Goal: Task Accomplishment & Management: Manage account settings

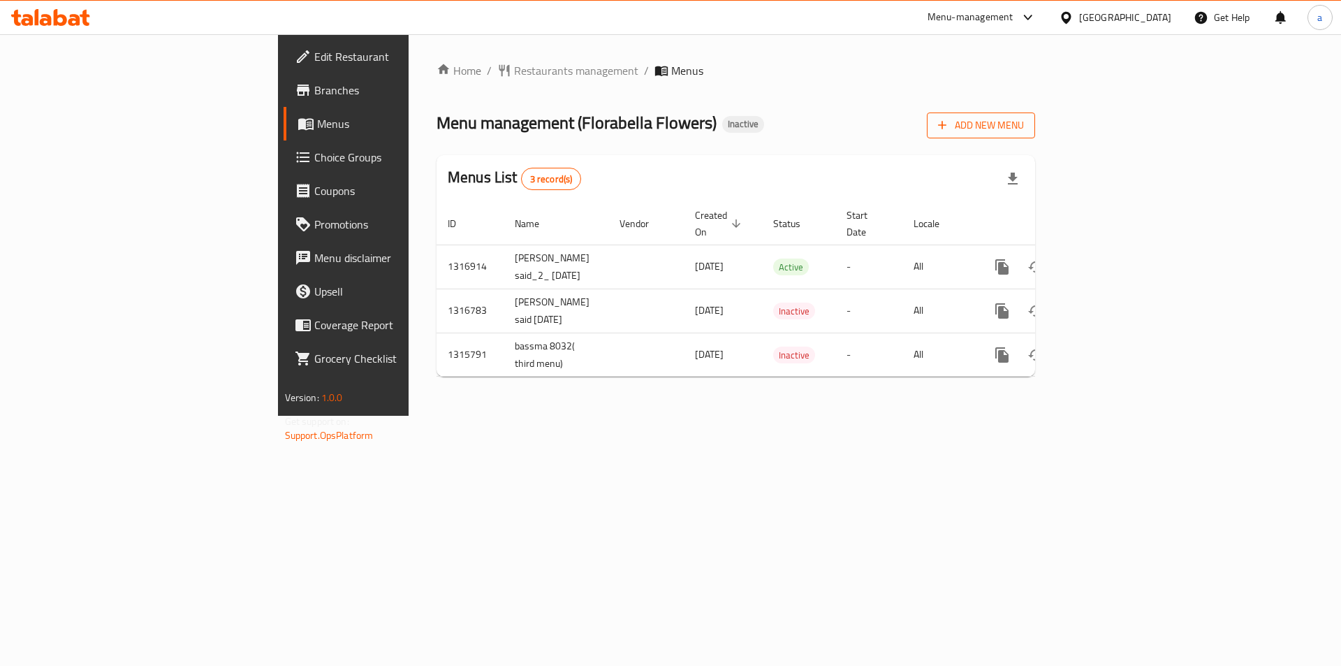
click at [1024, 124] on span "Add New Menu" at bounding box center [981, 125] width 86 height 17
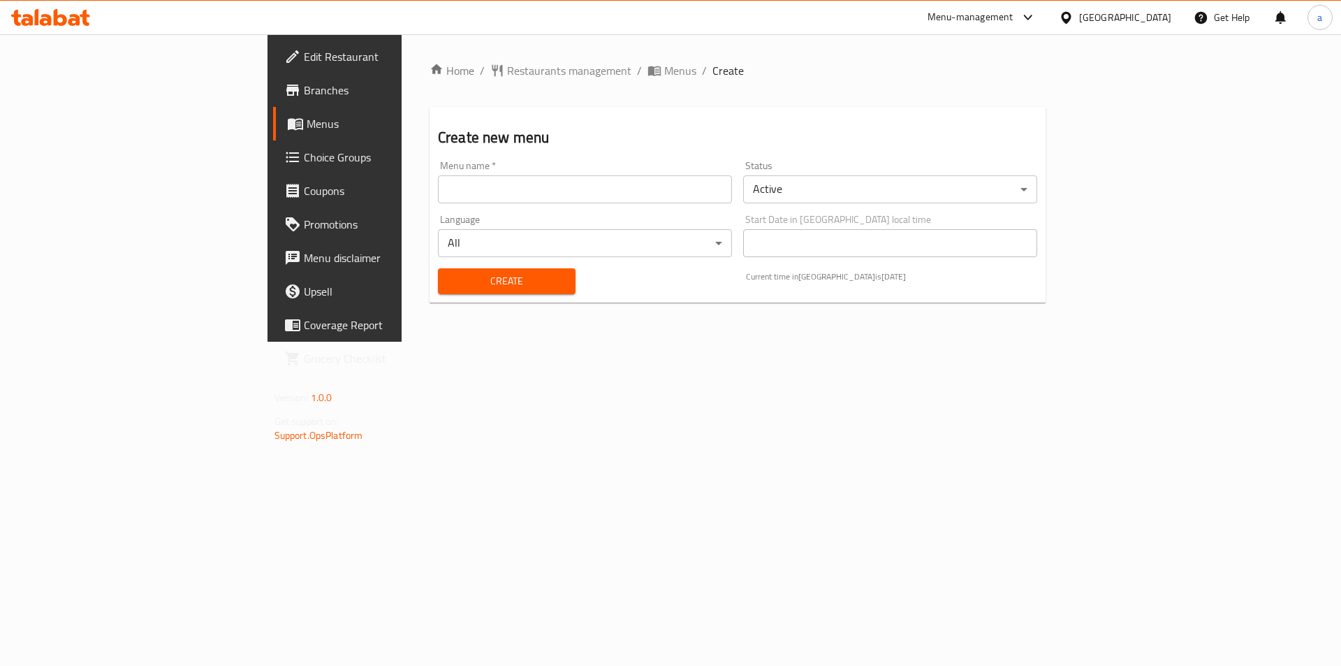
click at [473, 189] on input "text" at bounding box center [585, 189] width 294 height 28
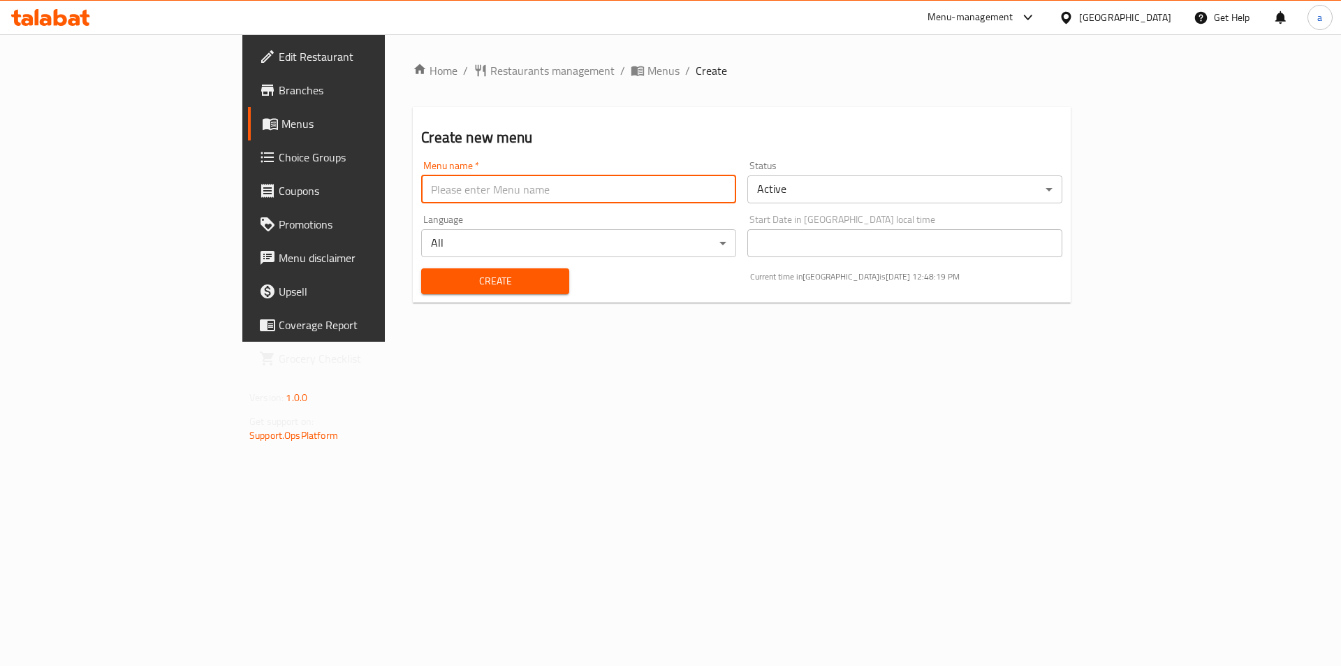
type input "AHMED HEFZYyyy 8047"
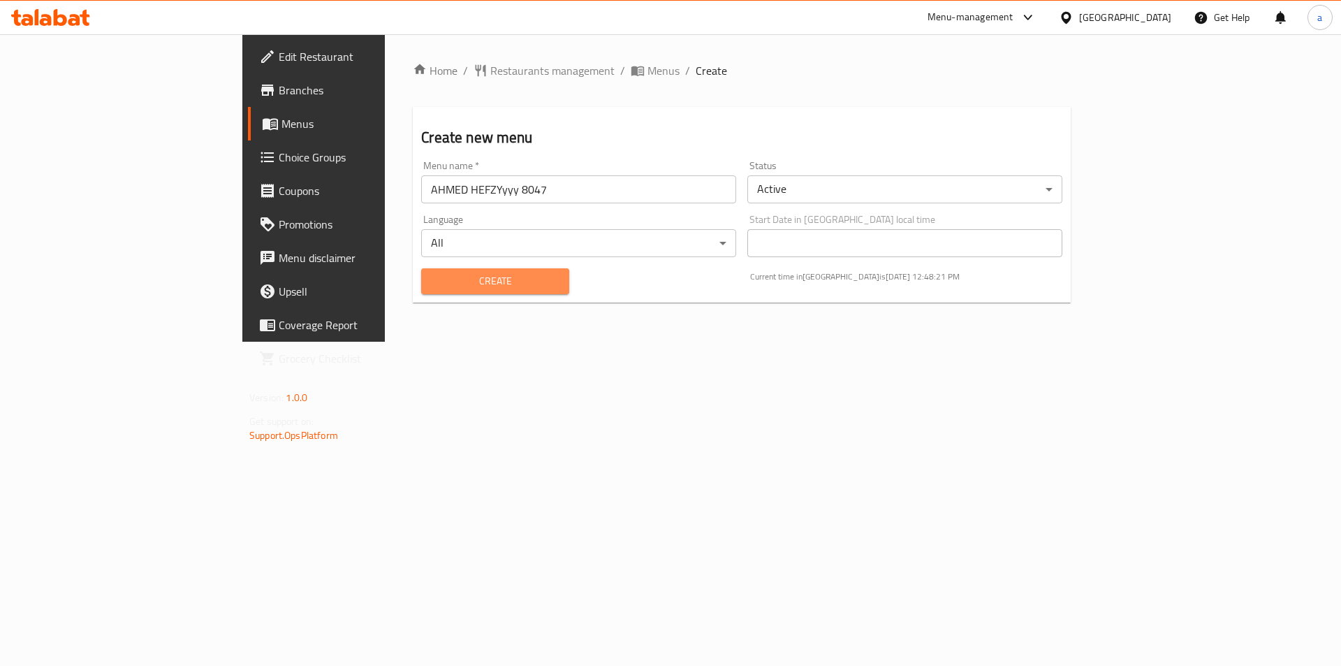
click at [434, 274] on span "Create" at bounding box center [494, 280] width 125 height 17
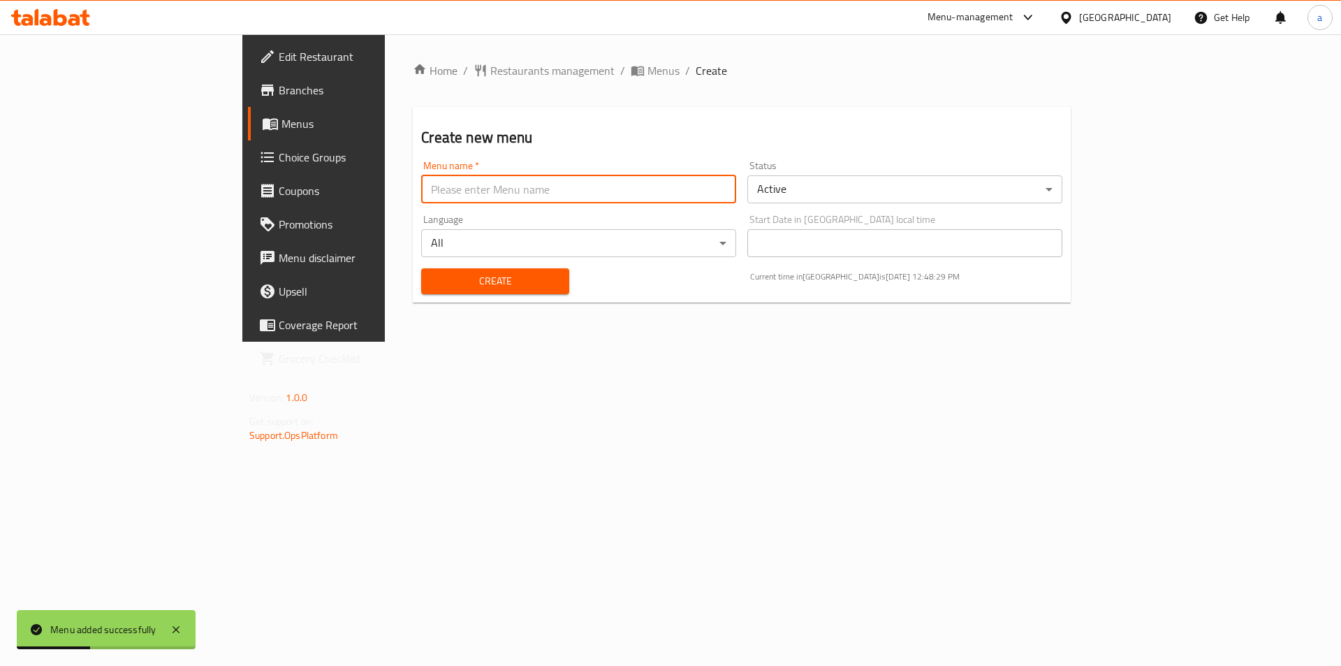
click at [468, 192] on input "text" at bounding box center [578, 189] width 315 height 28
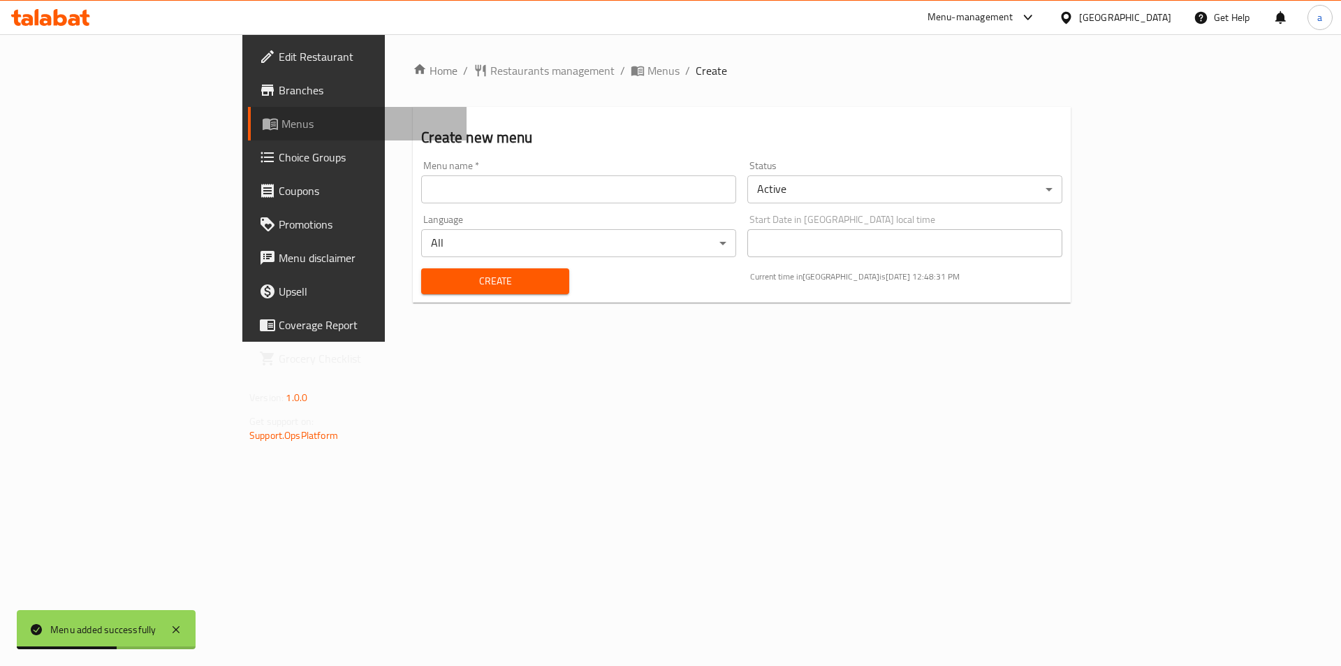
click at [281, 131] on span "Menus" at bounding box center [368, 123] width 174 height 17
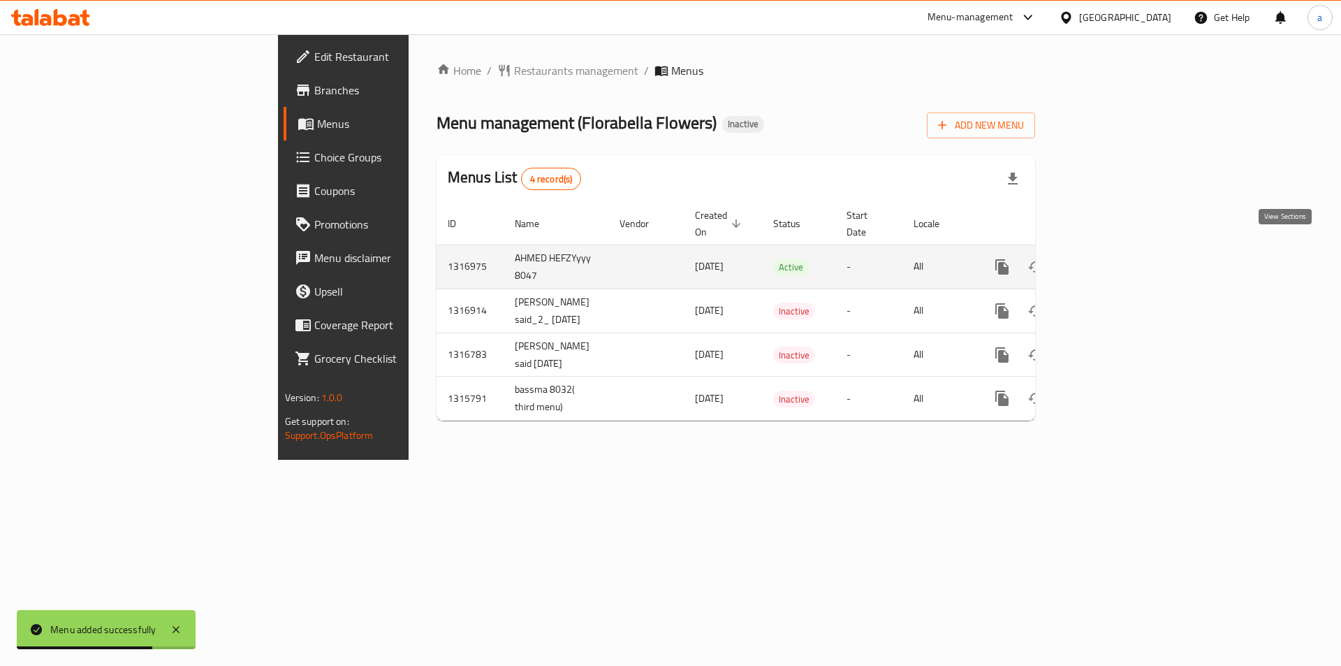
click at [1109, 260] on icon "enhanced table" at bounding box center [1102, 266] width 13 height 13
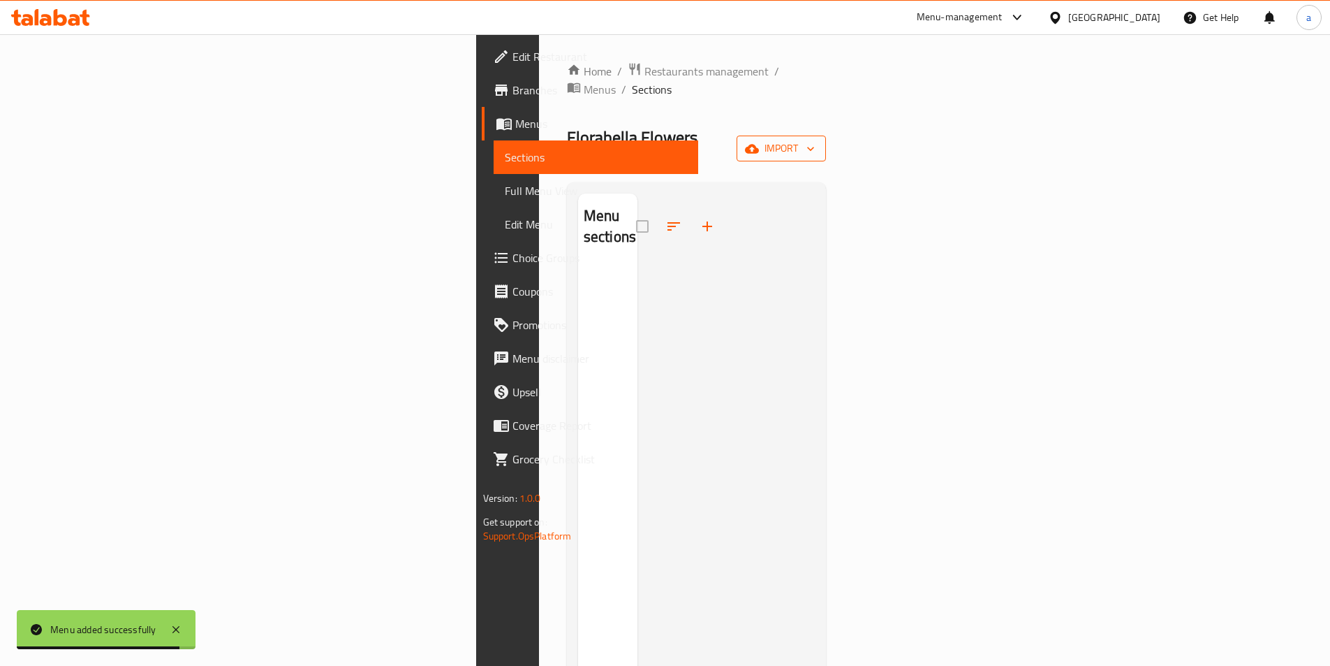
click at [815, 140] on span "import" at bounding box center [781, 148] width 67 height 17
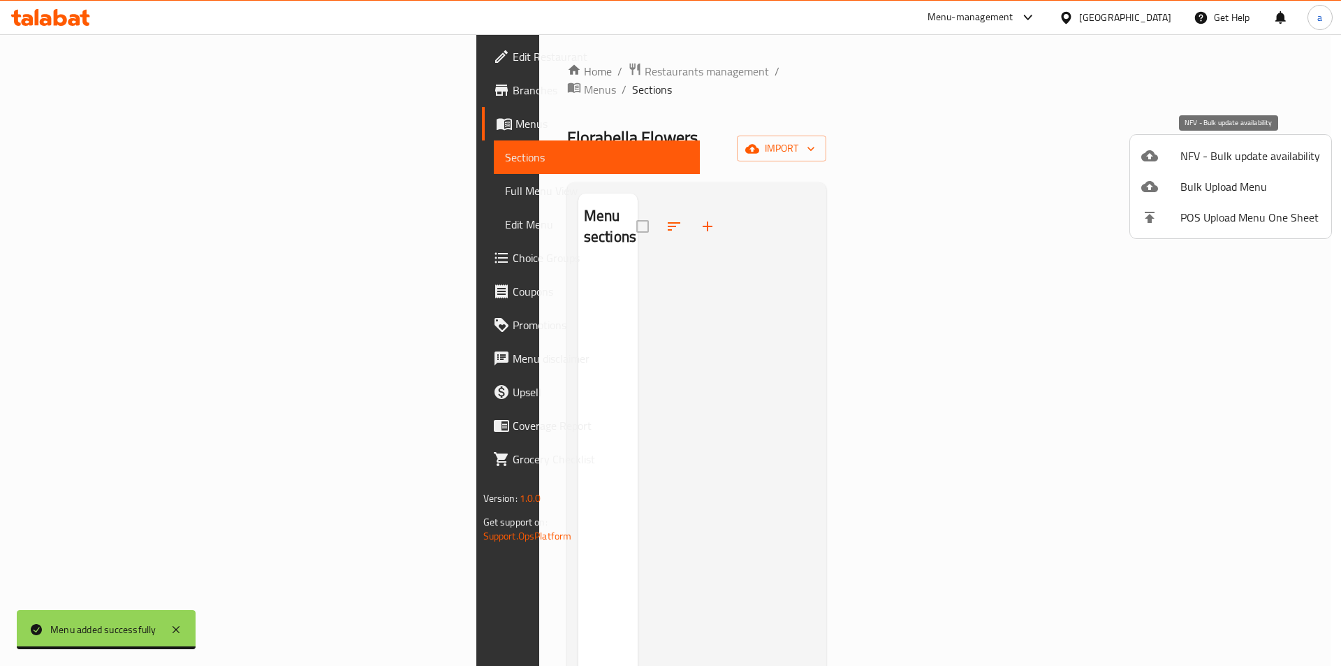
click at [1214, 151] on span "NFV - Bulk update availability" at bounding box center [1250, 155] width 140 height 17
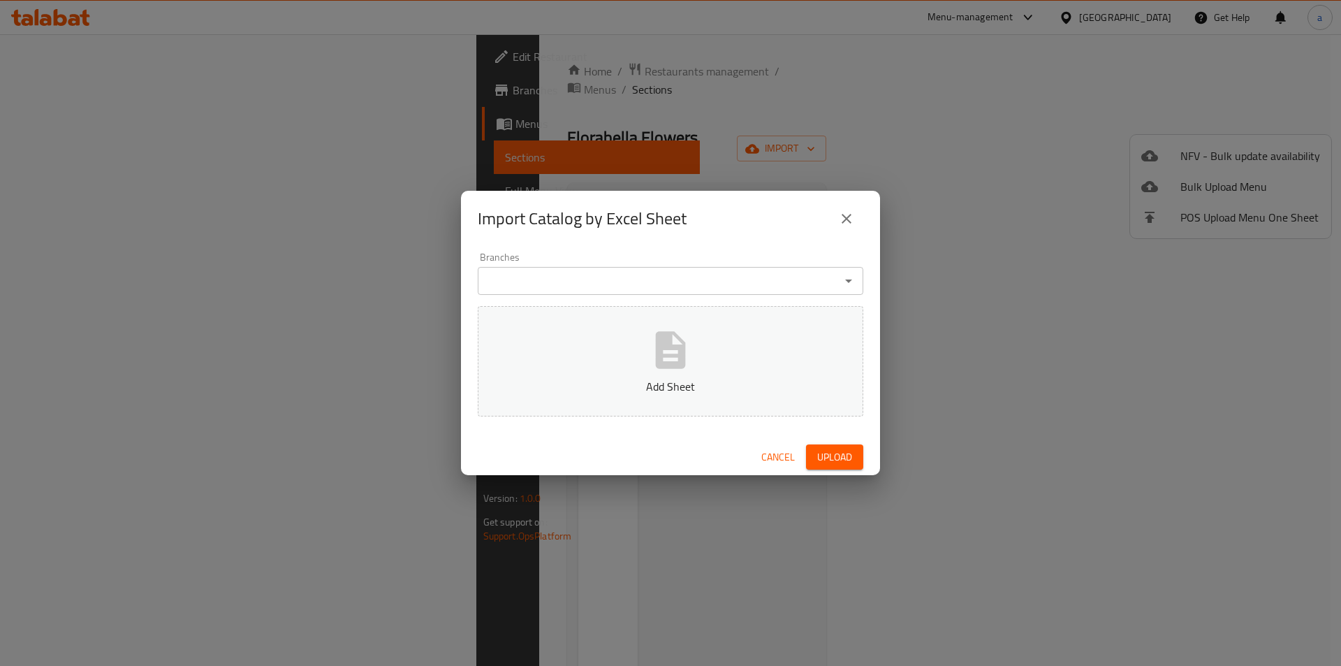
click at [851, 224] on icon "close" at bounding box center [846, 218] width 17 height 17
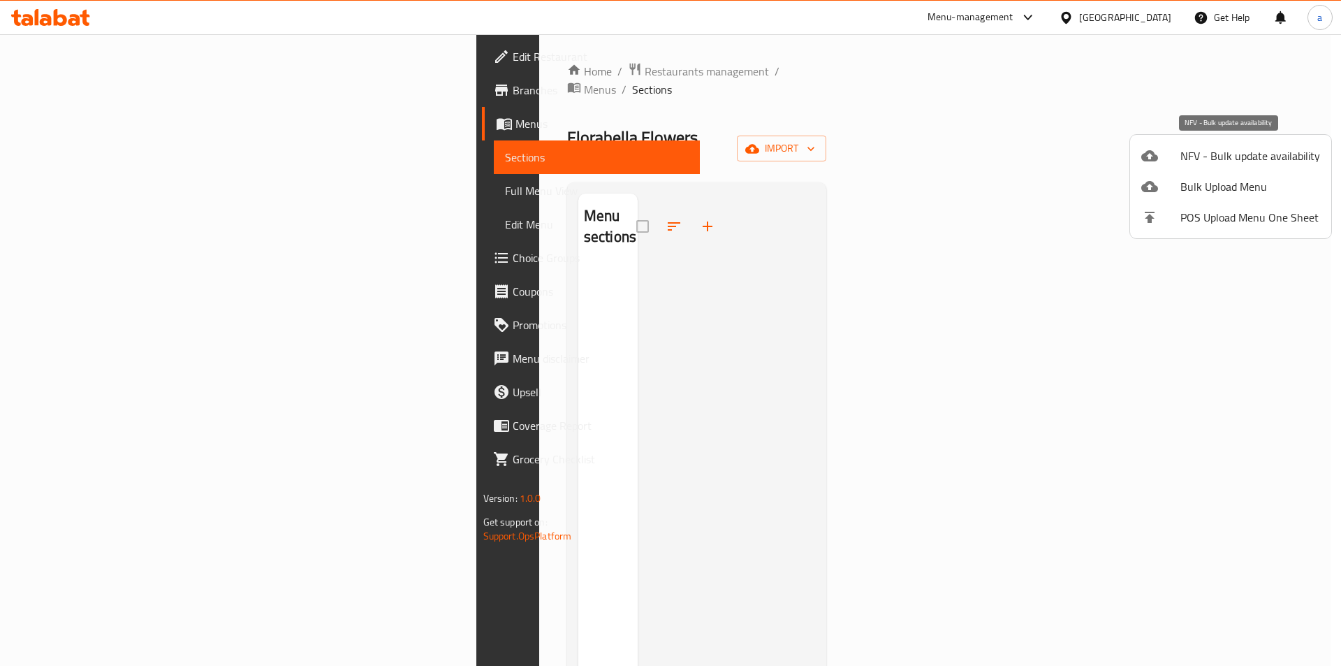
click at [1219, 166] on li "NFV - Bulk update availability" at bounding box center [1230, 155] width 201 height 31
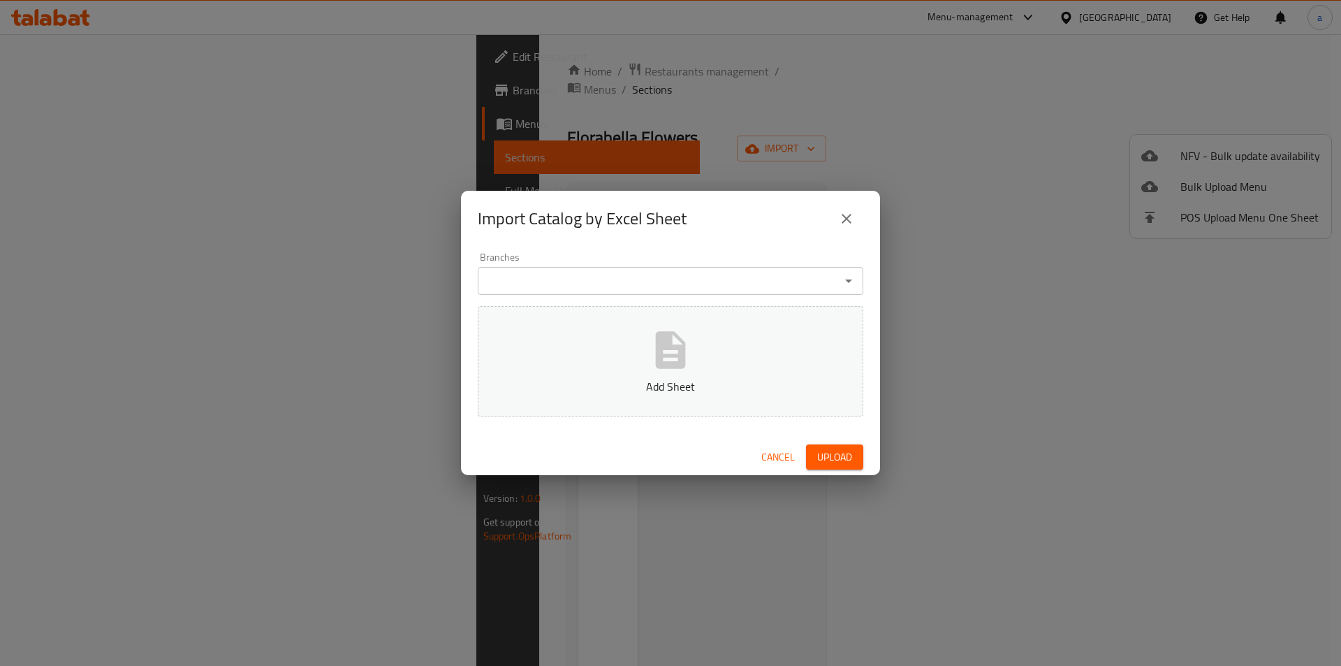
click at [1196, 247] on div "Import Catalog by Excel Sheet Branches Branches Add Sheet Cancel Upload" at bounding box center [670, 333] width 1341 height 666
click at [851, 220] on icon "close" at bounding box center [846, 218] width 17 height 17
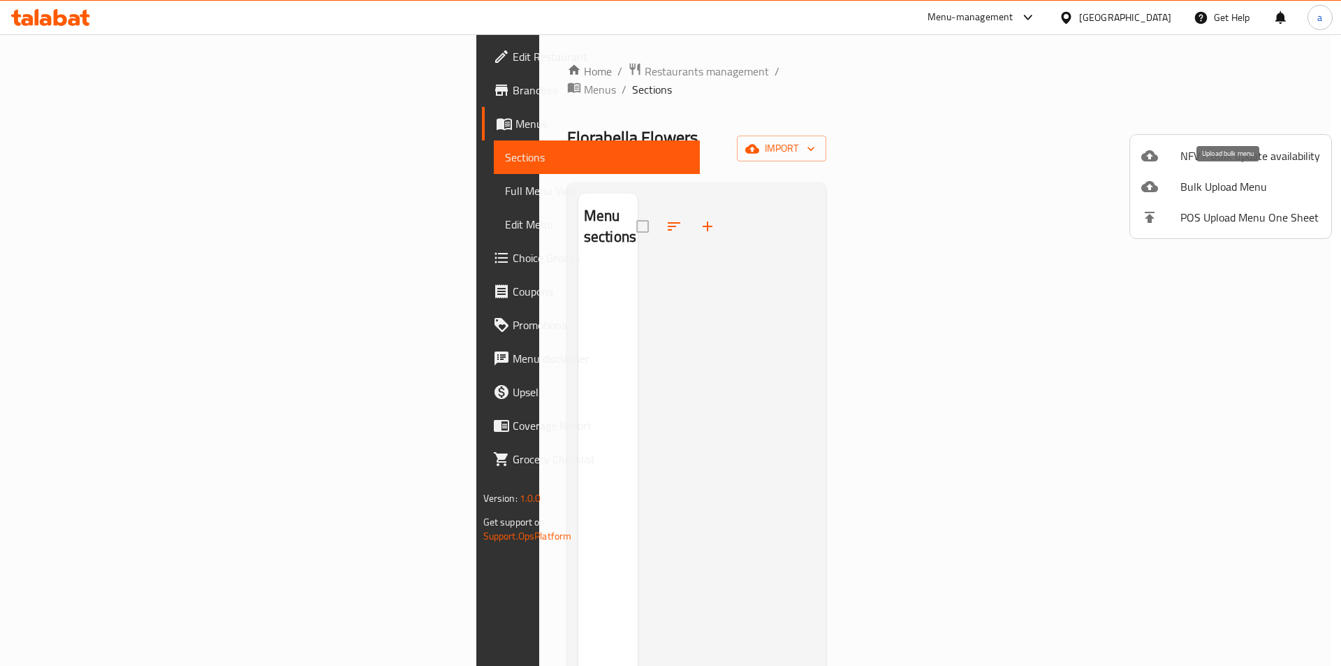
click at [1245, 195] on span "Bulk Upload Menu" at bounding box center [1250, 186] width 140 height 17
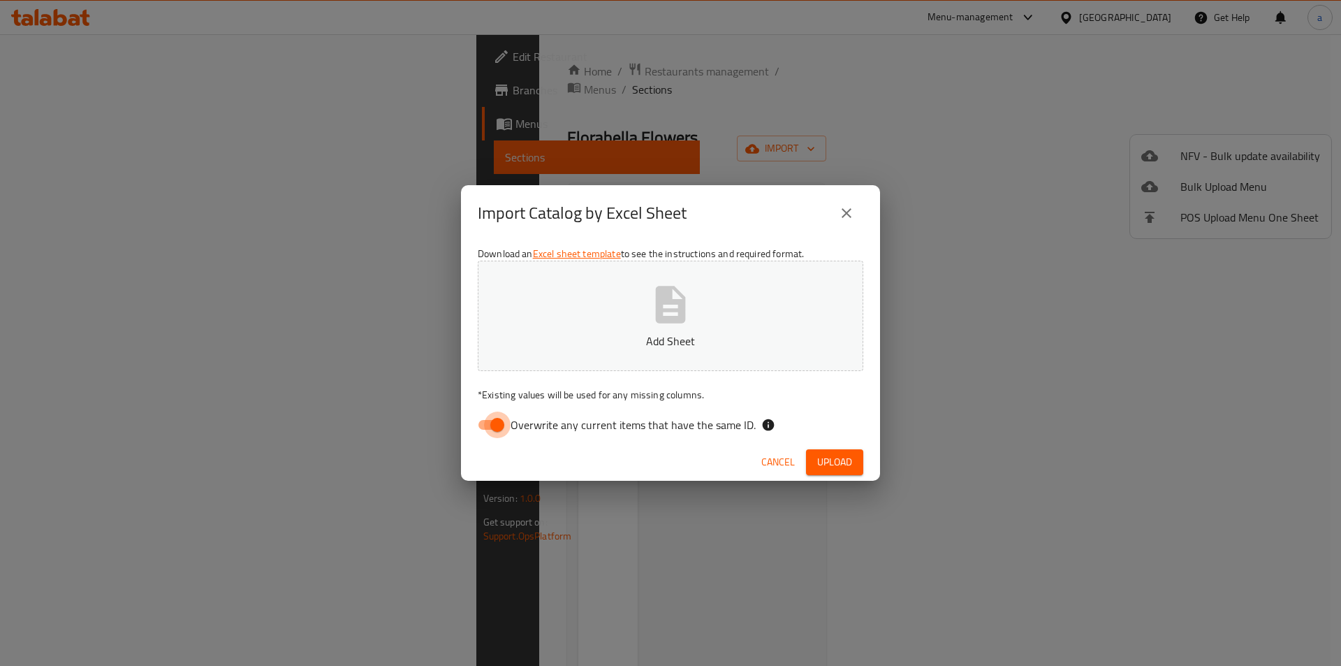
click at [493, 431] on input "Overwrite any current items that have the same ID." at bounding box center [497, 424] width 80 height 27
checkbox input "false"
click at [627, 321] on button "Add Sheet" at bounding box center [670, 315] width 385 height 110
click at [834, 461] on span "Upload" at bounding box center [834, 461] width 35 height 17
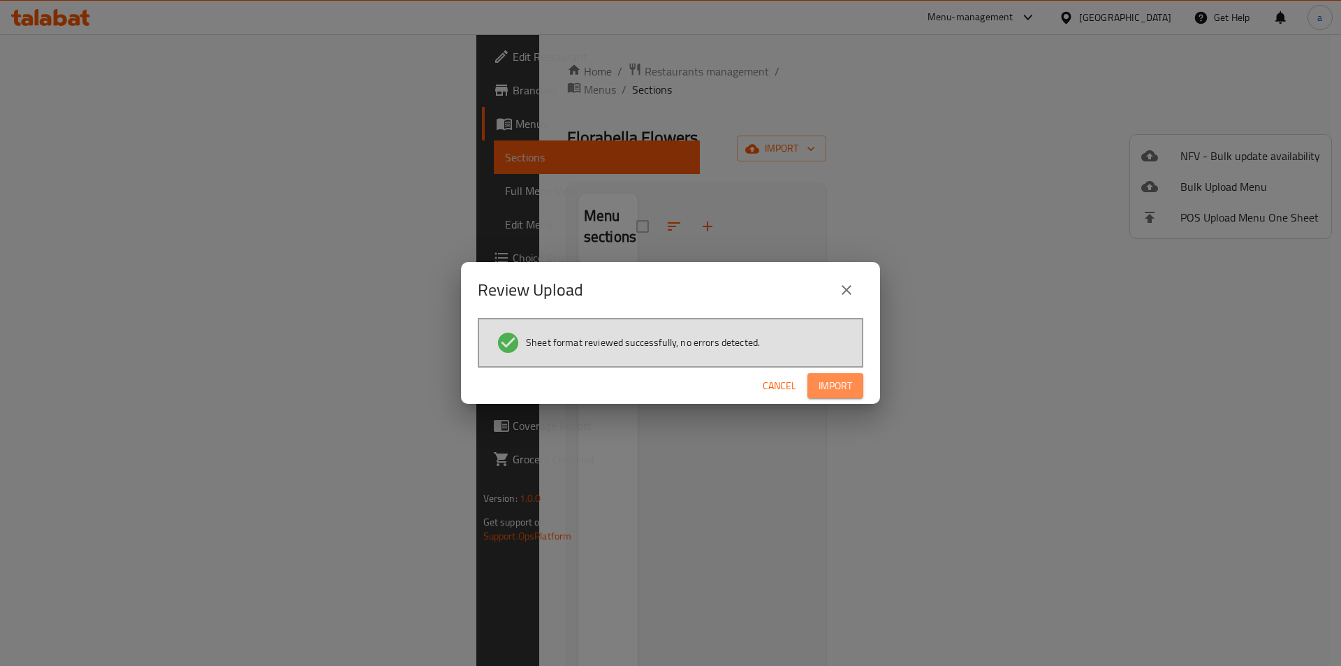
click at [847, 389] on span "Import" at bounding box center [835, 385] width 34 height 17
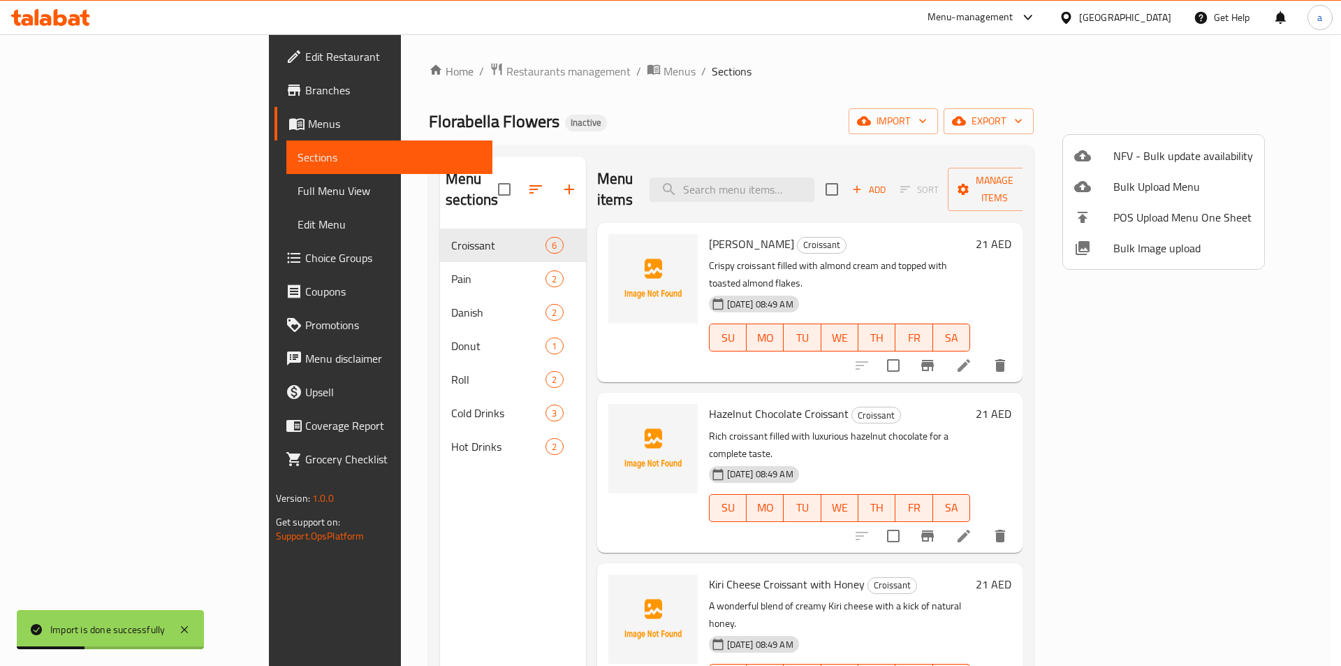
click at [101, 189] on div at bounding box center [670, 333] width 1341 height 666
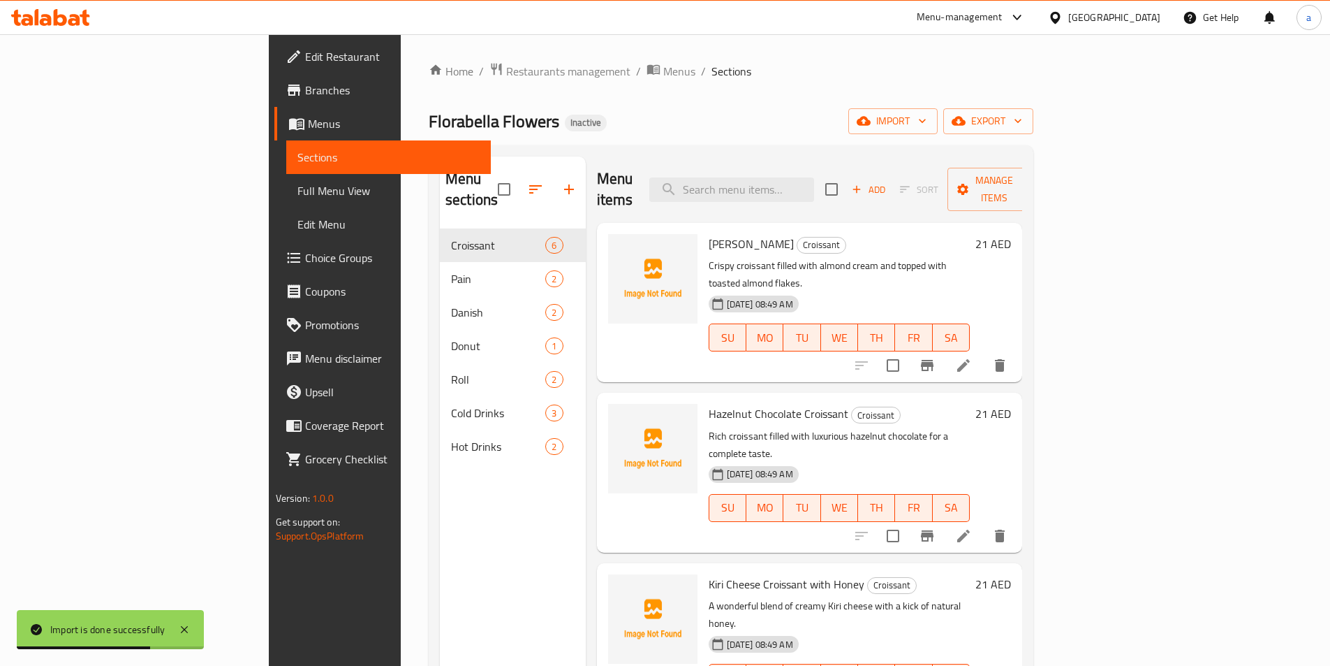
click at [297, 189] on span "Full Menu View" at bounding box center [388, 190] width 182 height 17
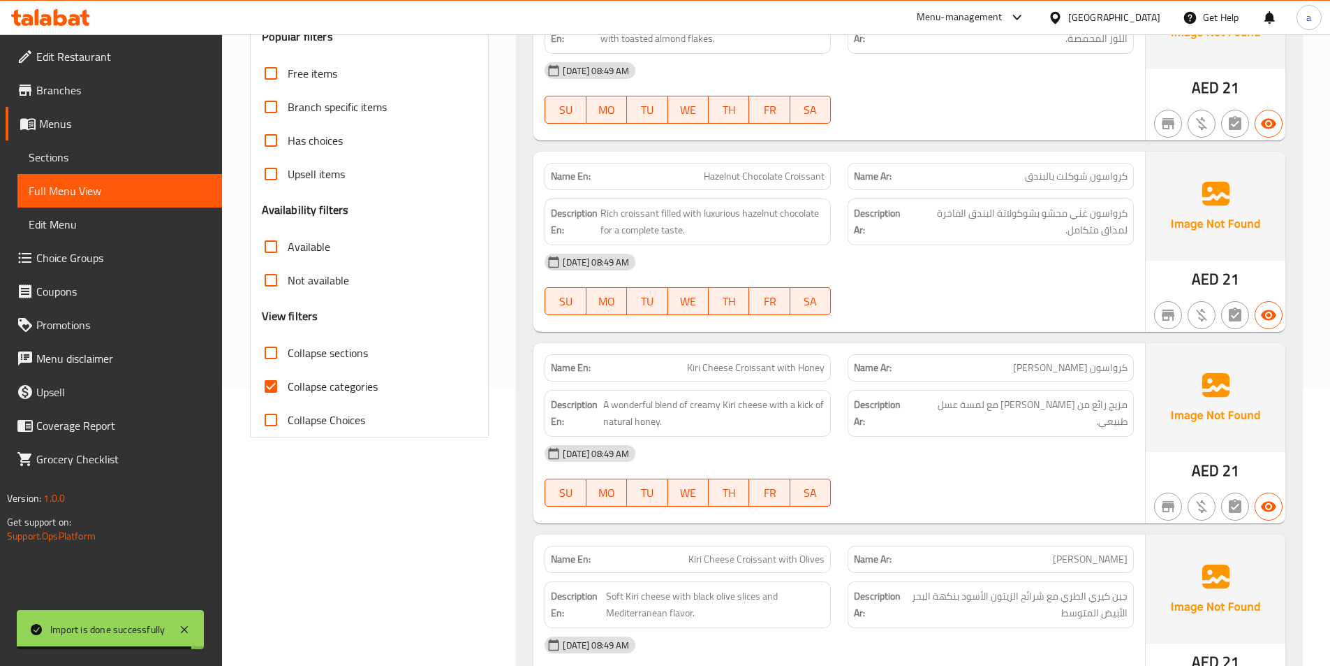
scroll to position [279, 0]
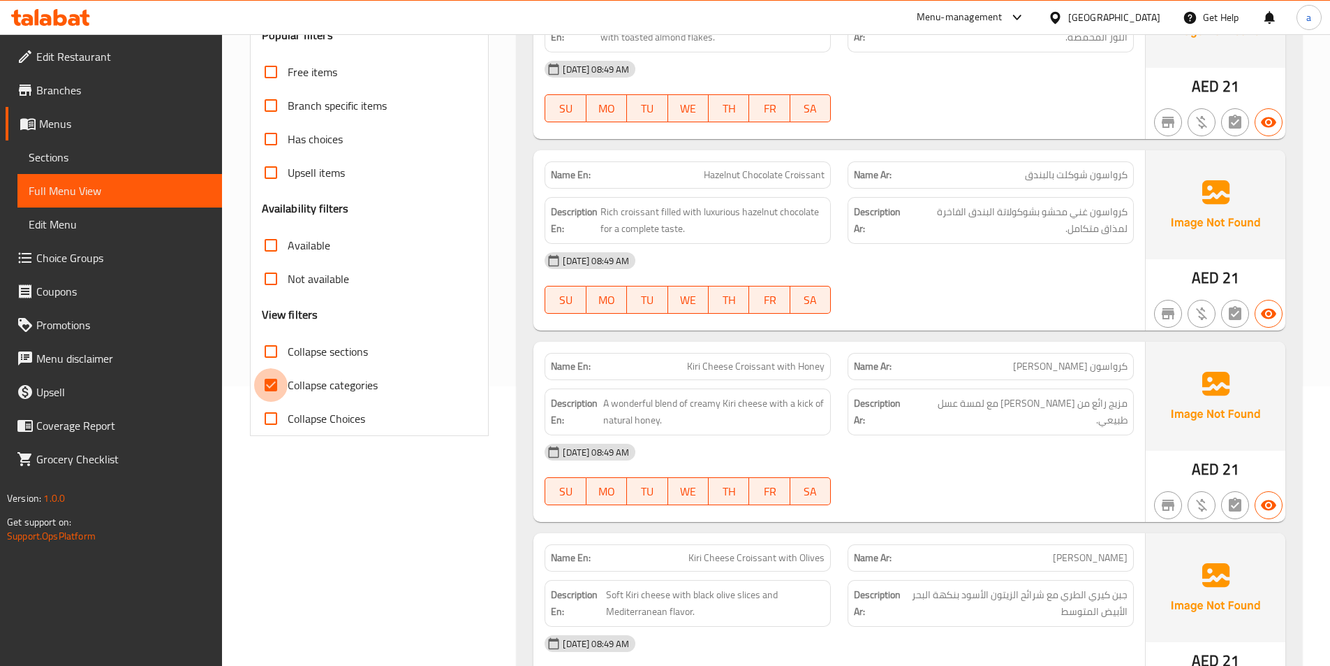
click at [277, 381] on input "Collapse categories" at bounding box center [271, 385] width 34 height 34
checkbox input "false"
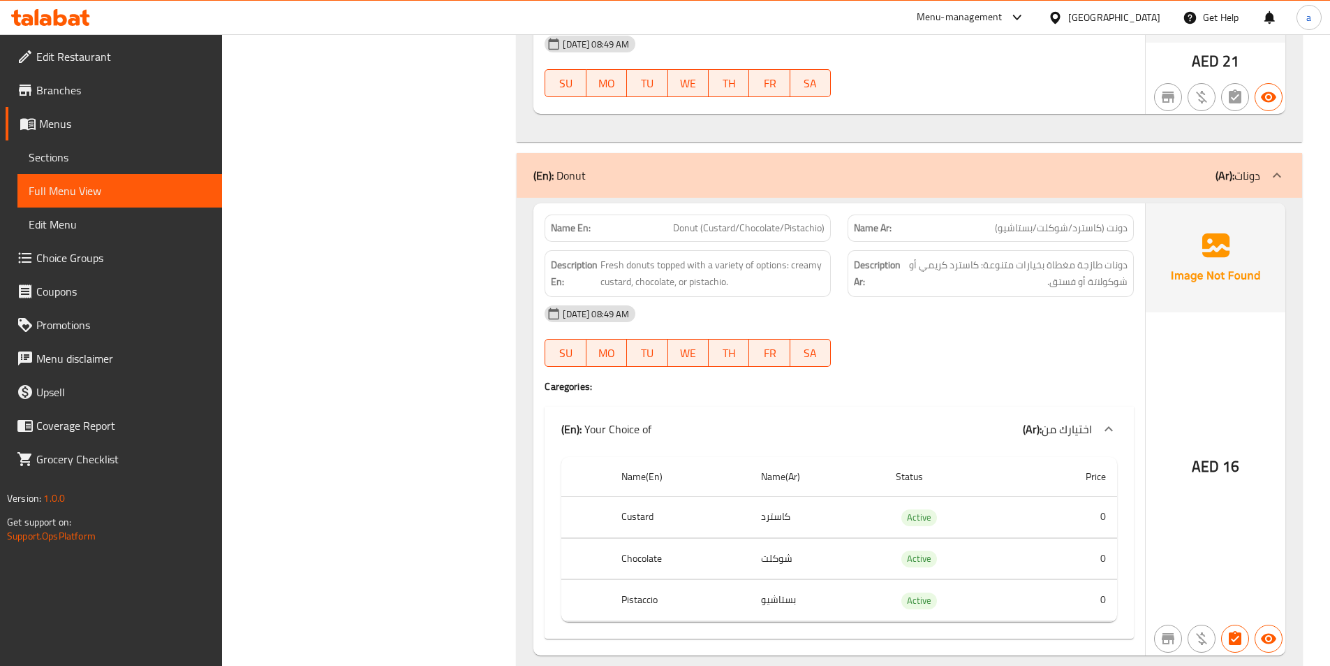
scroll to position [2253, 0]
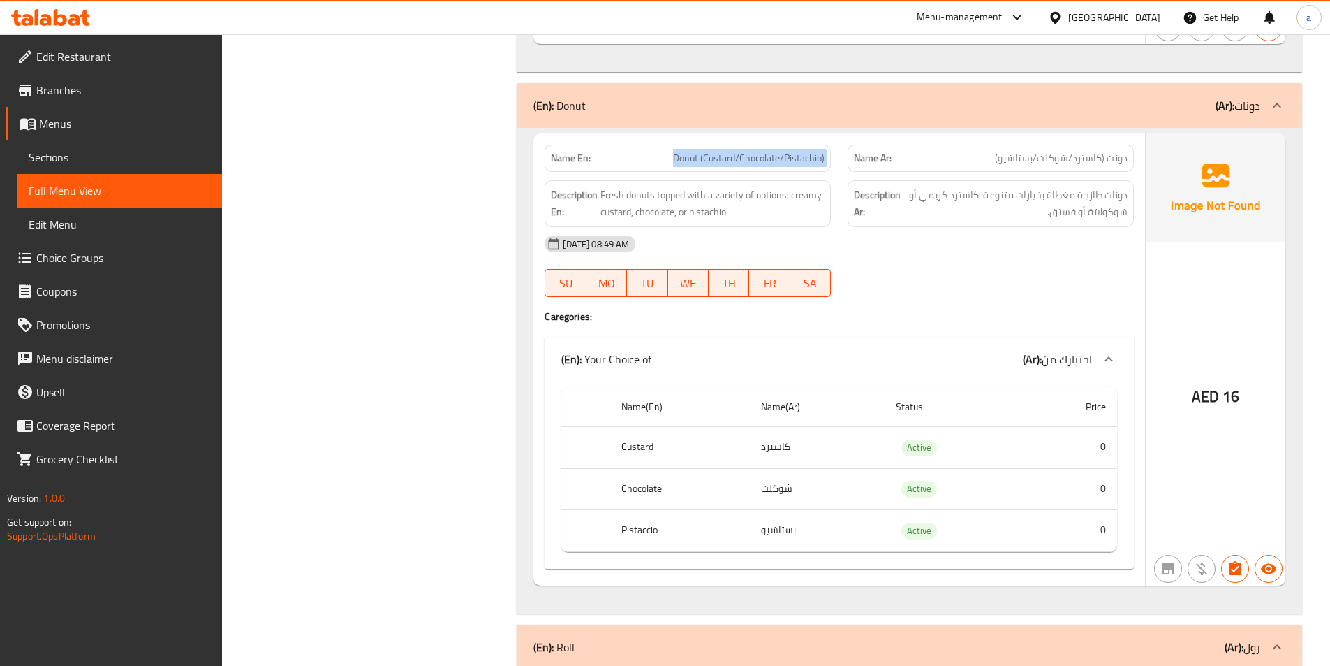
drag, startPoint x: 664, startPoint y: 156, endPoint x: 840, endPoint y: 162, distance: 176.1
click at [840, 162] on div "Name En: Donut (Custard/Chocolate/Pistachio) Name Ar: دونت (كاسترد/شوكلت/بستاشي…" at bounding box center [839, 158] width 606 height 44
copy span "Donut (Custard/Chocolate/Pistachio)"
click at [51, 132] on span "Menus" at bounding box center [125, 123] width 172 height 17
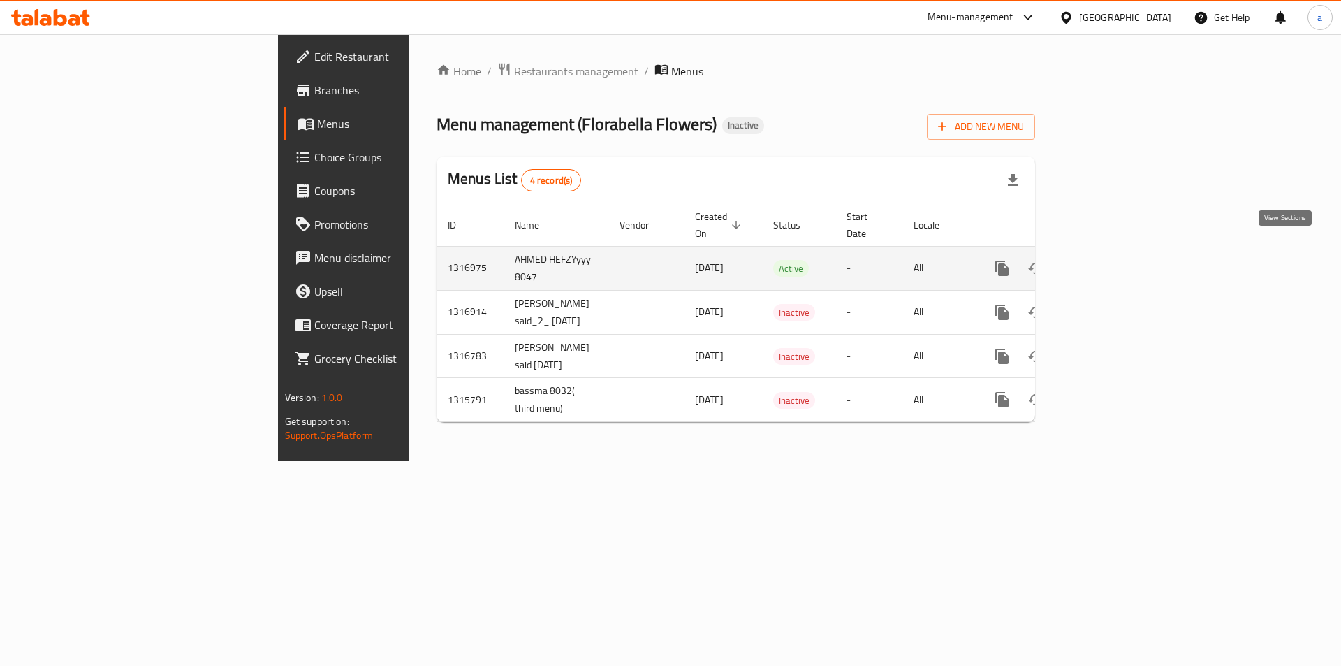
click at [1109, 262] on icon "enhanced table" at bounding box center [1102, 268] width 13 height 13
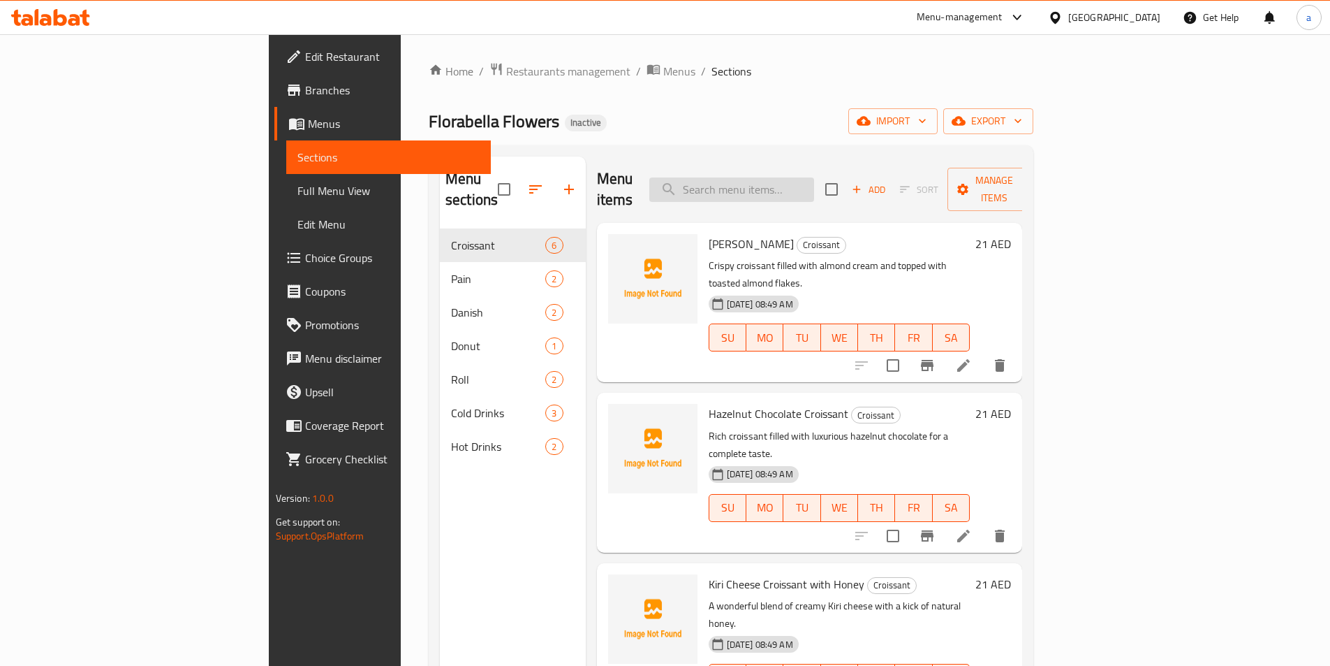
click at [814, 182] on input "search" at bounding box center [731, 189] width 165 height 24
paste input "Donut (Custard/Chocolate/Pistachio)"
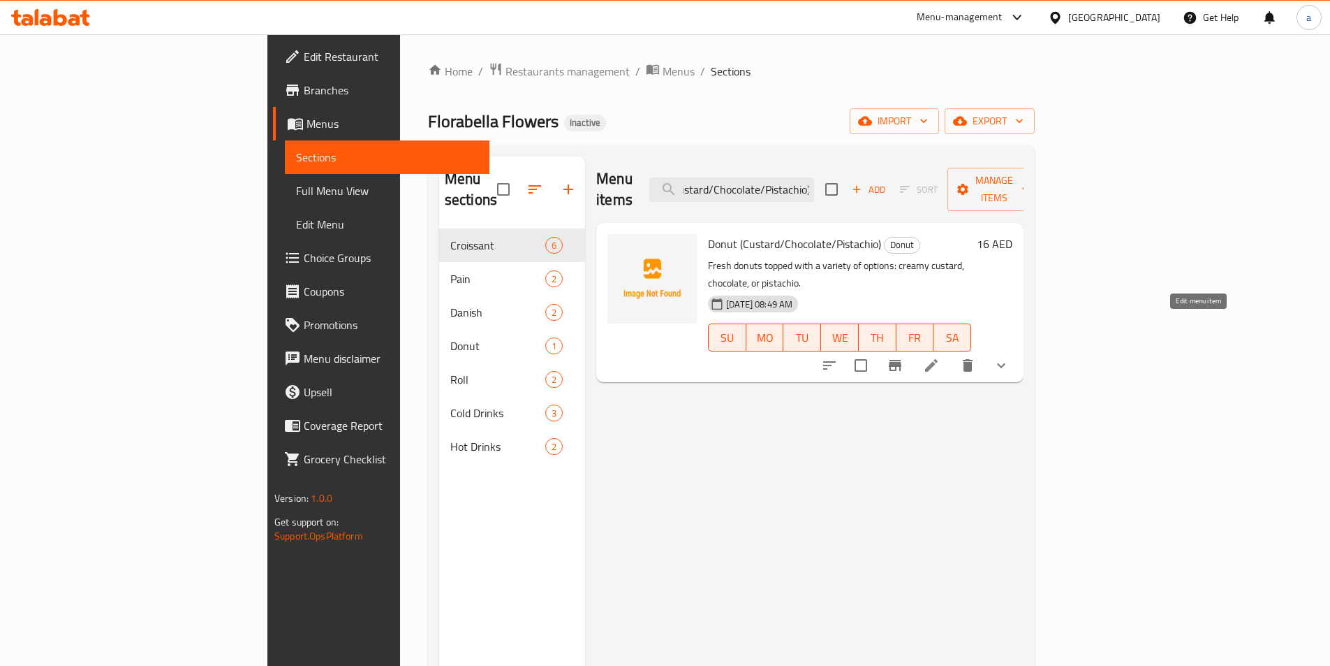
type input "Donut (Custard/Chocolate/Pistachio)"
click at [940, 357] on icon at bounding box center [931, 365] width 17 height 17
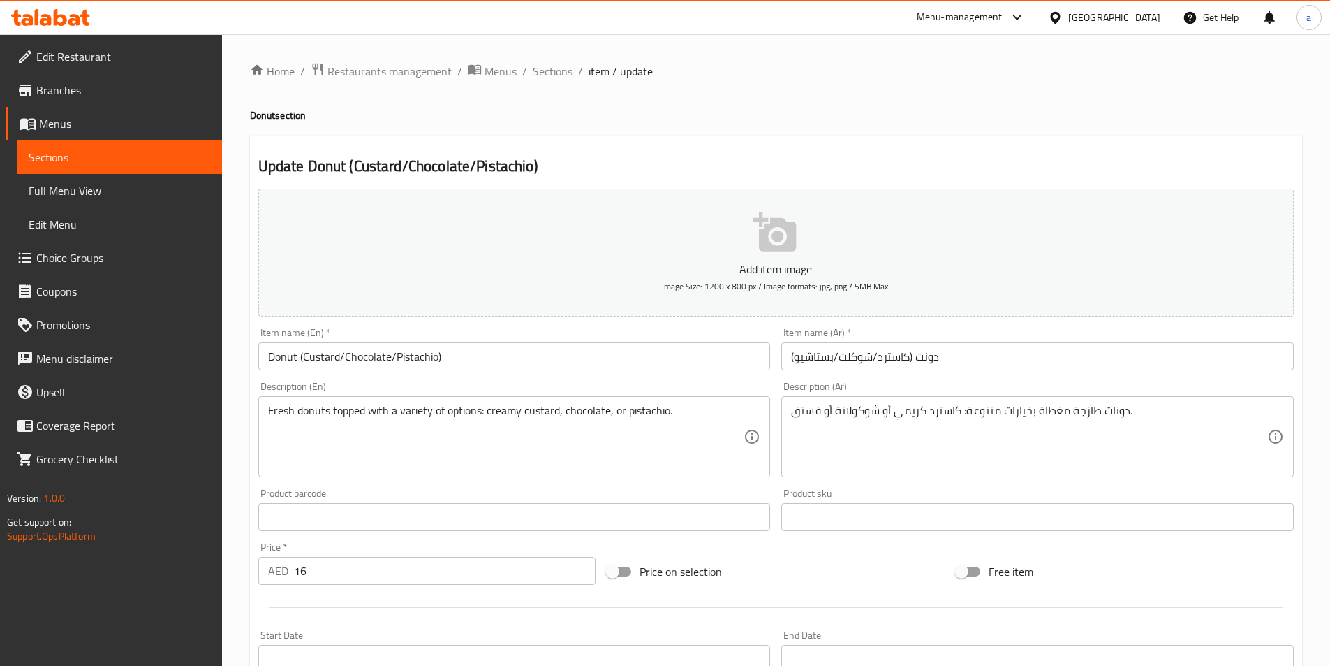
scroll to position [279, 0]
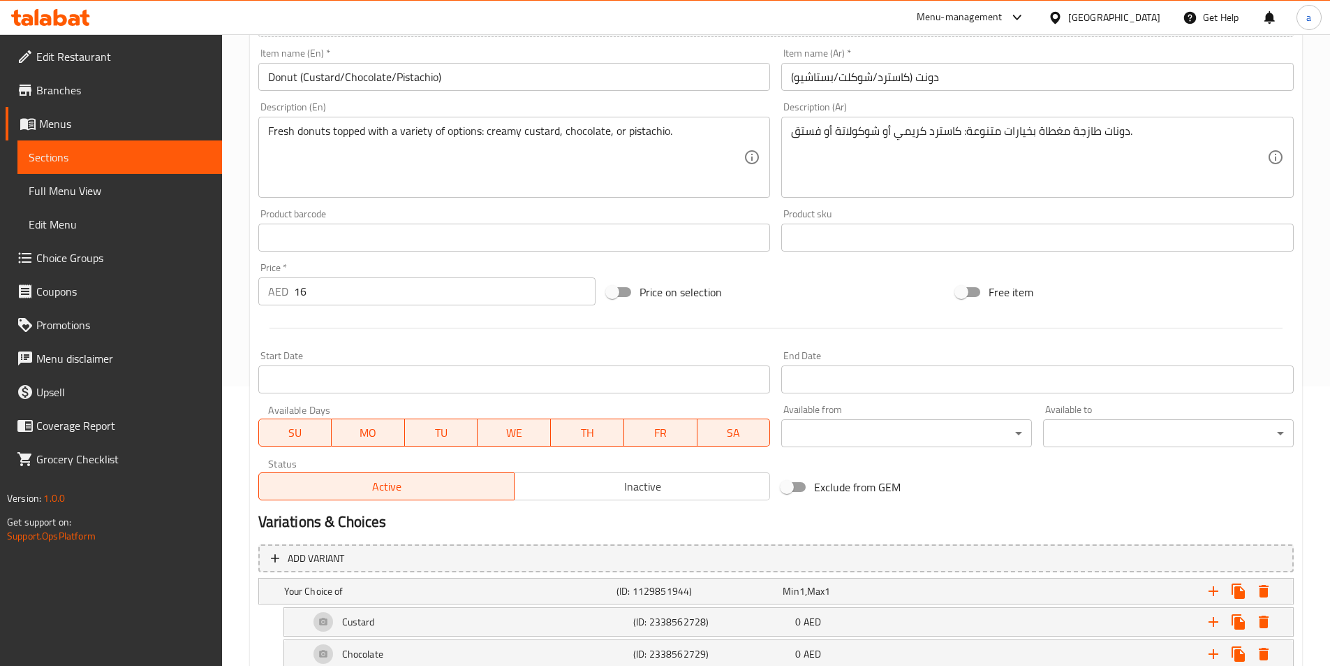
click at [323, 296] on input "16" at bounding box center [445, 291] width 302 height 28
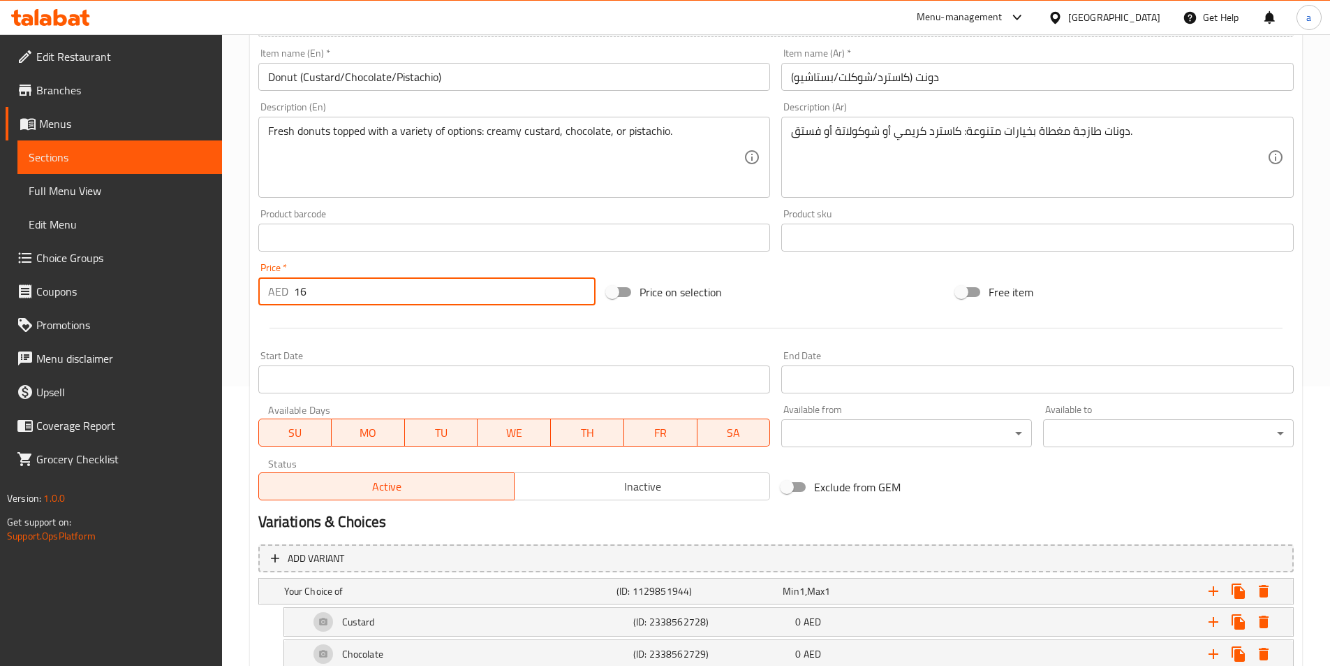
click at [323, 296] on input "16" at bounding box center [445, 291] width 302 height 28
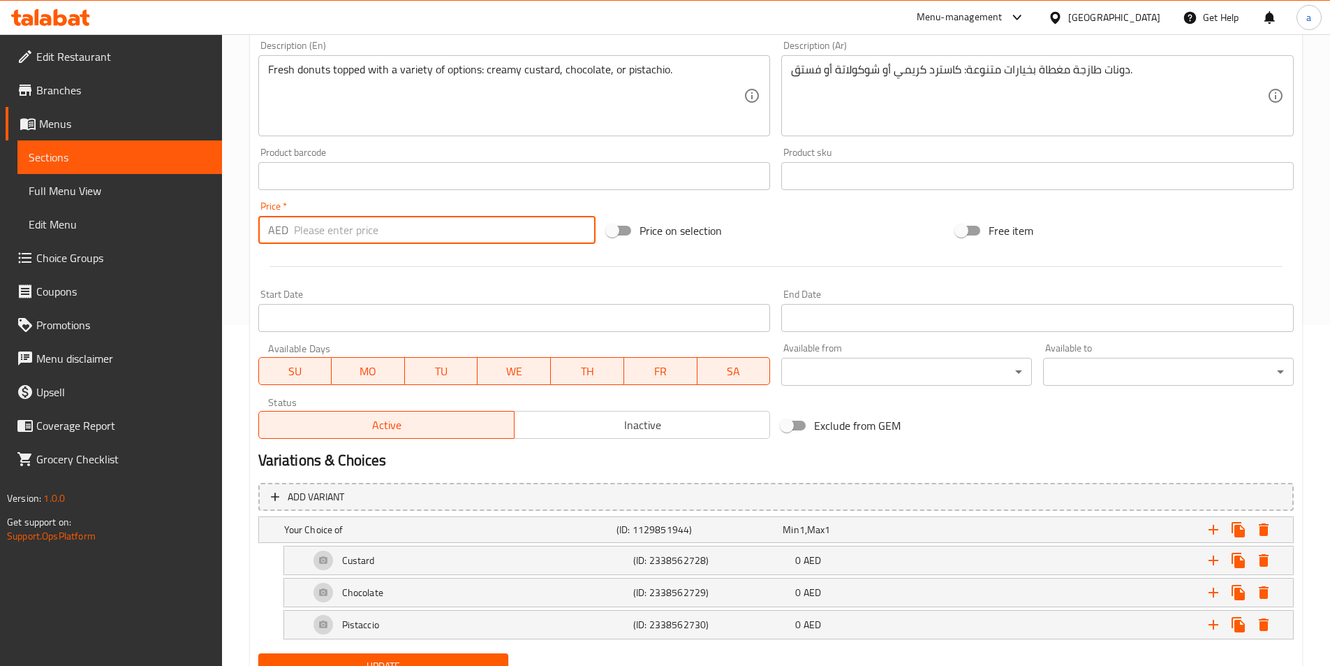
scroll to position [402, 0]
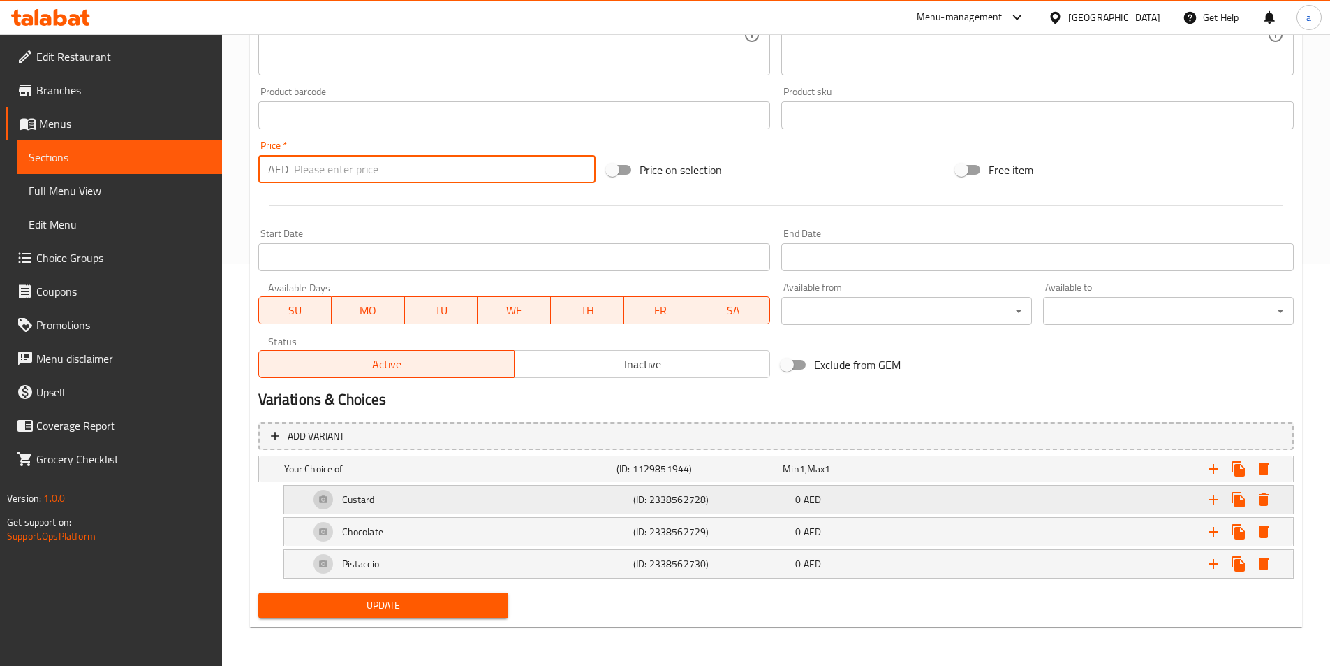
click at [734, 501] on div "Custard (ID: 2338562728) 0 AED" at bounding box center [793, 500] width 973 height 34
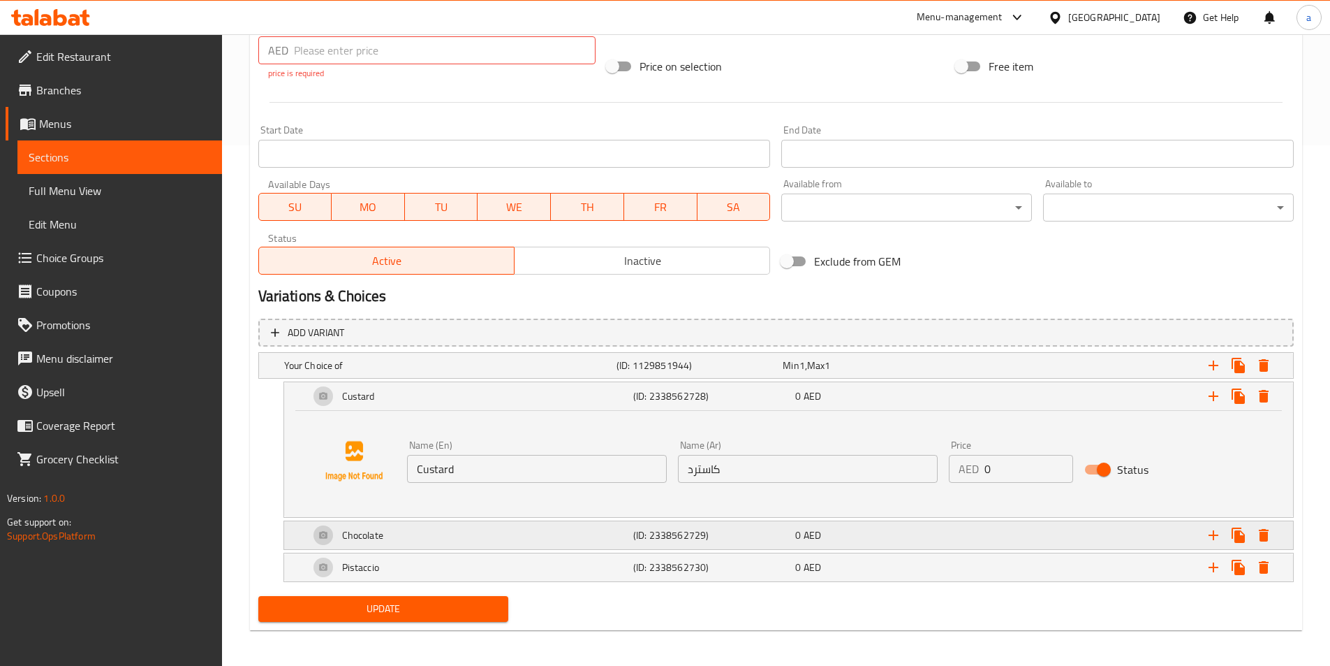
scroll to position [524, 0]
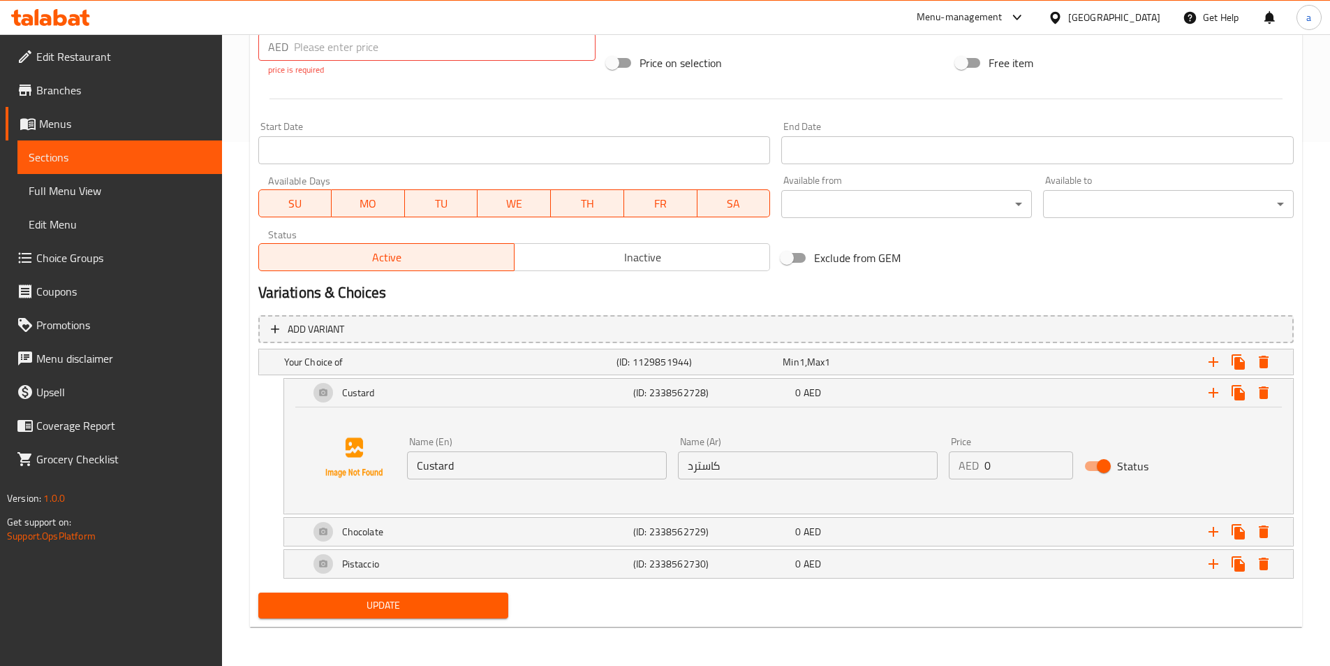
click at [1017, 473] on input "0" at bounding box center [1029, 465] width 89 height 28
type input "16"
click at [258, 592] on button "Update" at bounding box center [383, 605] width 251 height 26
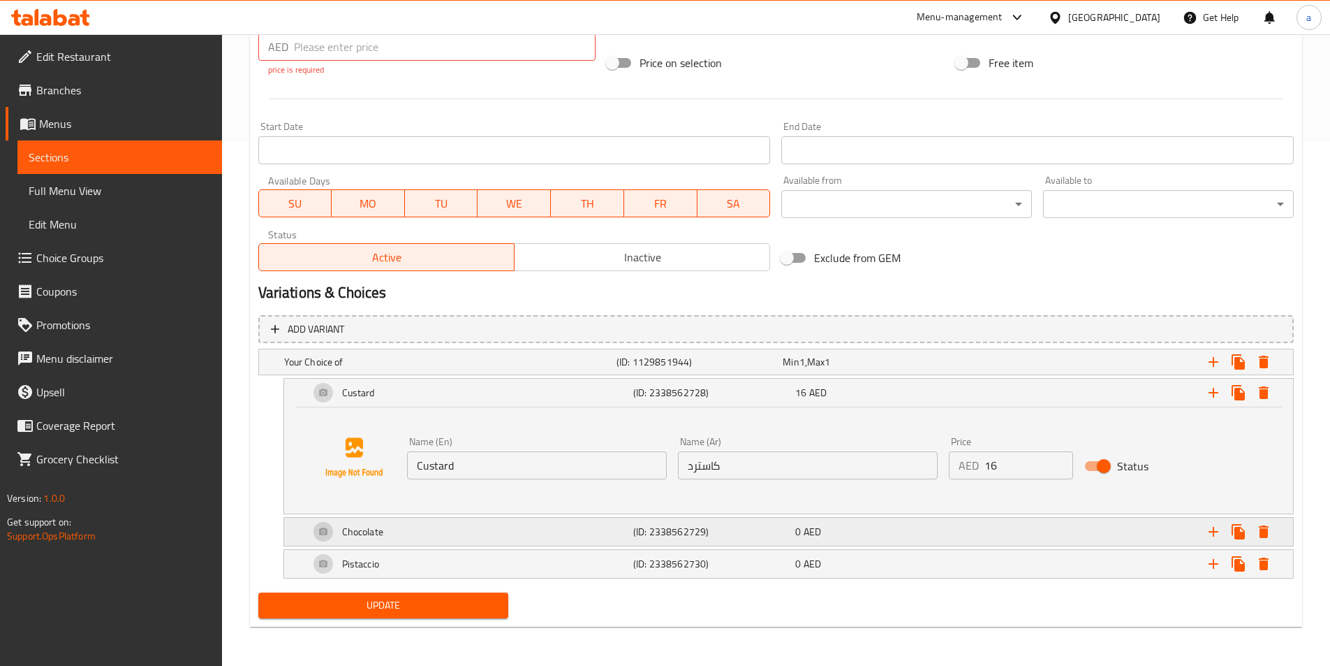
click at [855, 533] on div "0 AED" at bounding box center [873, 531] width 156 height 14
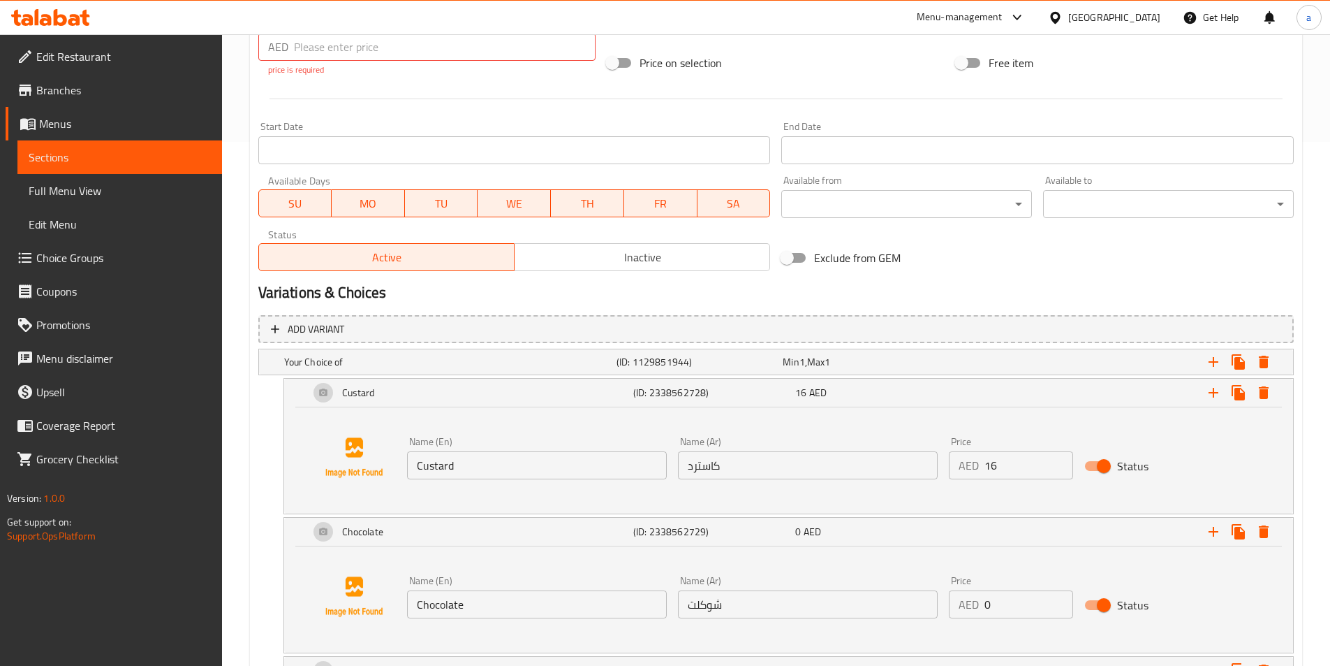
scroll to position [594, 0]
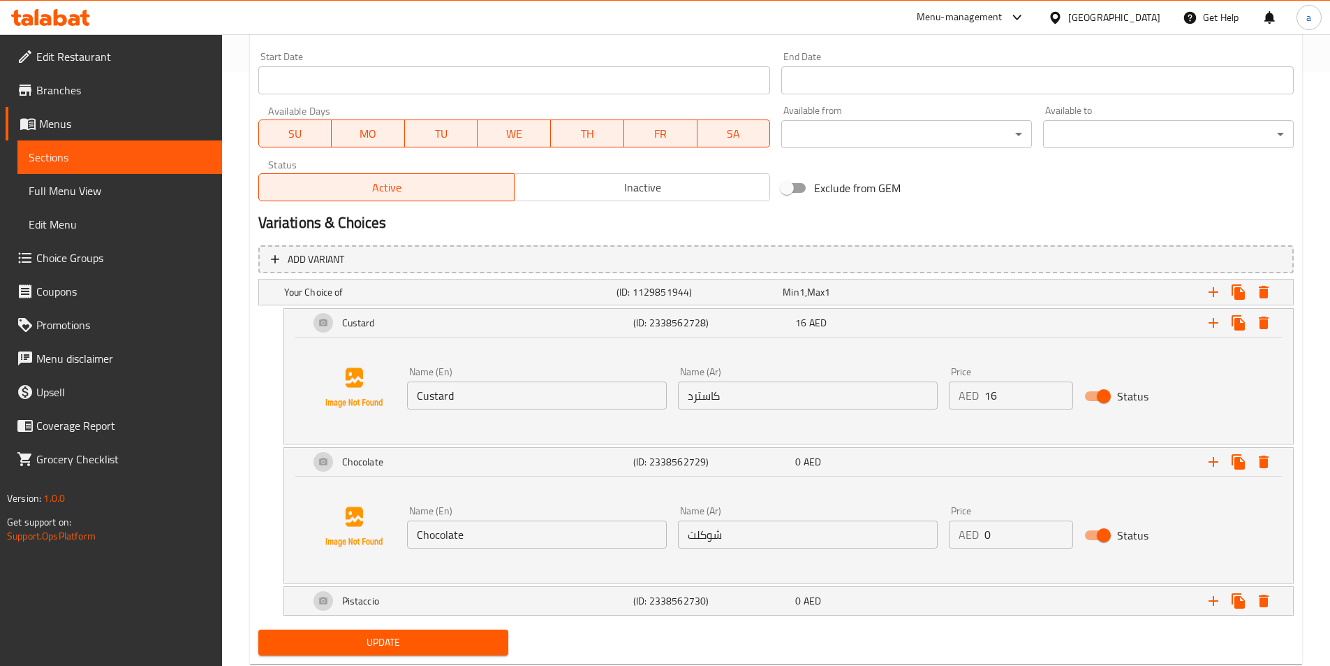
click at [1003, 536] on input "0" at bounding box center [1029, 534] width 89 height 28
click at [1009, 529] on input "016" at bounding box center [1029, 534] width 89 height 28
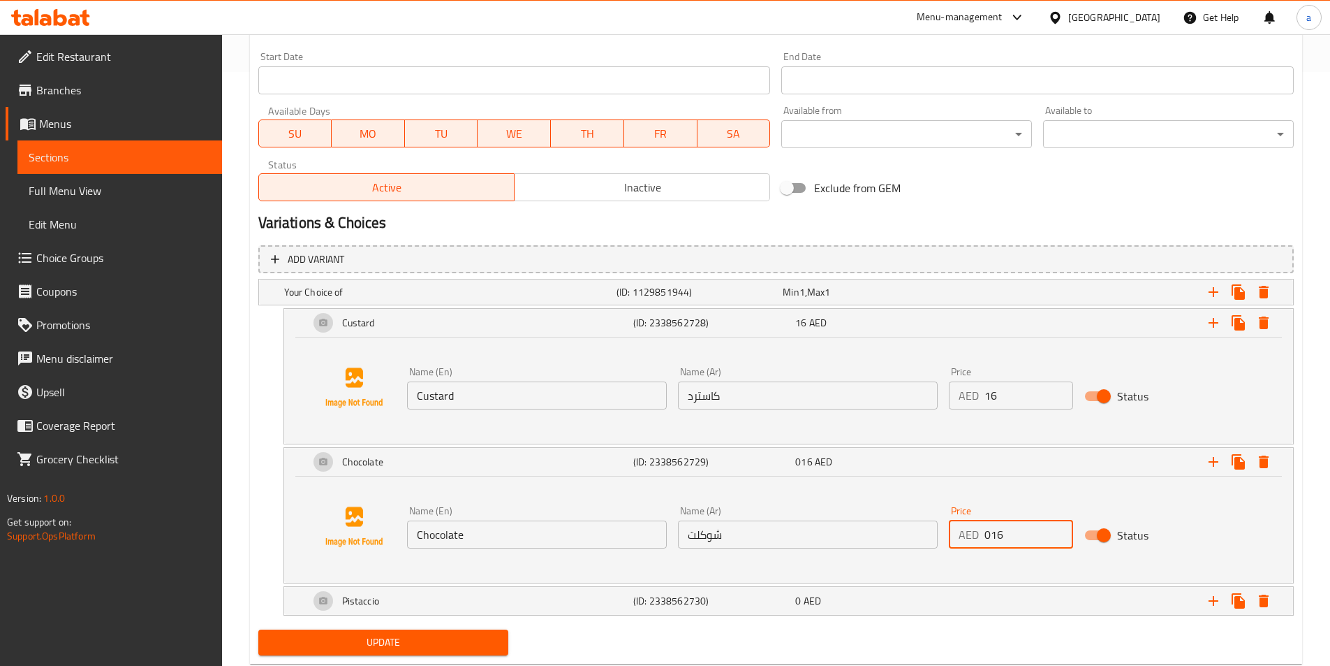
click at [1009, 529] on input "016" at bounding box center [1029, 534] width 89 height 28
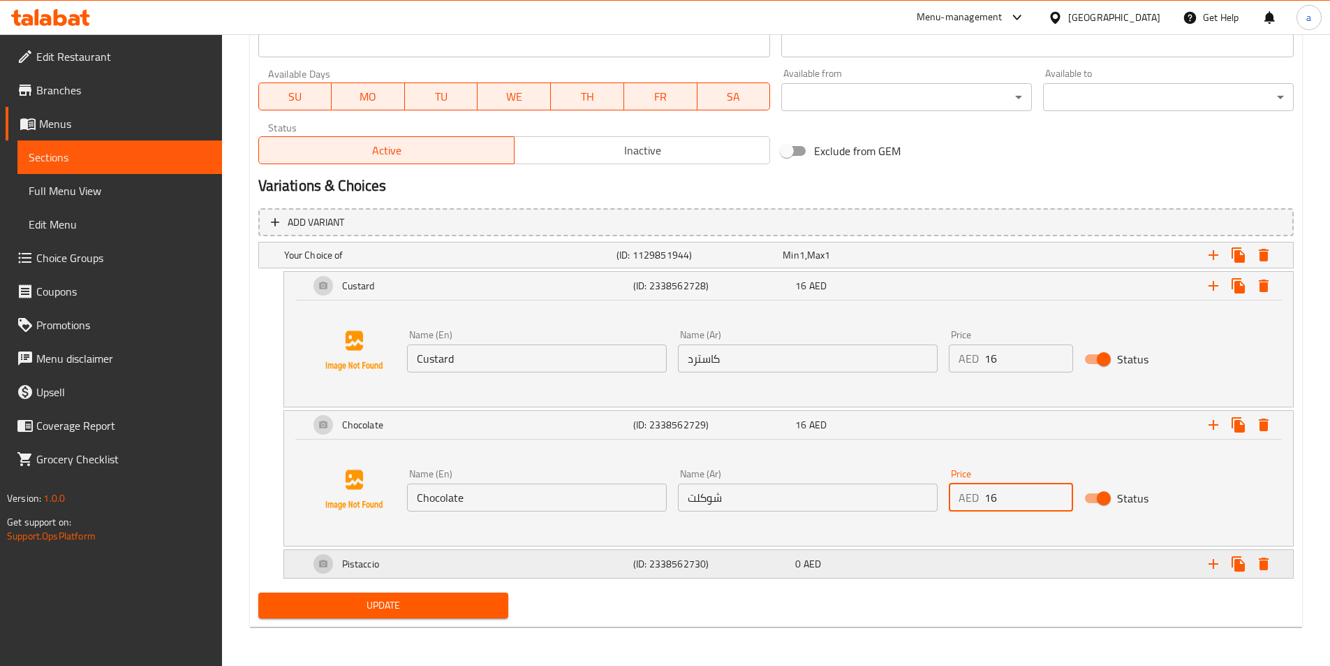
type input "16"
click at [1004, 560] on div "Expand" at bounding box center [1117, 563] width 324 height 31
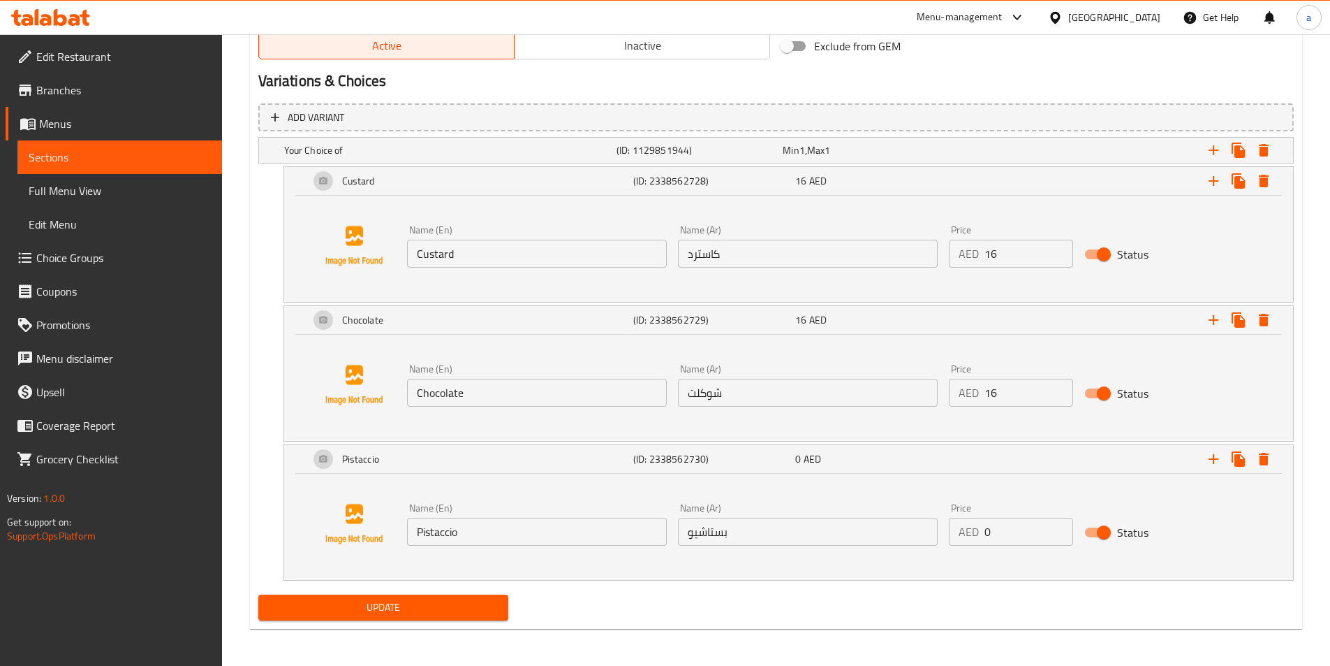
scroll to position [737, 0]
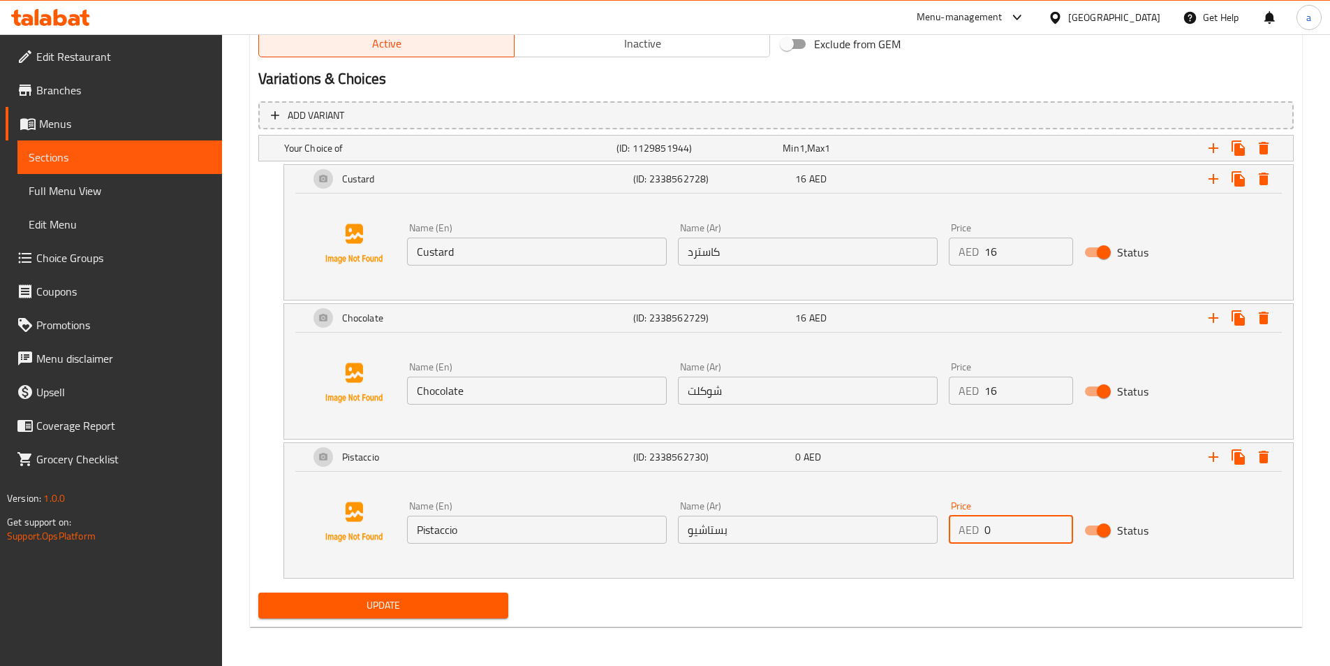
click at [1017, 527] on input "0" at bounding box center [1029, 529] width 89 height 28
type input "16"
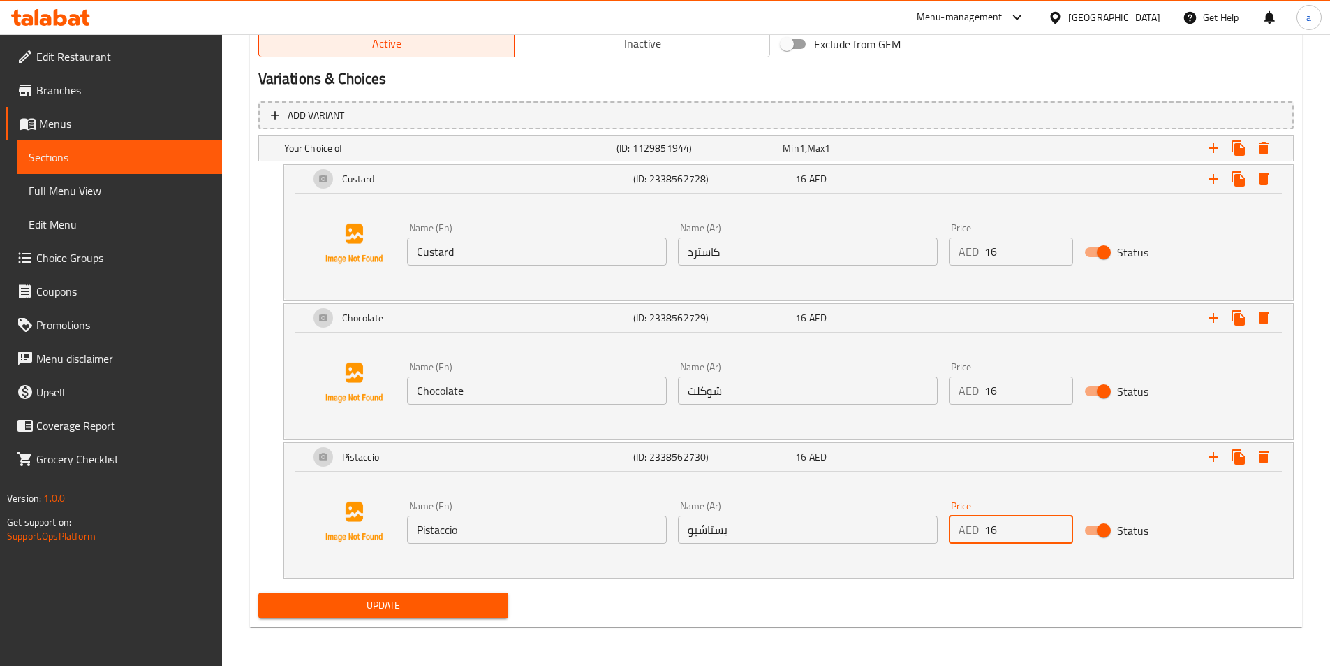
click at [258, 592] on button "Update" at bounding box center [383, 605] width 251 height 26
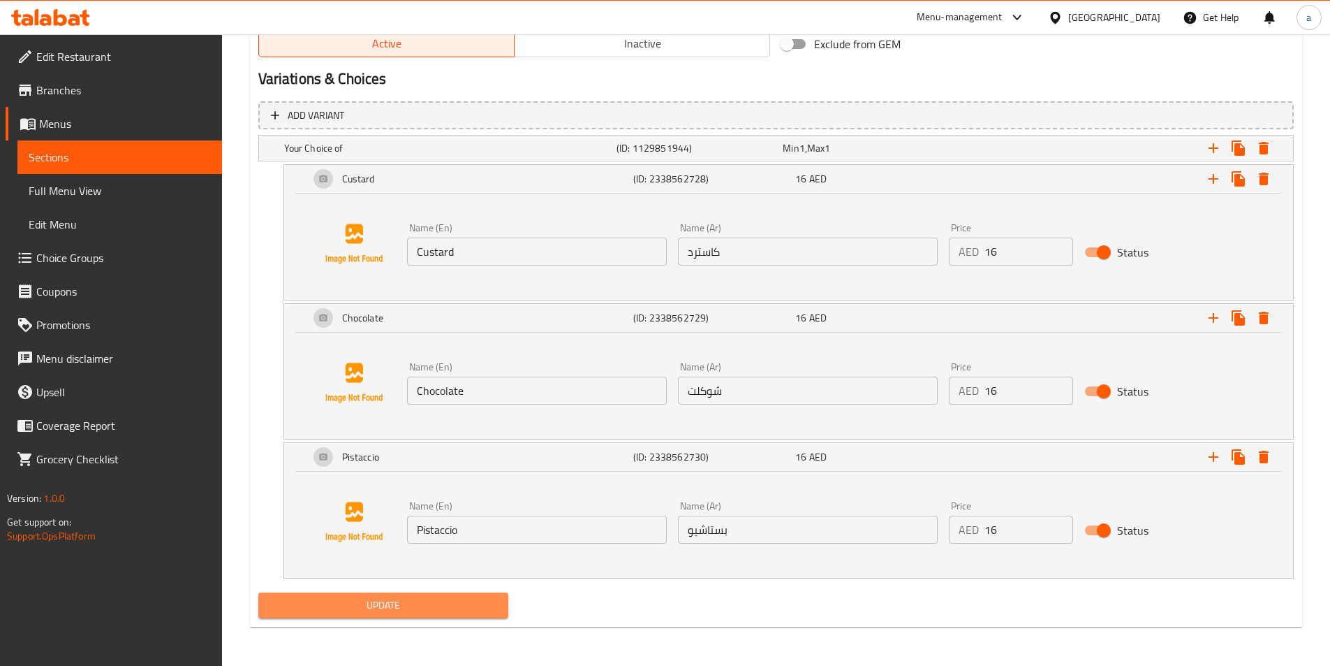
click at [471, 605] on span "Update" at bounding box center [384, 604] width 228 height 17
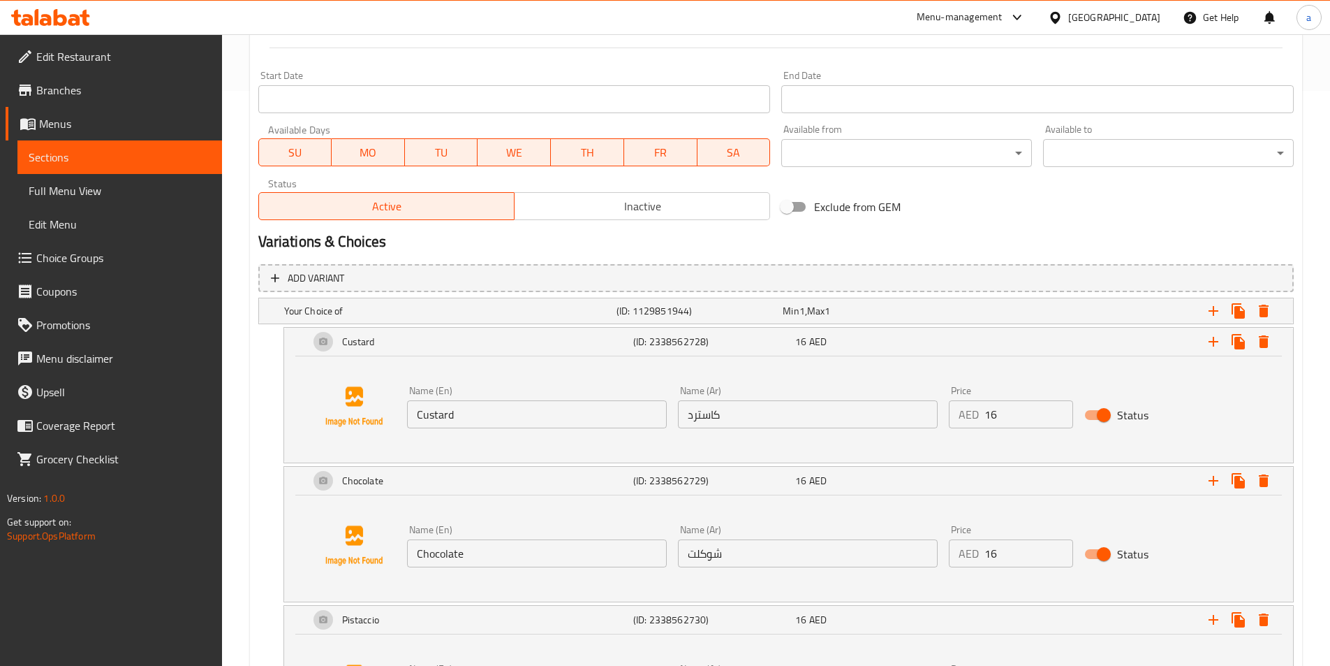
scroll to position [727, 0]
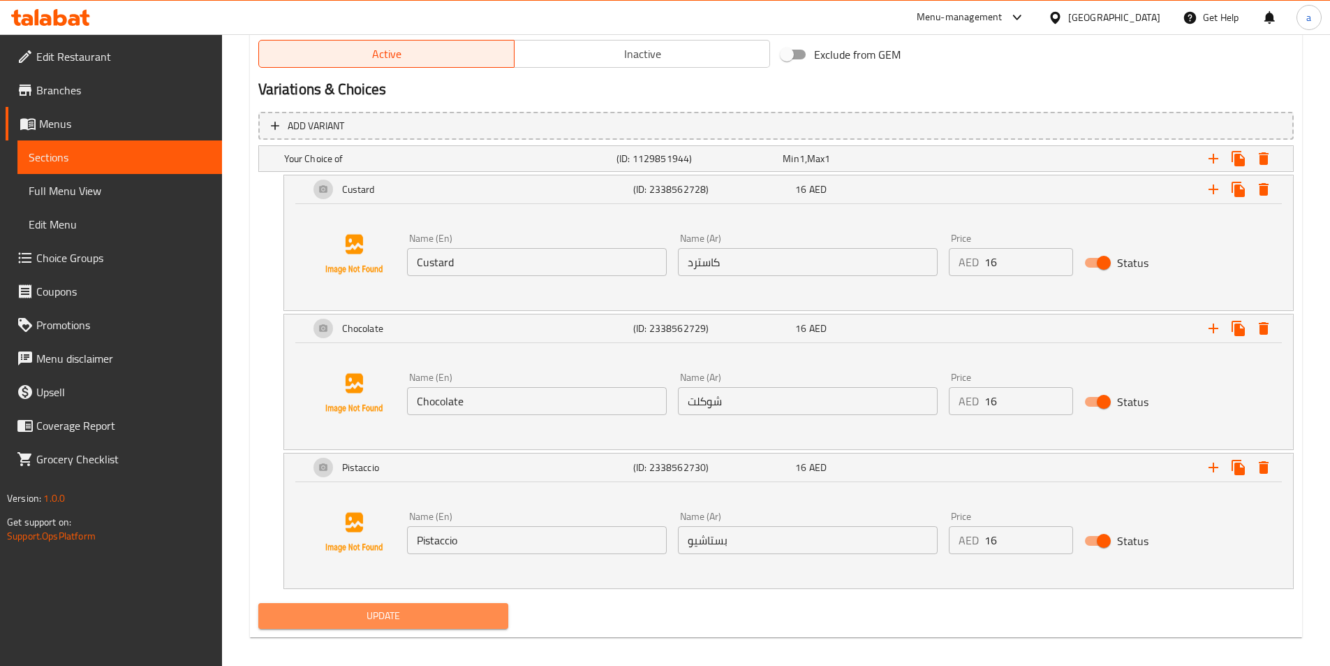
click at [425, 618] on span "Update" at bounding box center [384, 615] width 228 height 17
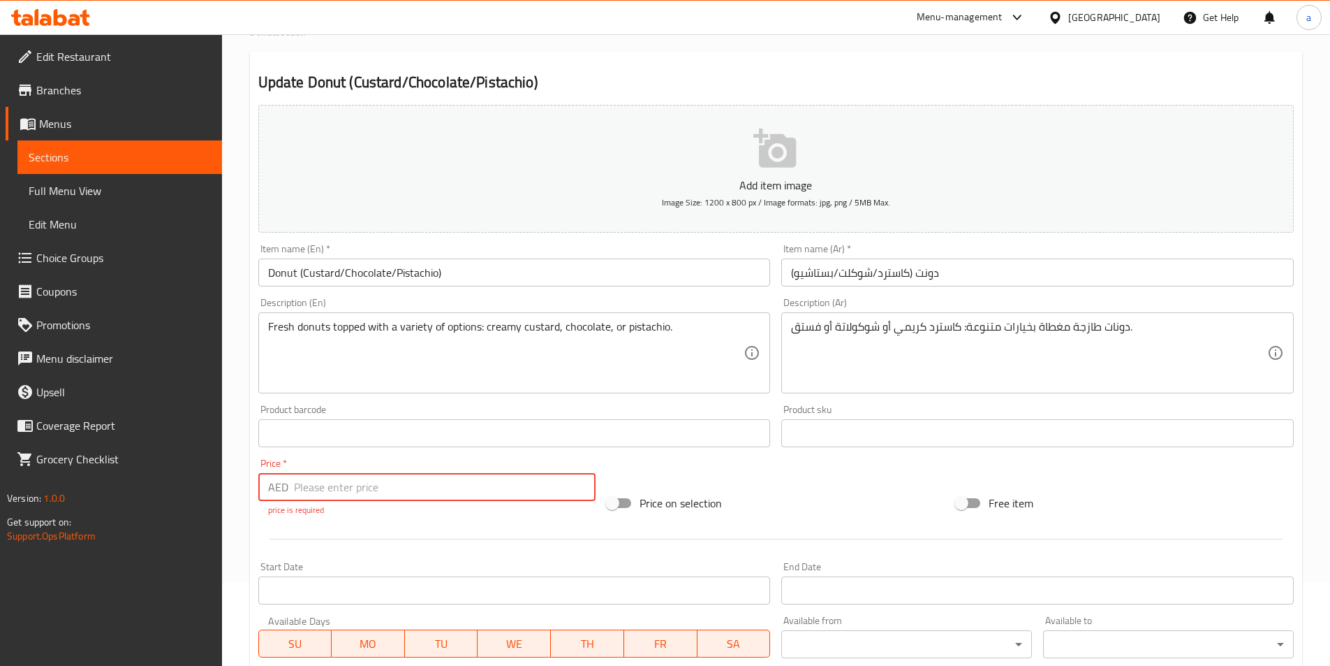
scroll to position [0, 0]
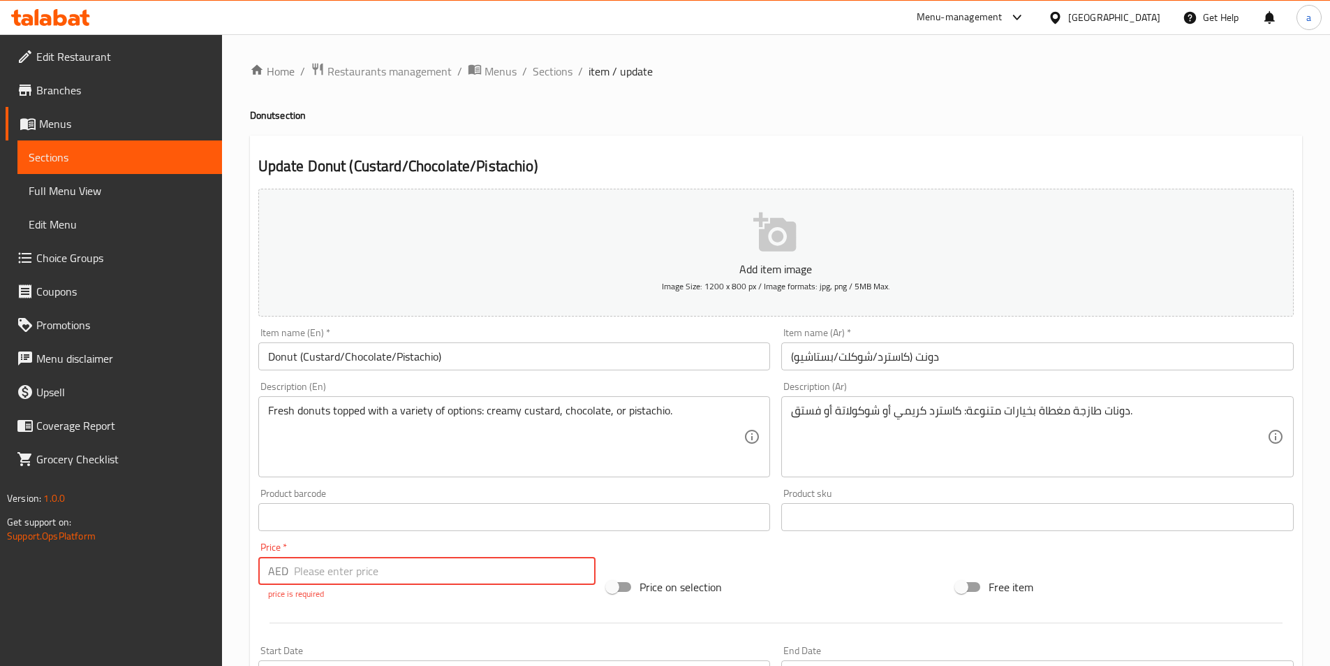
click at [372, 578] on input "number" at bounding box center [445, 571] width 302 height 28
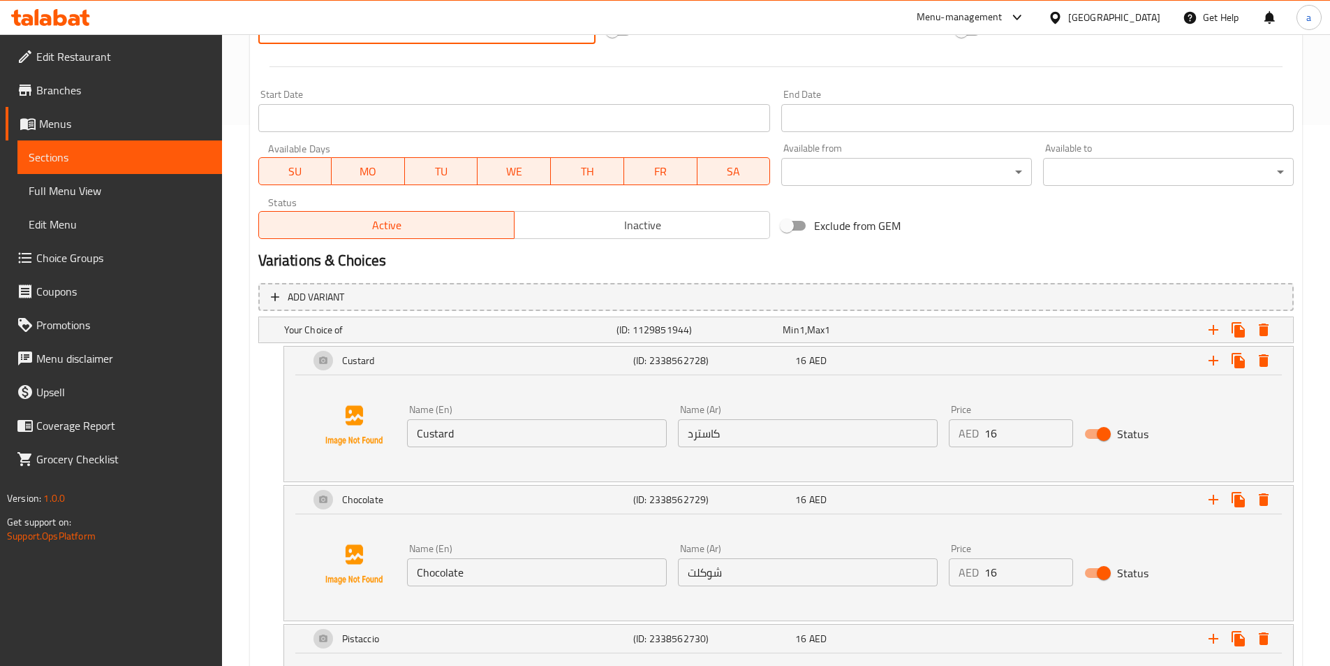
scroll to position [722, 0]
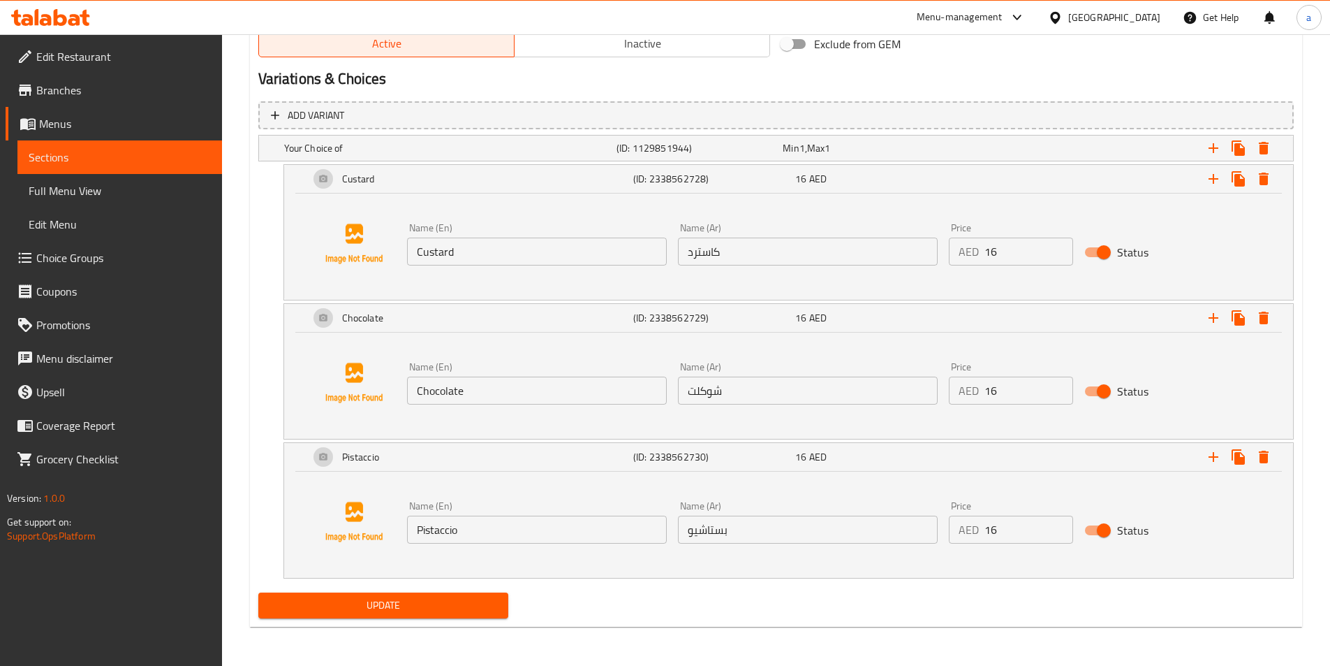
type input "0"
click at [462, 603] on span "Update" at bounding box center [384, 604] width 228 height 17
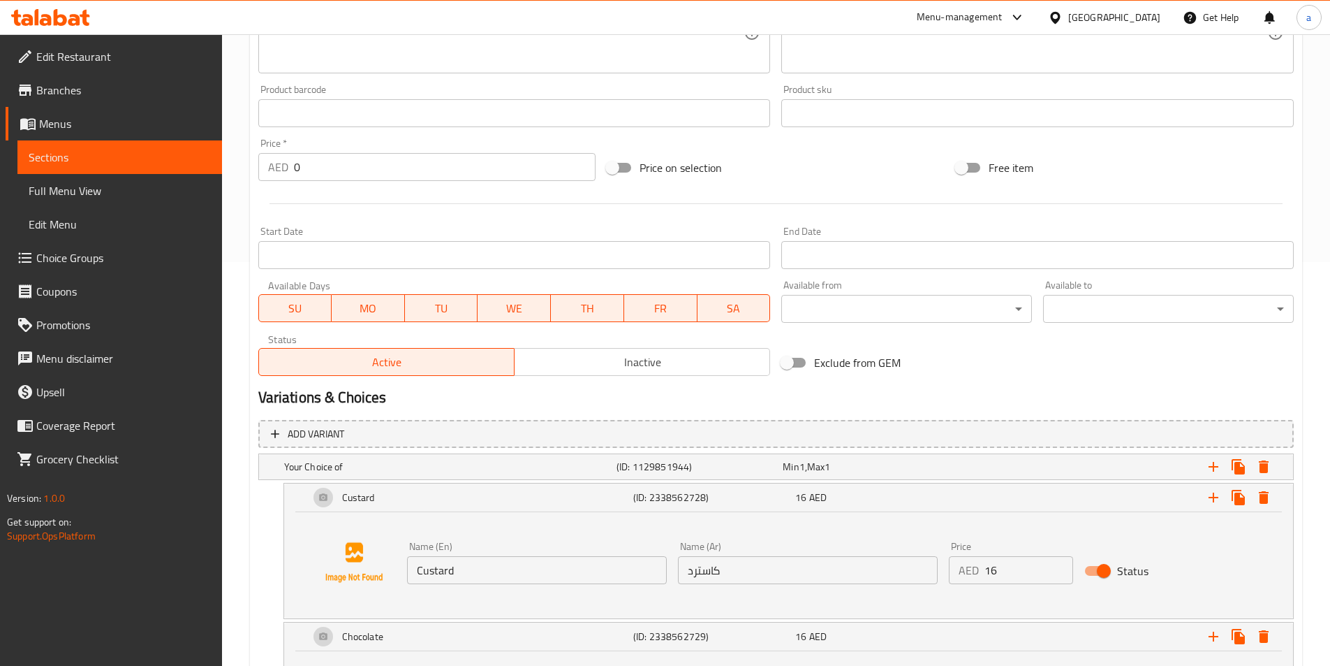
scroll to position [513, 0]
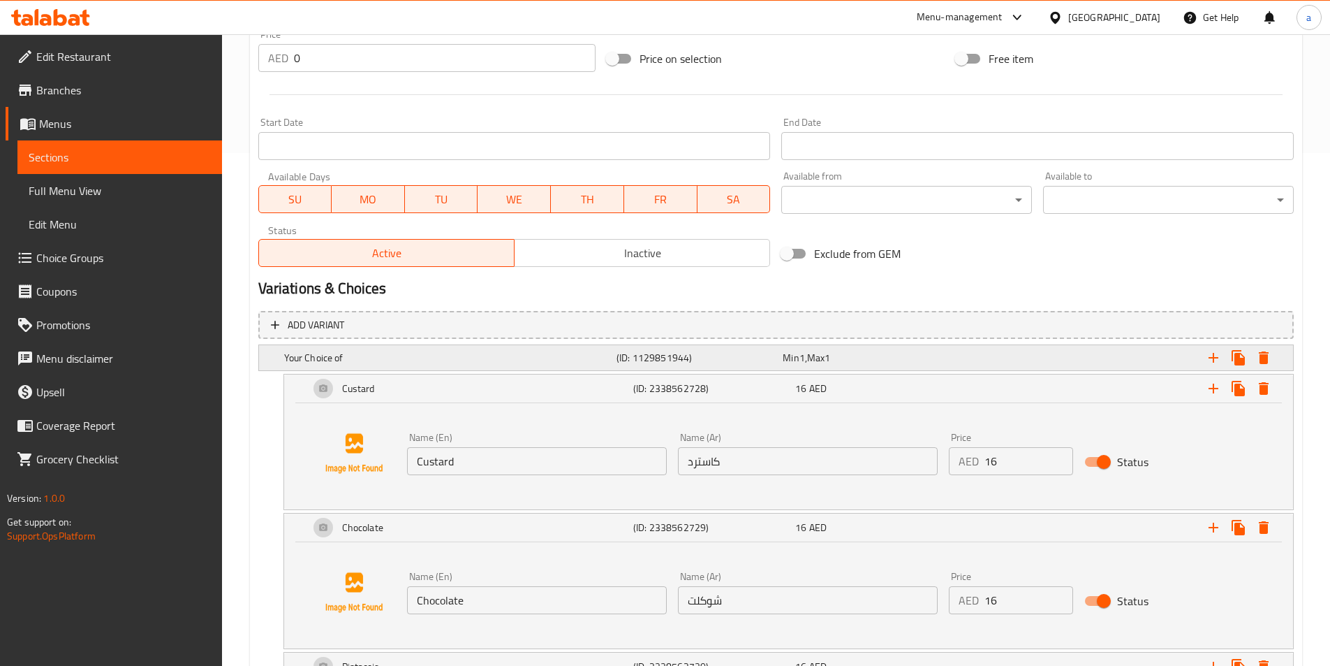
click at [376, 350] on div "Your Choice of" at bounding box center [447, 358] width 332 height 20
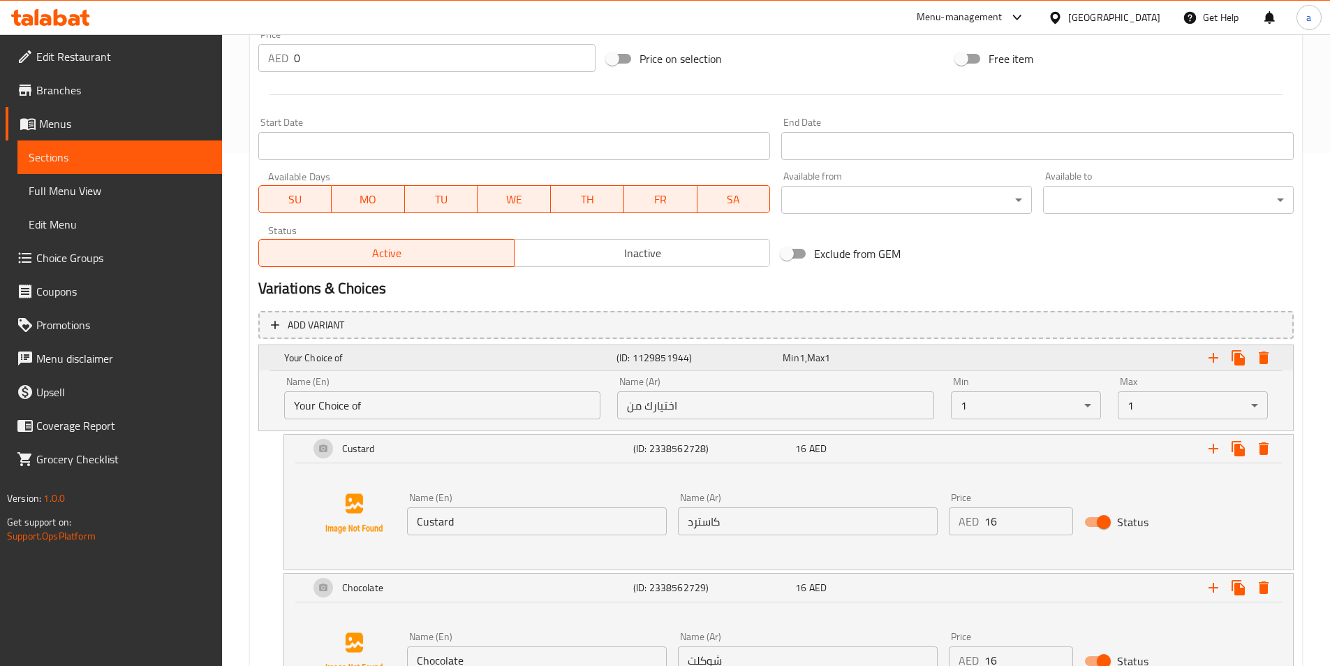
click at [376, 350] on div "Your Choice of" at bounding box center [447, 358] width 332 height 20
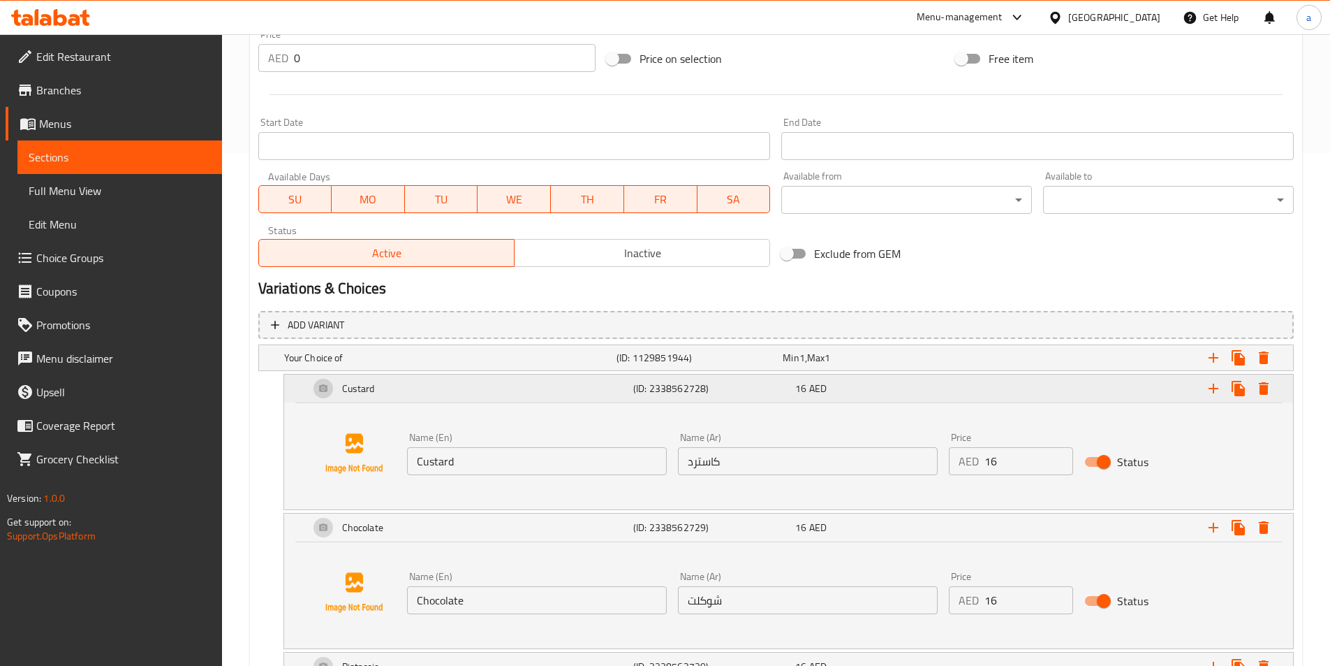
click at [403, 395] on div "Custard" at bounding box center [469, 389] width 324 height 34
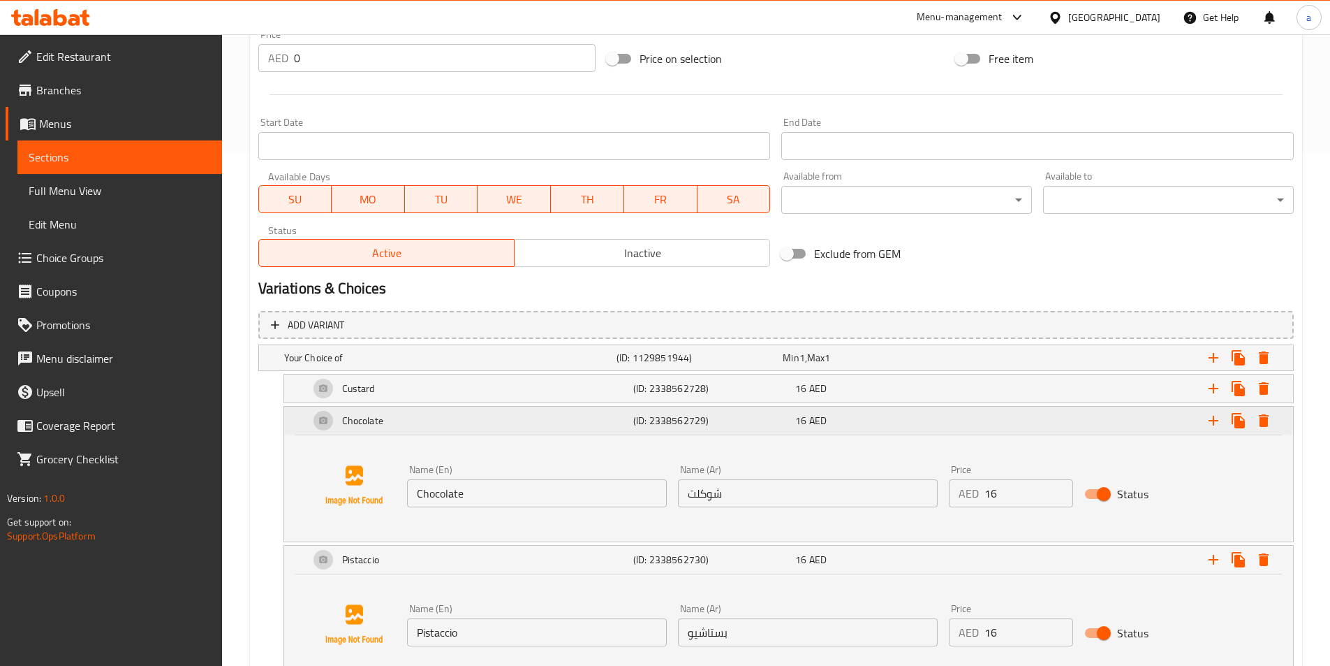
click at [512, 422] on div "Chocolate" at bounding box center [469, 421] width 324 height 34
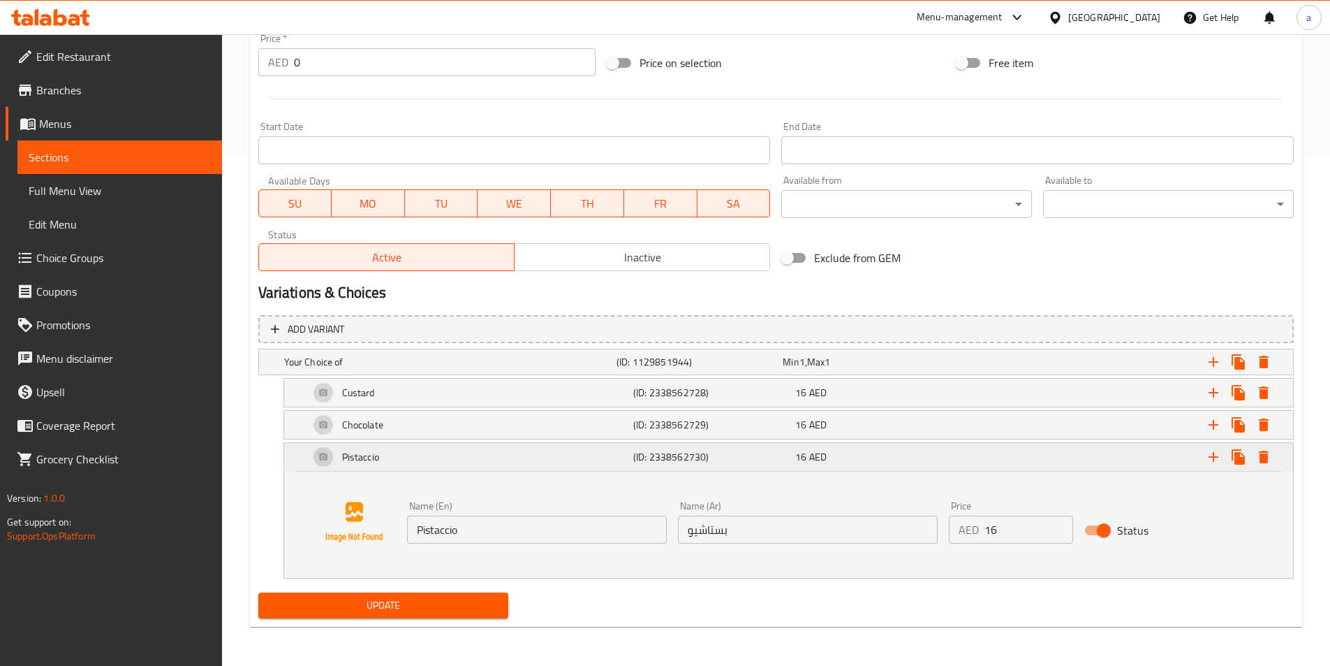
click at [621, 453] on div "Pistaccio" at bounding box center [469, 457] width 324 height 34
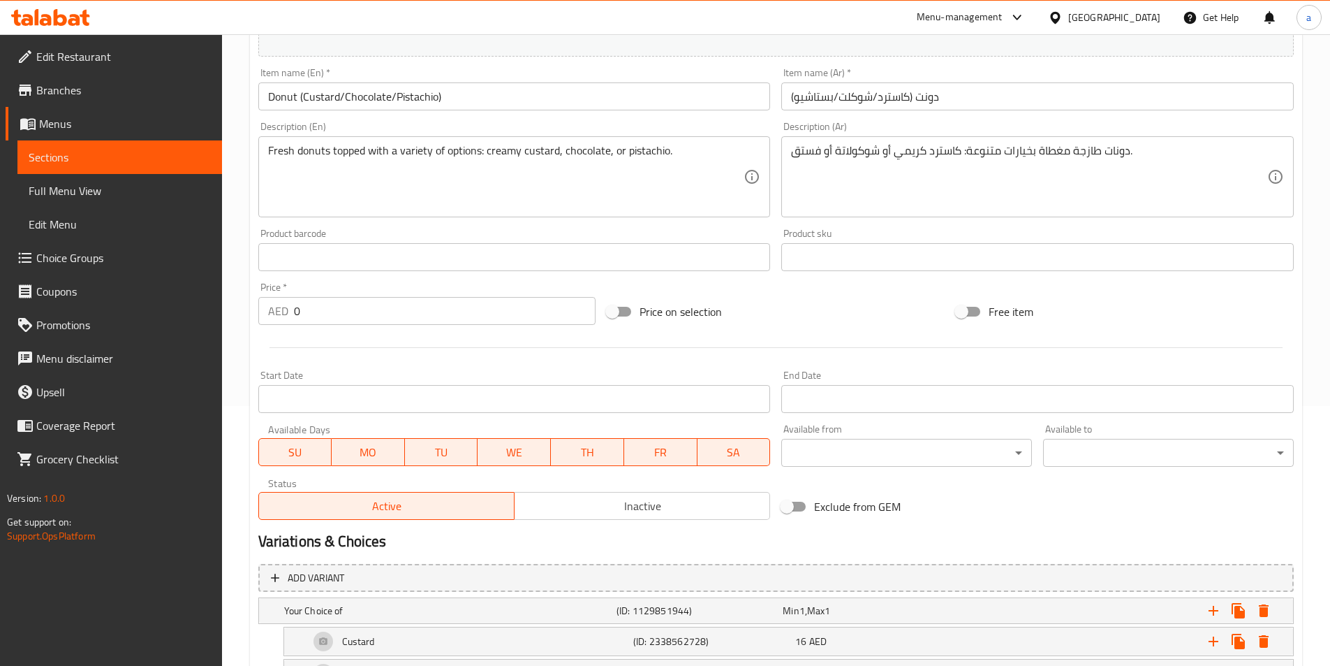
scroll to position [0, 0]
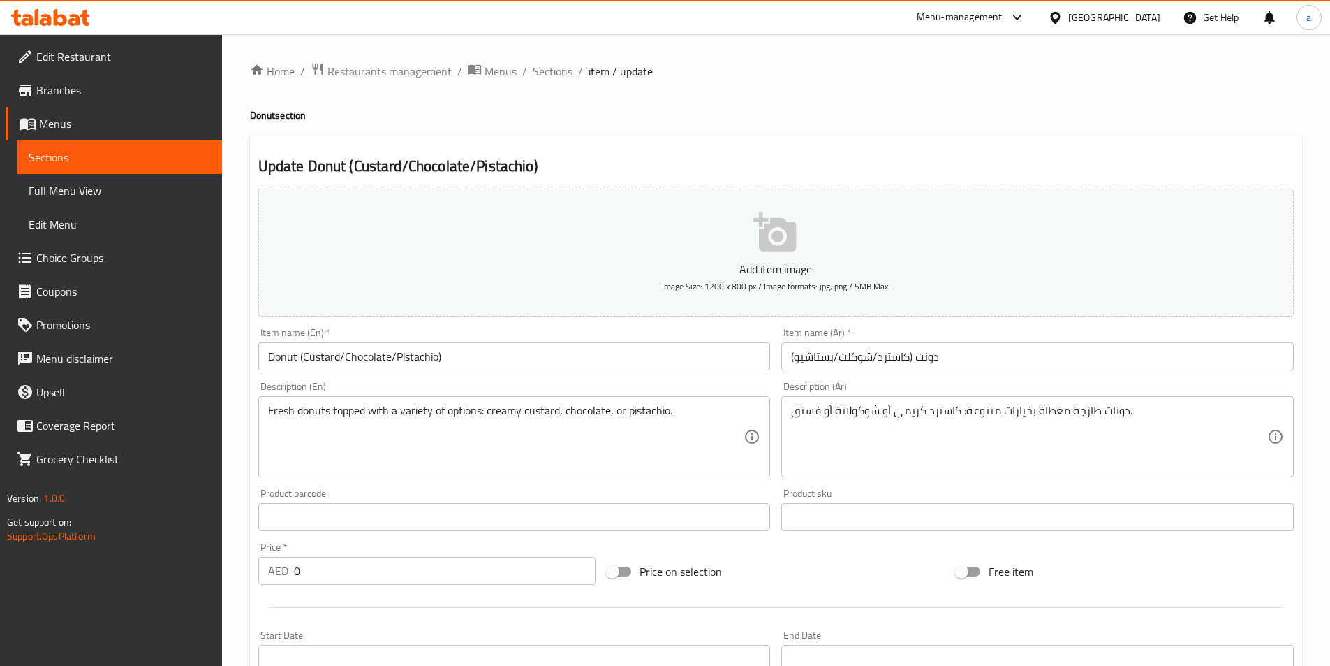
click at [84, 194] on span "Full Menu View" at bounding box center [120, 190] width 182 height 17
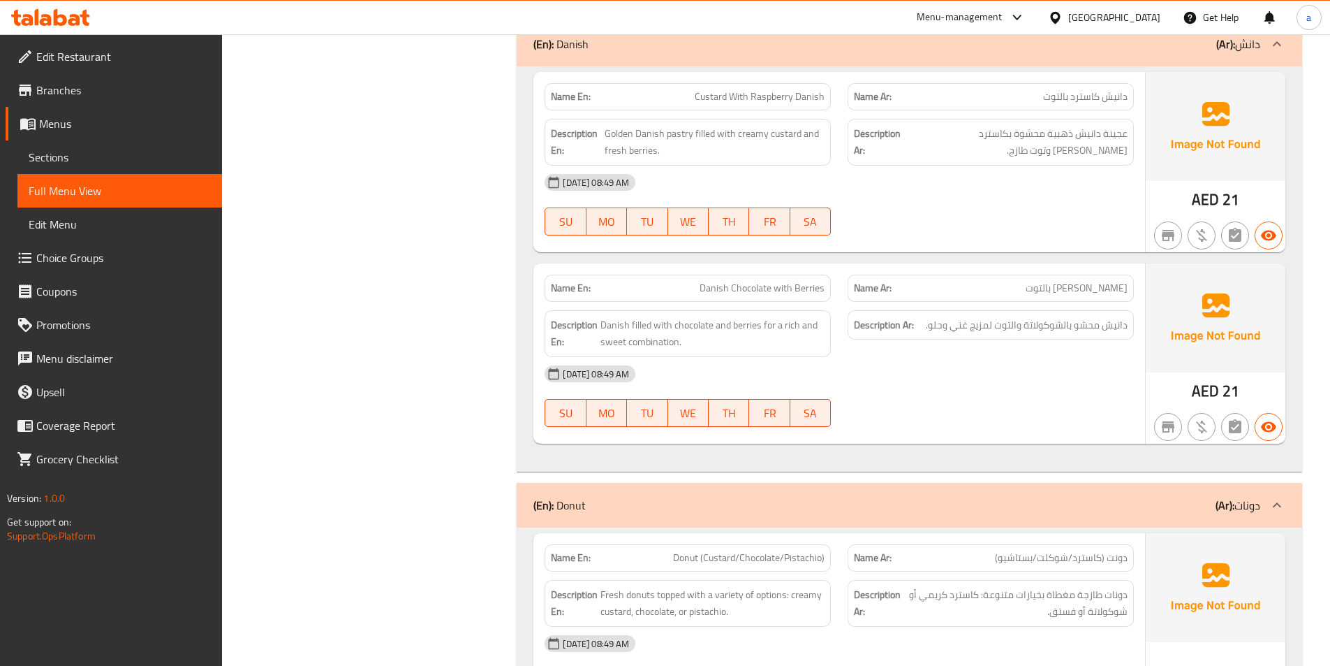
scroll to position [1706, 0]
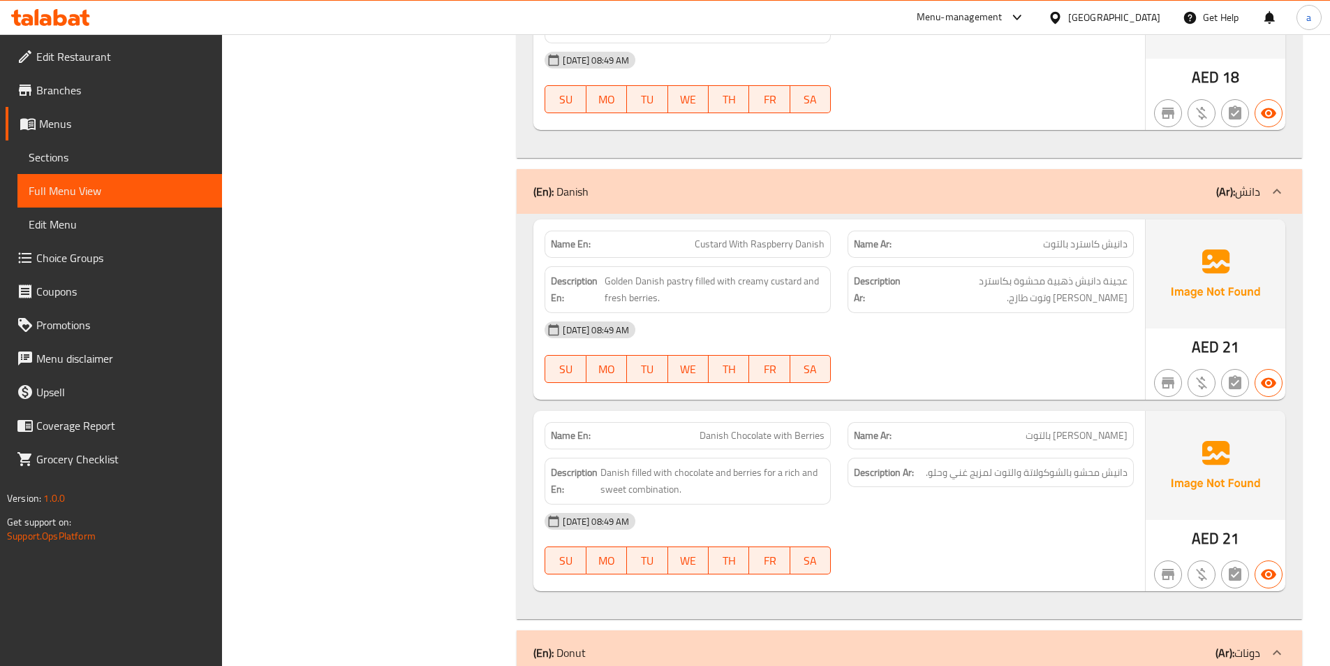
click at [75, 189] on span "Full Menu View" at bounding box center [120, 190] width 182 height 17
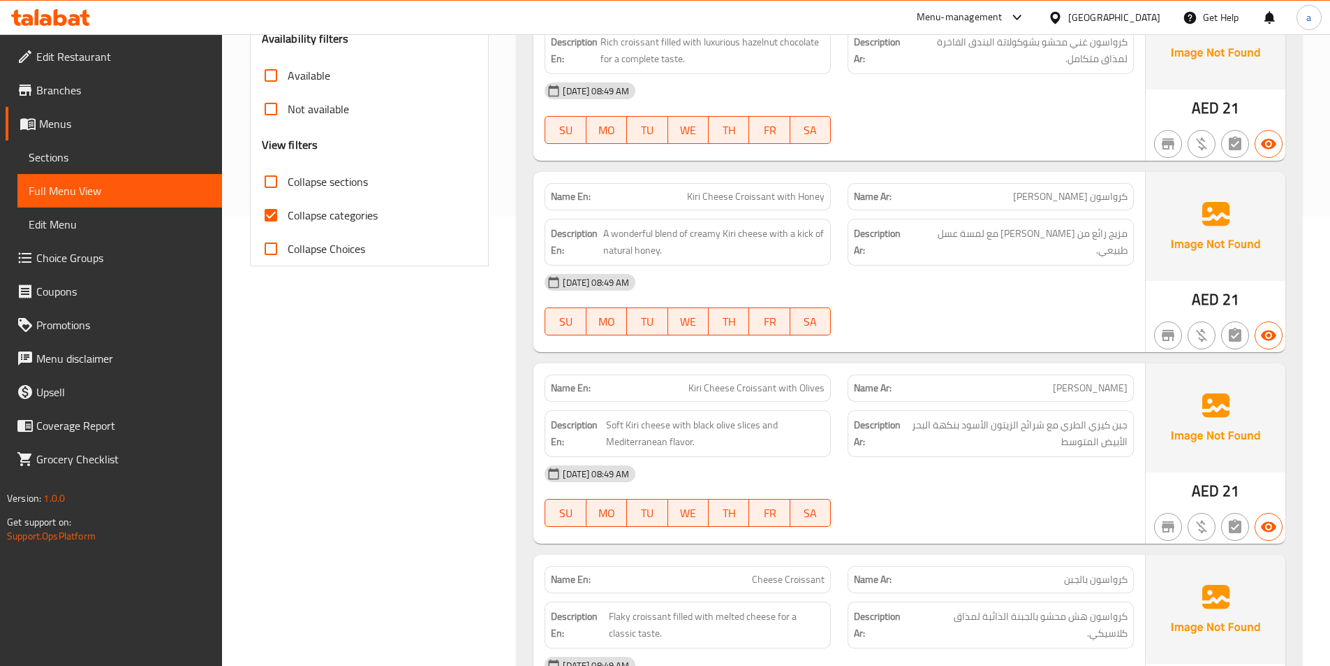
scroll to position [170, 0]
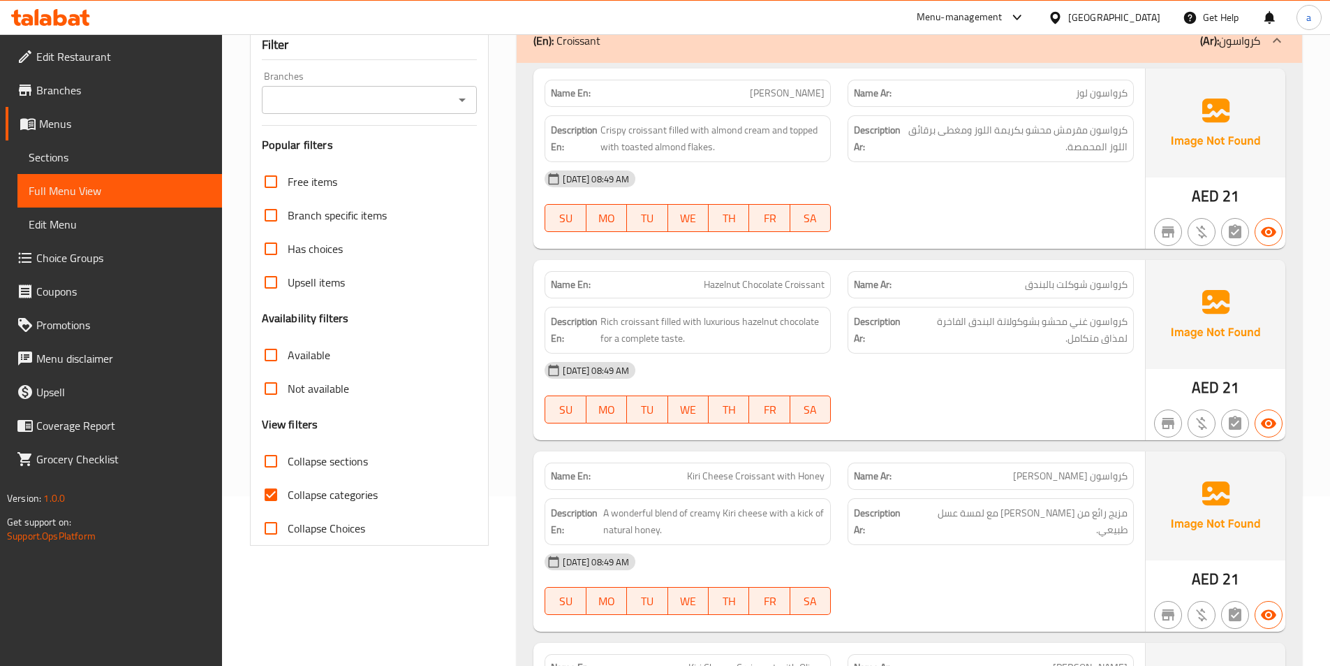
click at [275, 492] on input "Collapse categories" at bounding box center [271, 495] width 34 height 34
checkbox input "false"
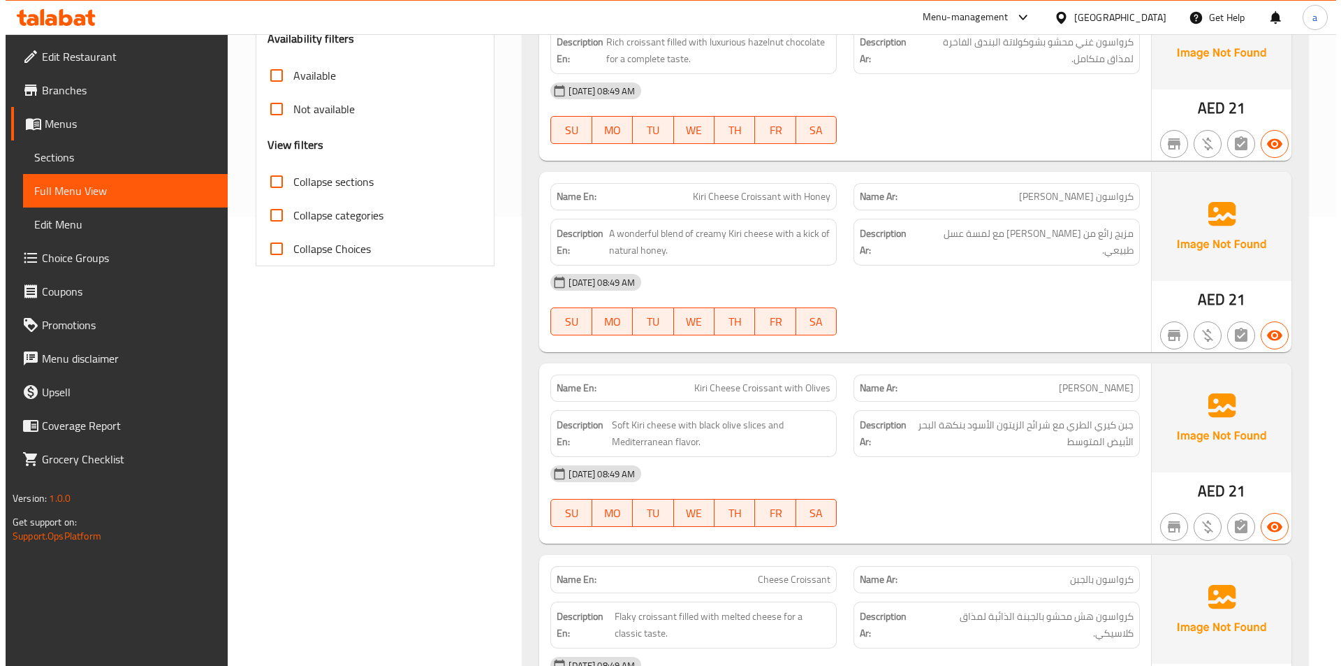
scroll to position [0, 0]
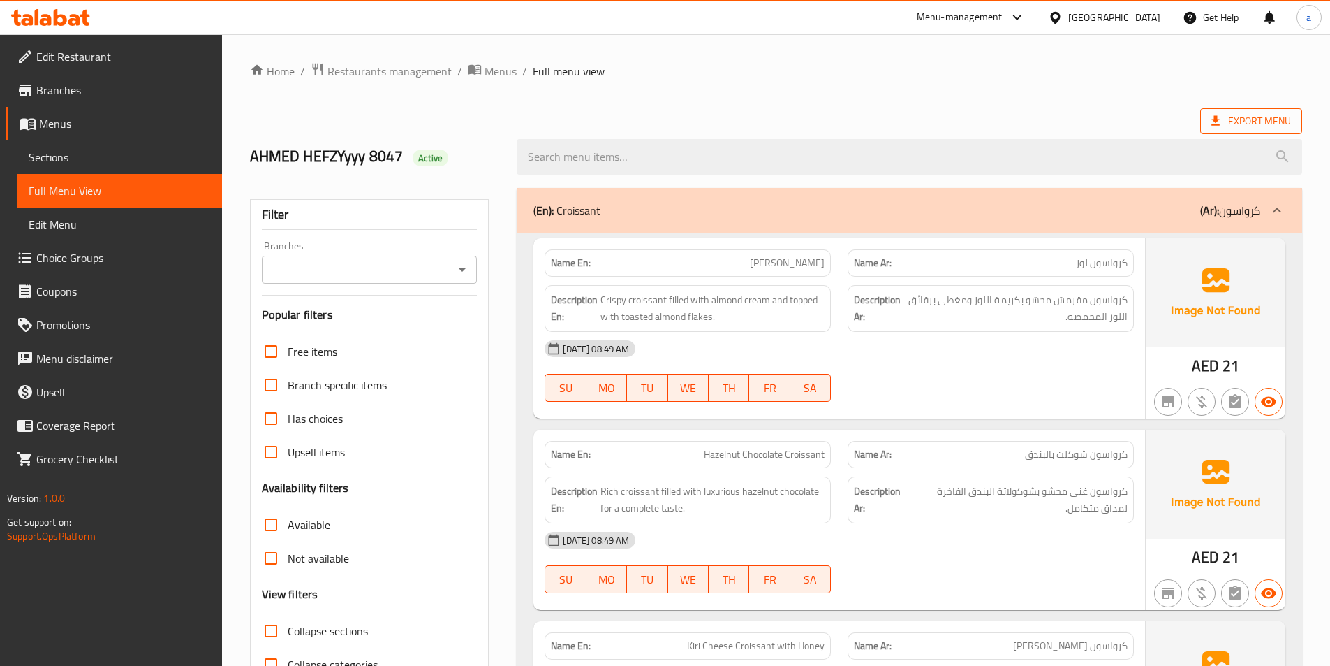
click at [1234, 117] on span "Export Menu" at bounding box center [1252, 120] width 80 height 17
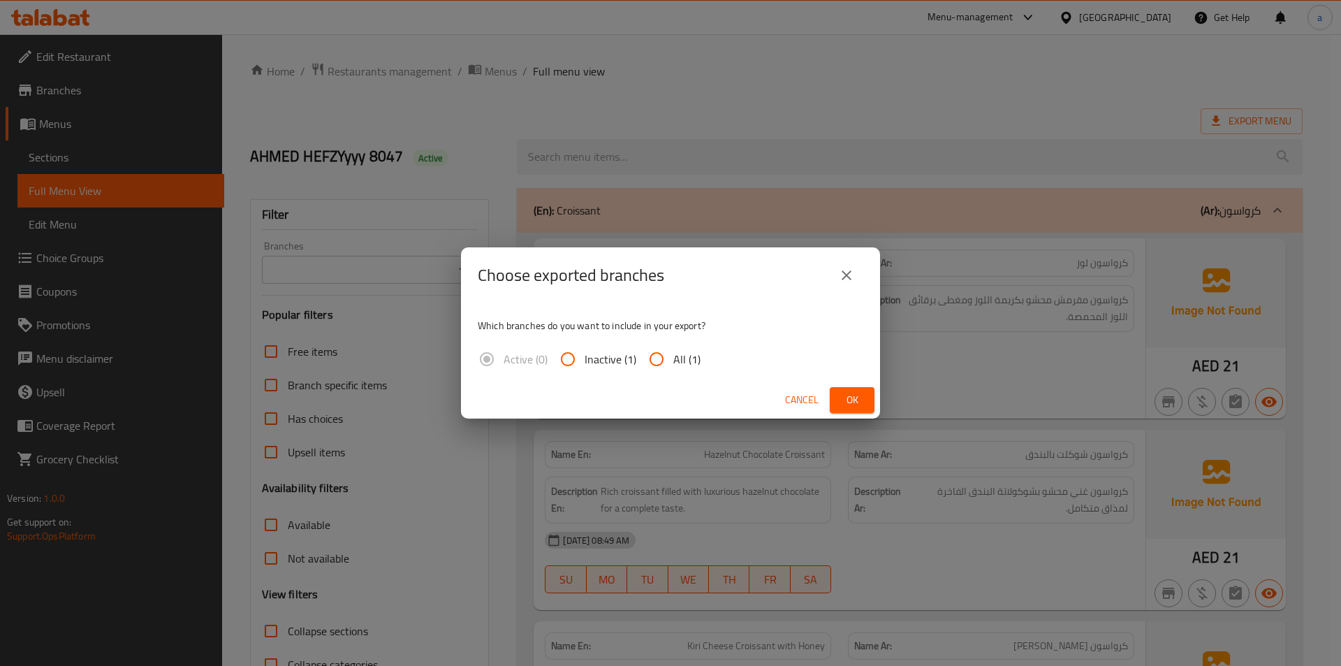
click at [659, 355] on input "All (1)" at bounding box center [657, 359] width 34 height 34
radio input "true"
click at [851, 395] on span "Ok" at bounding box center [852, 399] width 22 height 17
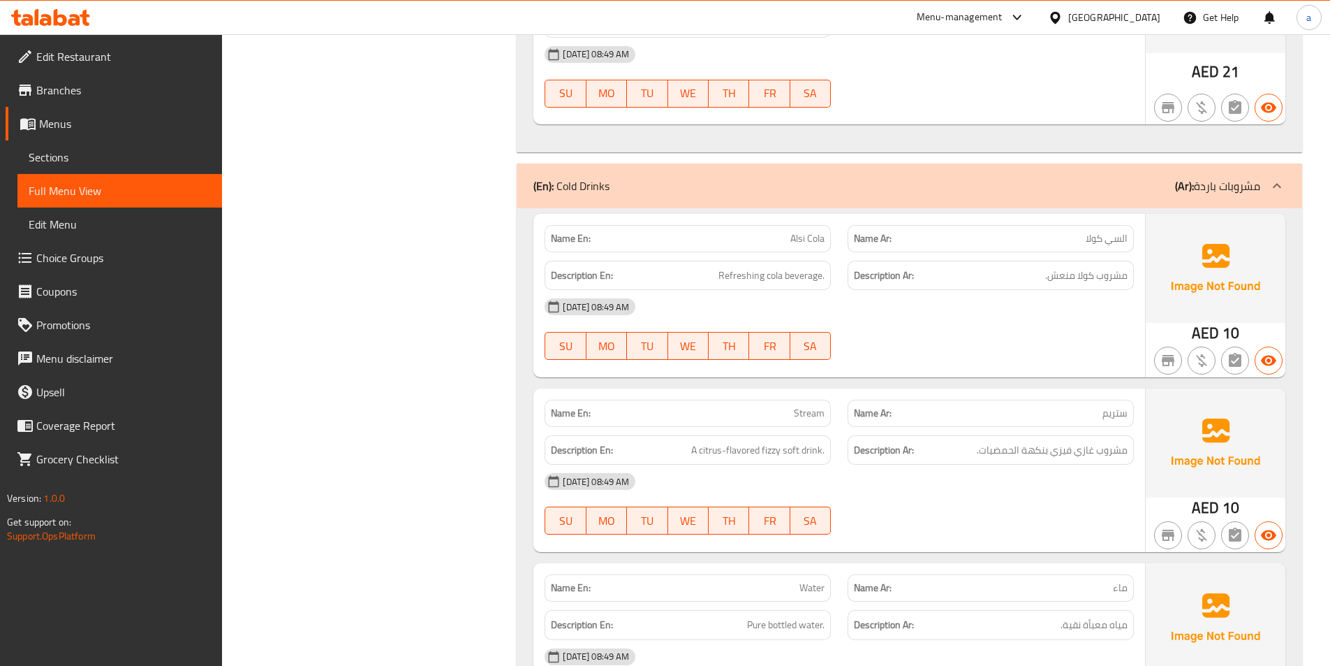
scroll to position [3161, 0]
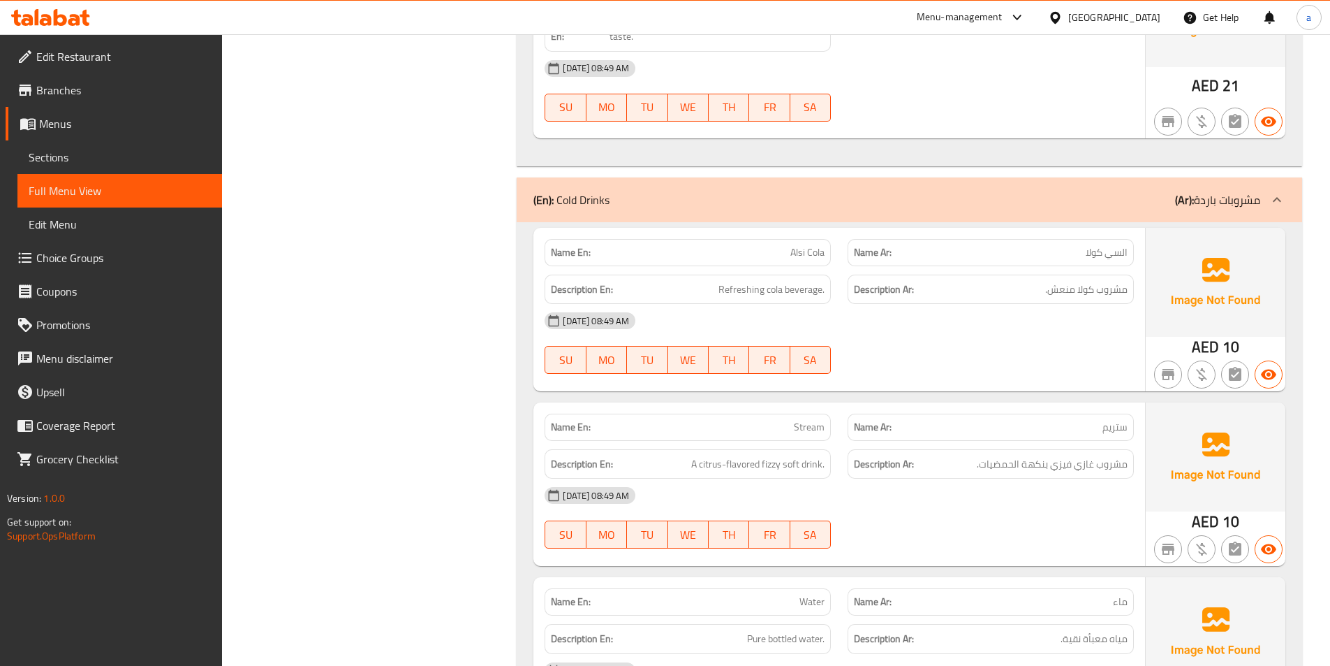
click at [784, 247] on p "Name En: Alsi Cola" at bounding box center [688, 252] width 274 height 15
copy span "Alsi Cola"
click at [65, 150] on span "Sections" at bounding box center [120, 157] width 182 height 17
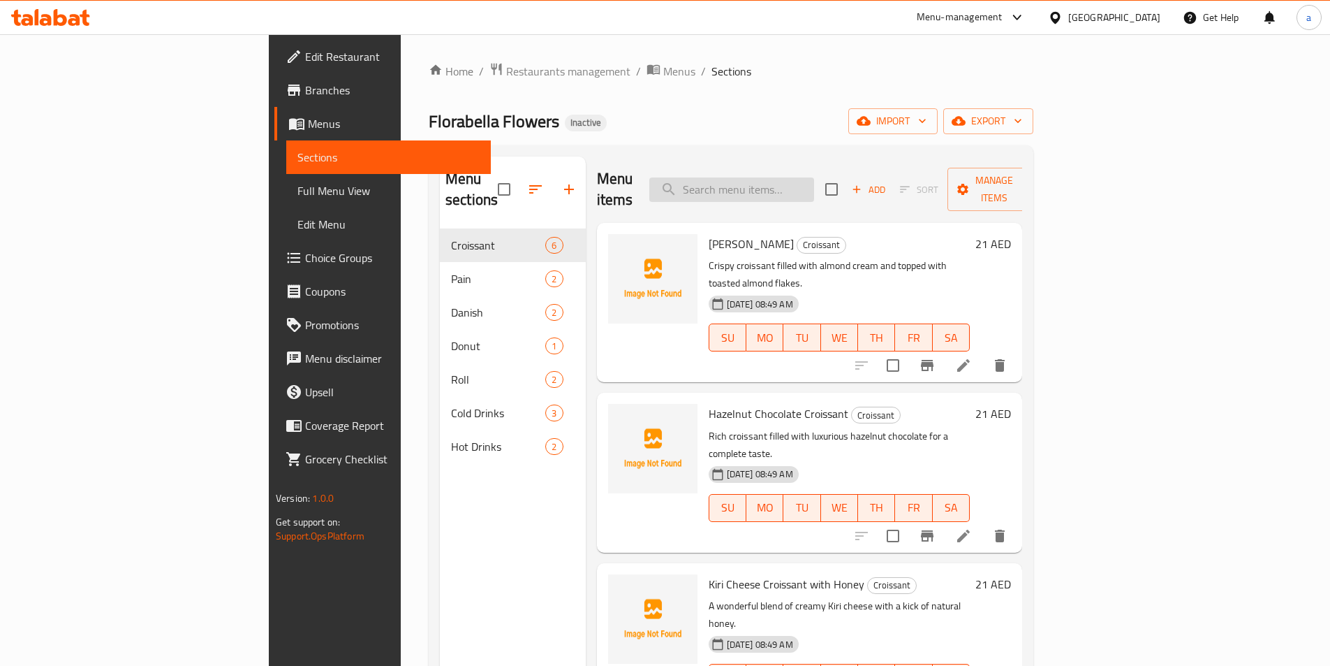
click at [800, 186] on input "search" at bounding box center [731, 189] width 165 height 24
paste input "Alsi Cola"
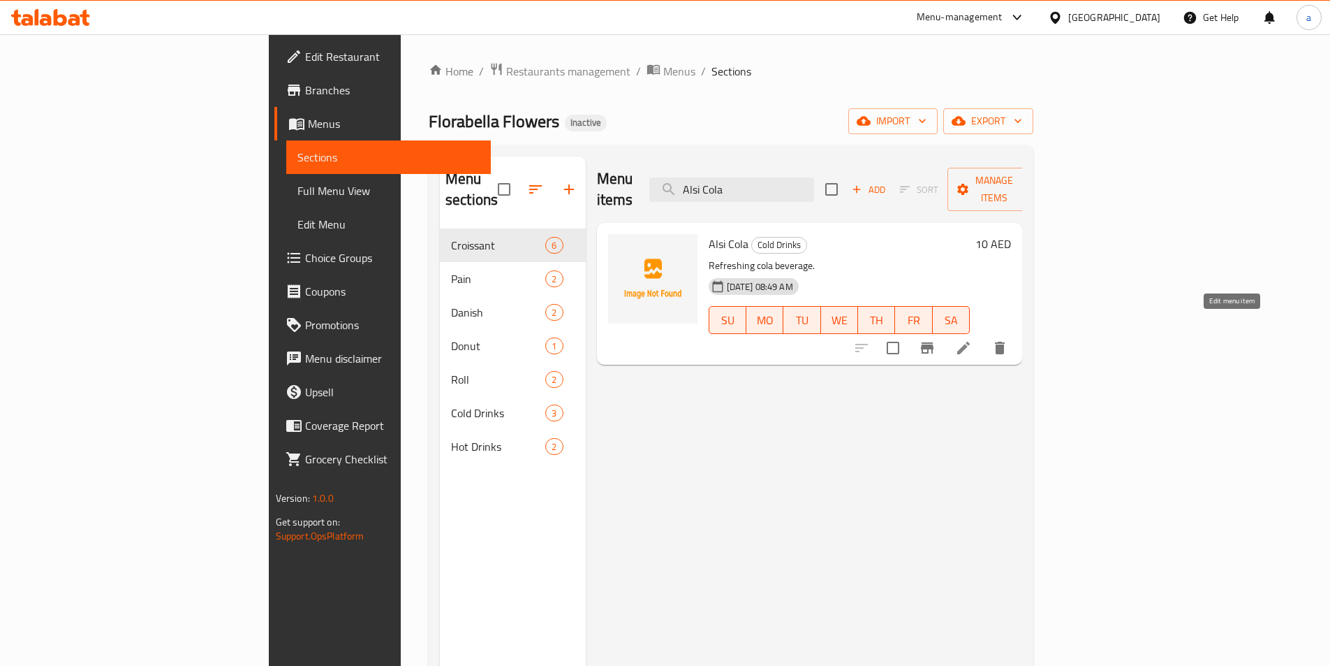
type input "Alsi Cola"
click at [972, 339] on icon at bounding box center [963, 347] width 17 height 17
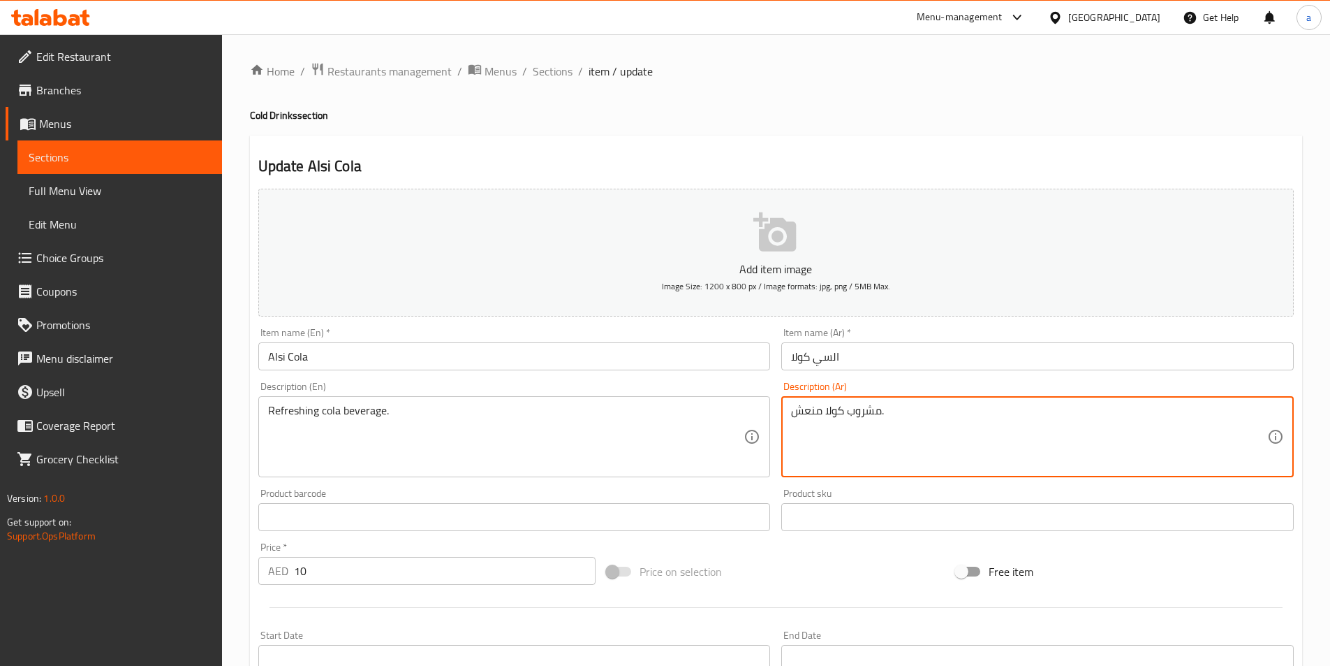
drag, startPoint x: 842, startPoint y: 416, endPoint x: 826, endPoint y: 422, distance: 17.2
click at [844, 416] on textarea "مشروب كولا منعش." at bounding box center [1029, 437] width 476 height 66
drag, startPoint x: 848, startPoint y: 420, endPoint x: 867, endPoint y: 419, distance: 18.2
type textarea "مشروب كولا منعش."
click at [693, 381] on div "Description (En) Refreshing cola beverage. Description (En)" at bounding box center [515, 429] width 524 height 107
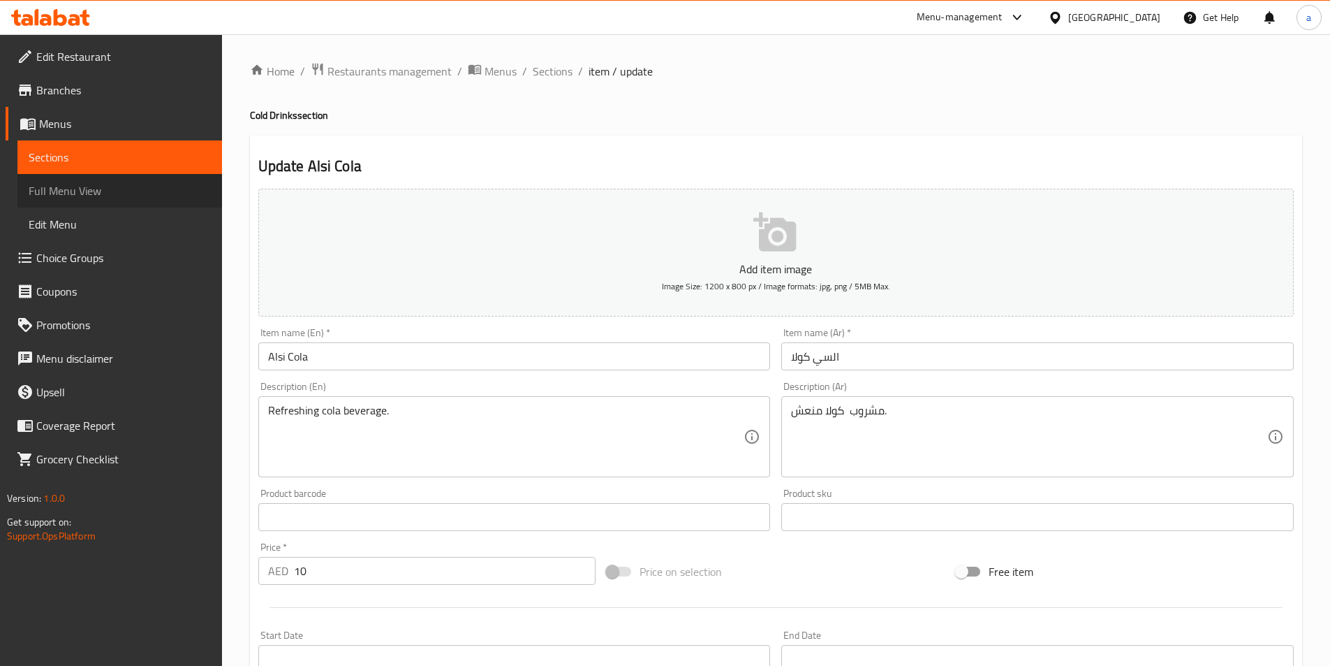
click at [94, 201] on link "Full Menu View" at bounding box center [119, 191] width 205 height 34
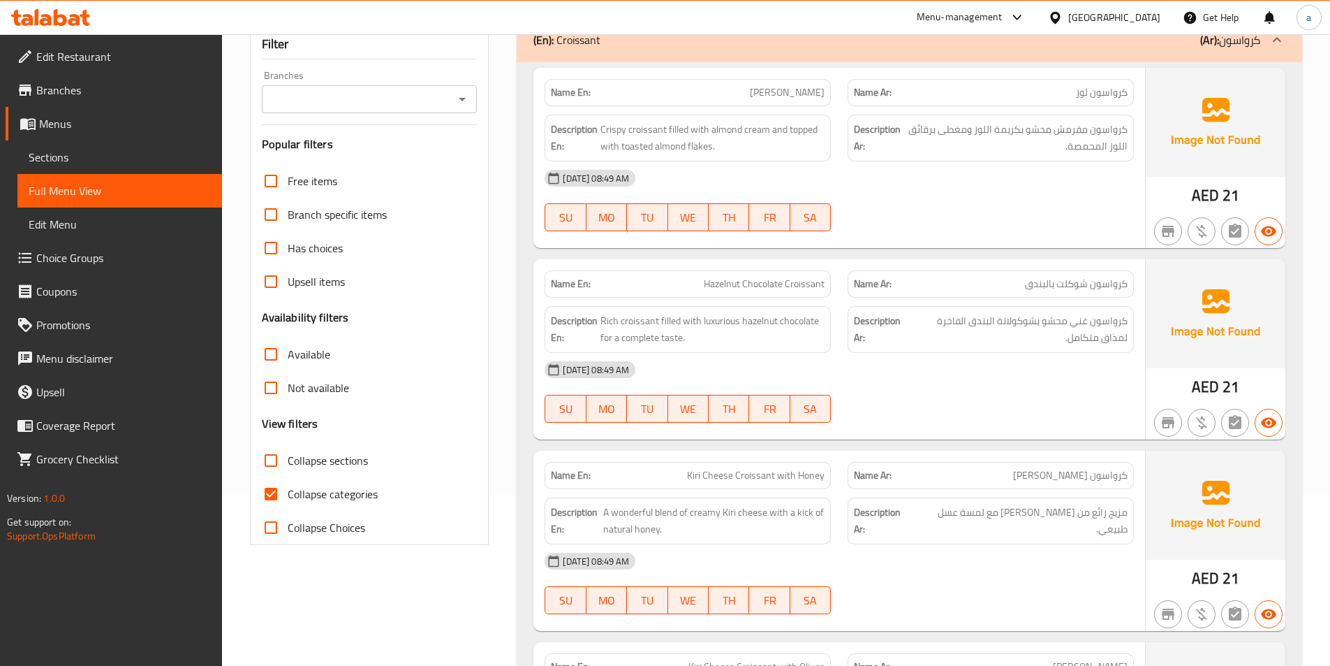
scroll to position [170, 0]
click at [266, 495] on input "Collapse categories" at bounding box center [271, 495] width 34 height 34
checkbox input "false"
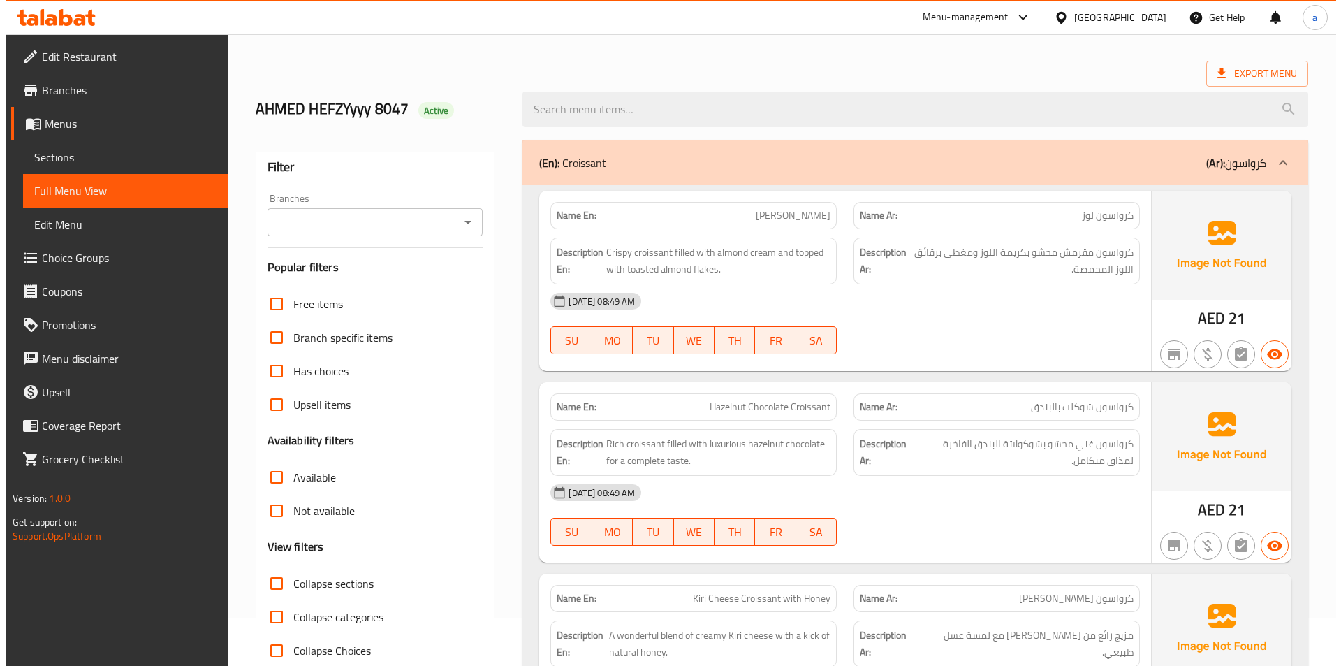
scroll to position [0, 0]
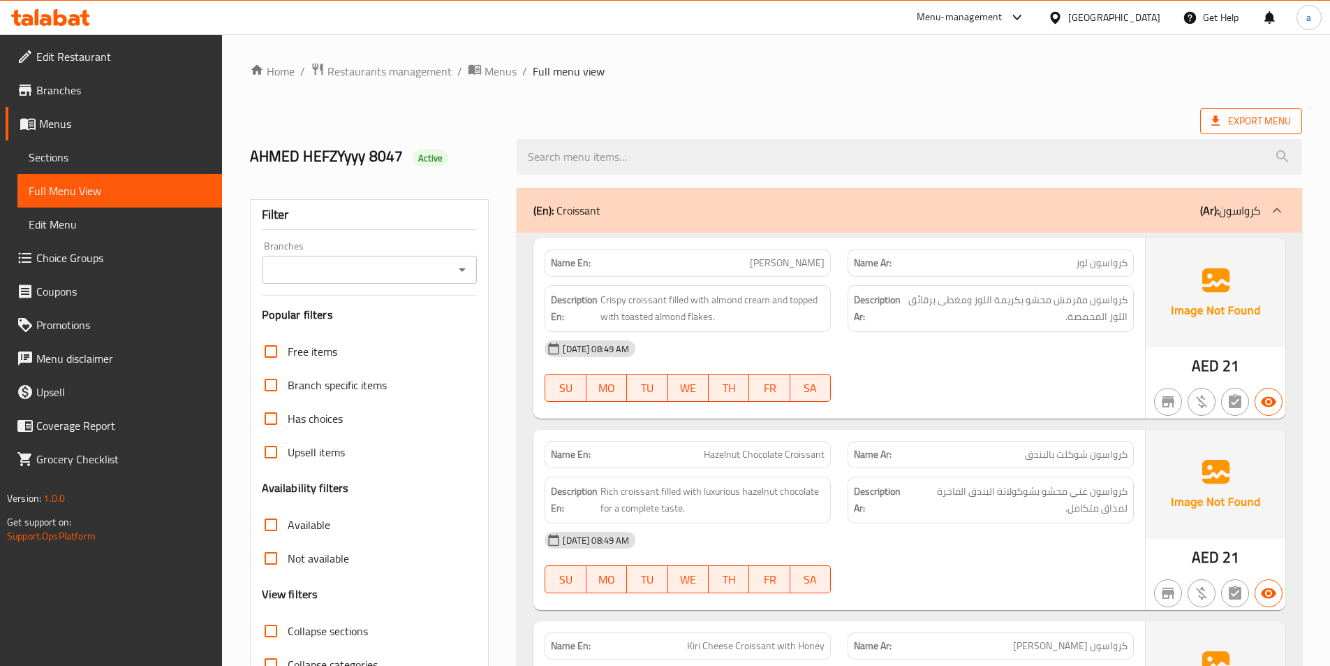
click at [1239, 116] on span "Export Menu" at bounding box center [1252, 120] width 80 height 17
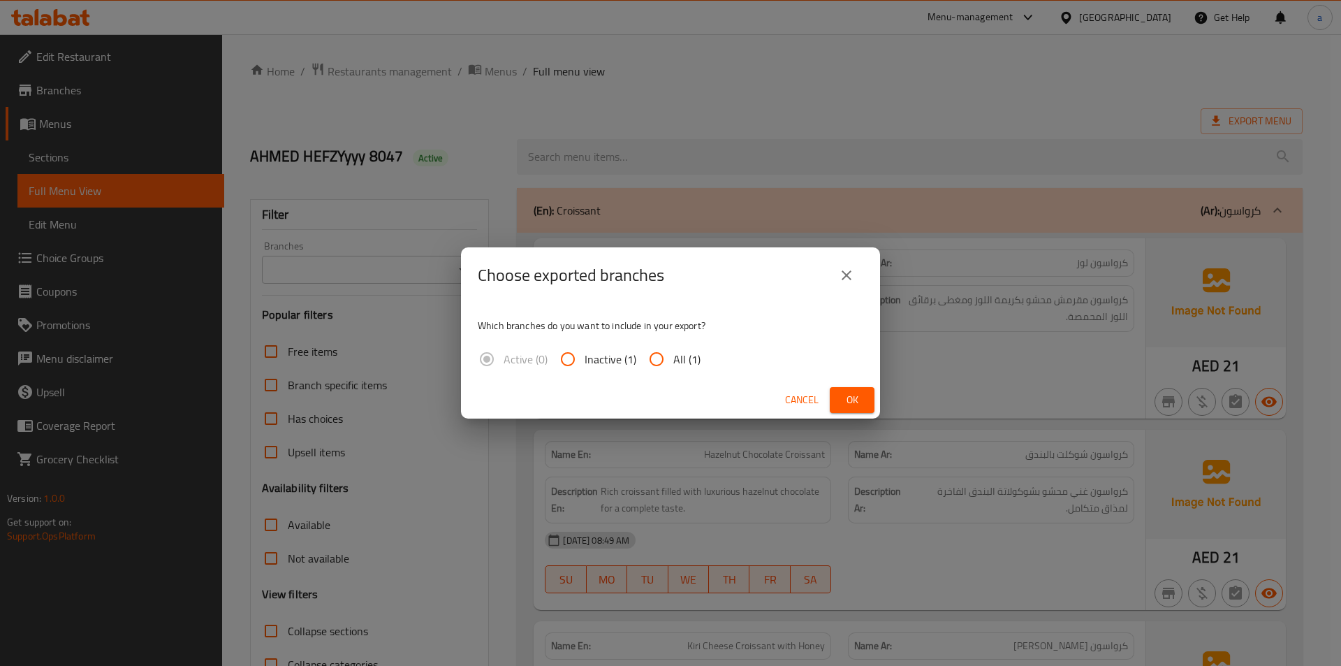
click at [658, 360] on input "All (1)" at bounding box center [657, 359] width 34 height 34
radio input "true"
click at [858, 392] on span "Ok" at bounding box center [852, 399] width 22 height 17
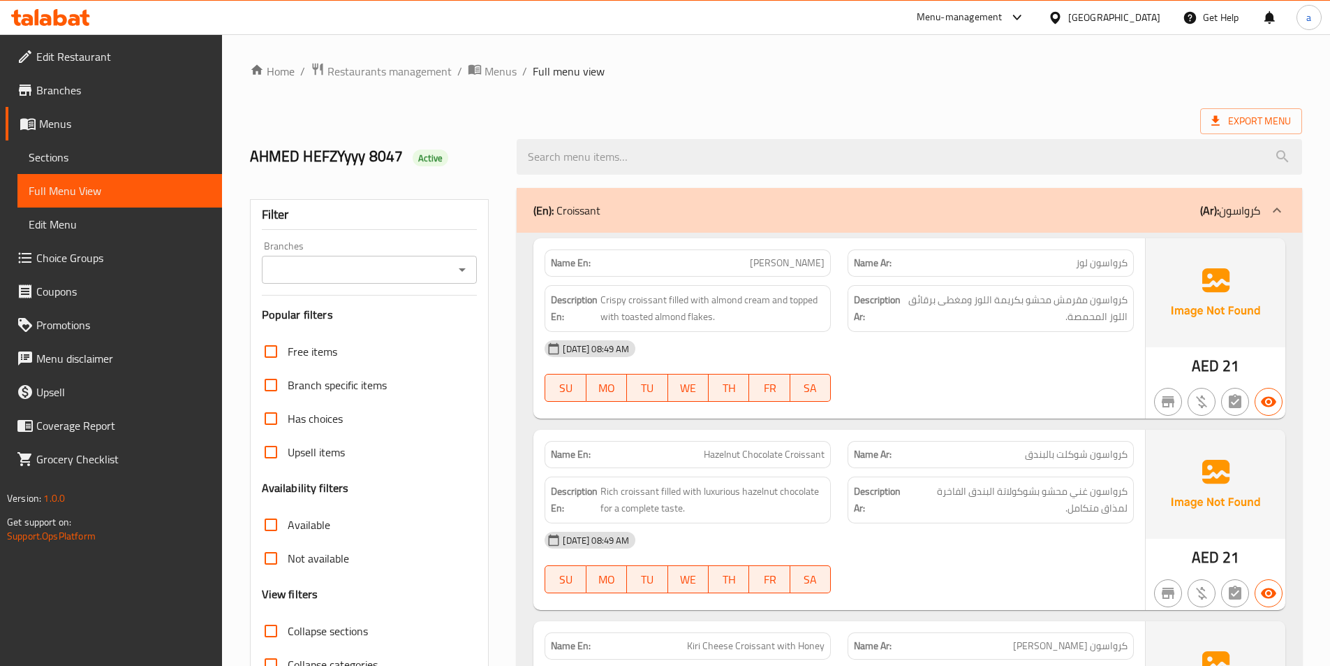
click at [975, 114] on div "Export Menu" at bounding box center [776, 121] width 1052 height 26
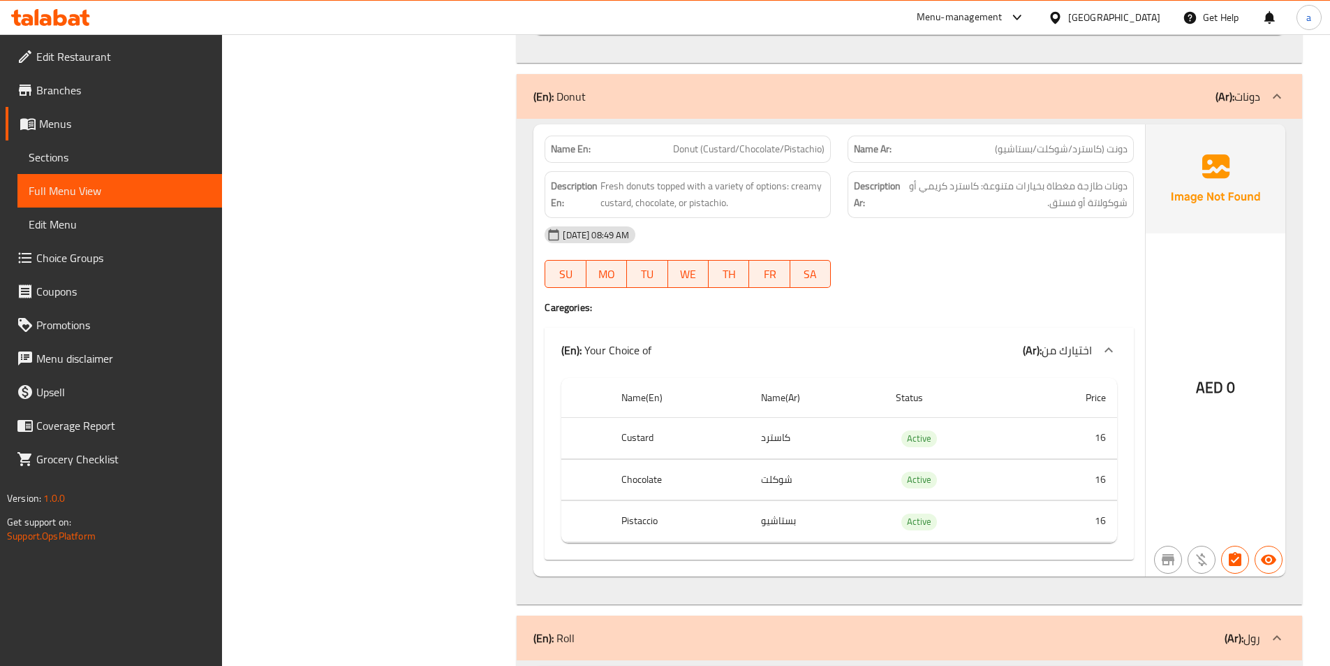
scroll to position [2113, 0]
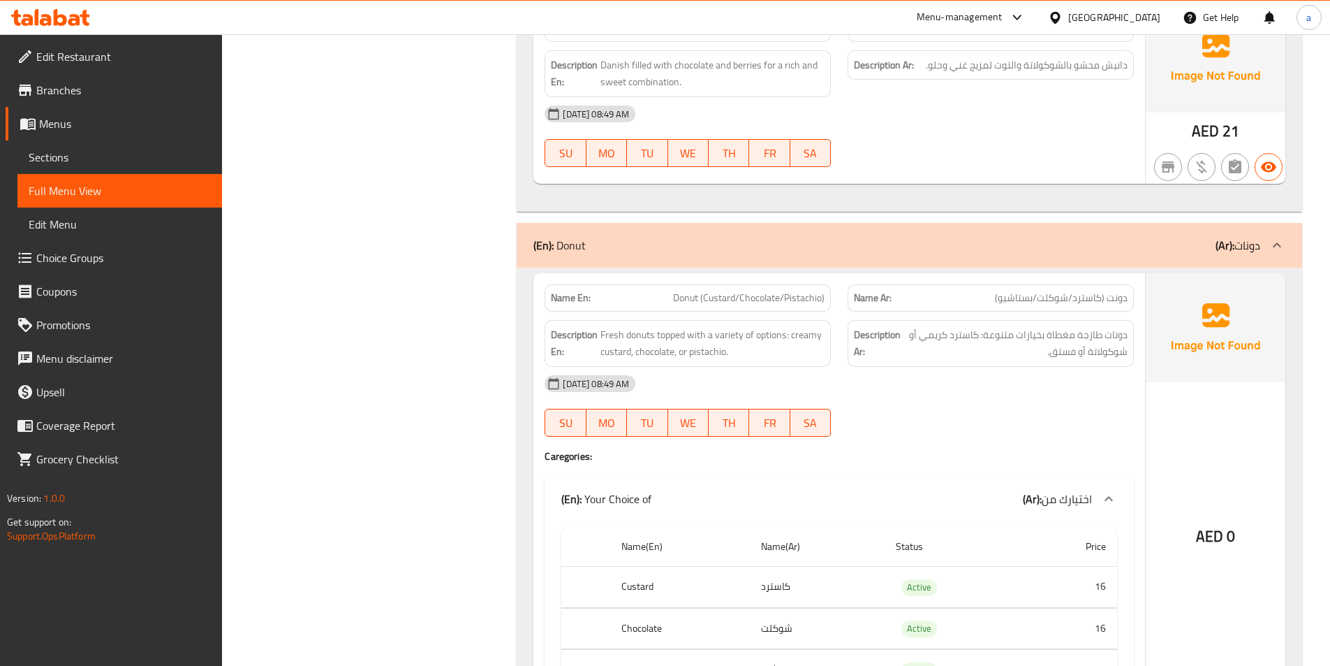
click at [730, 291] on span "Donut (Custard/Chocolate/Pistachio)" at bounding box center [749, 298] width 152 height 15
copy span "Donut (Custard/Chocolate/Pistachio)"
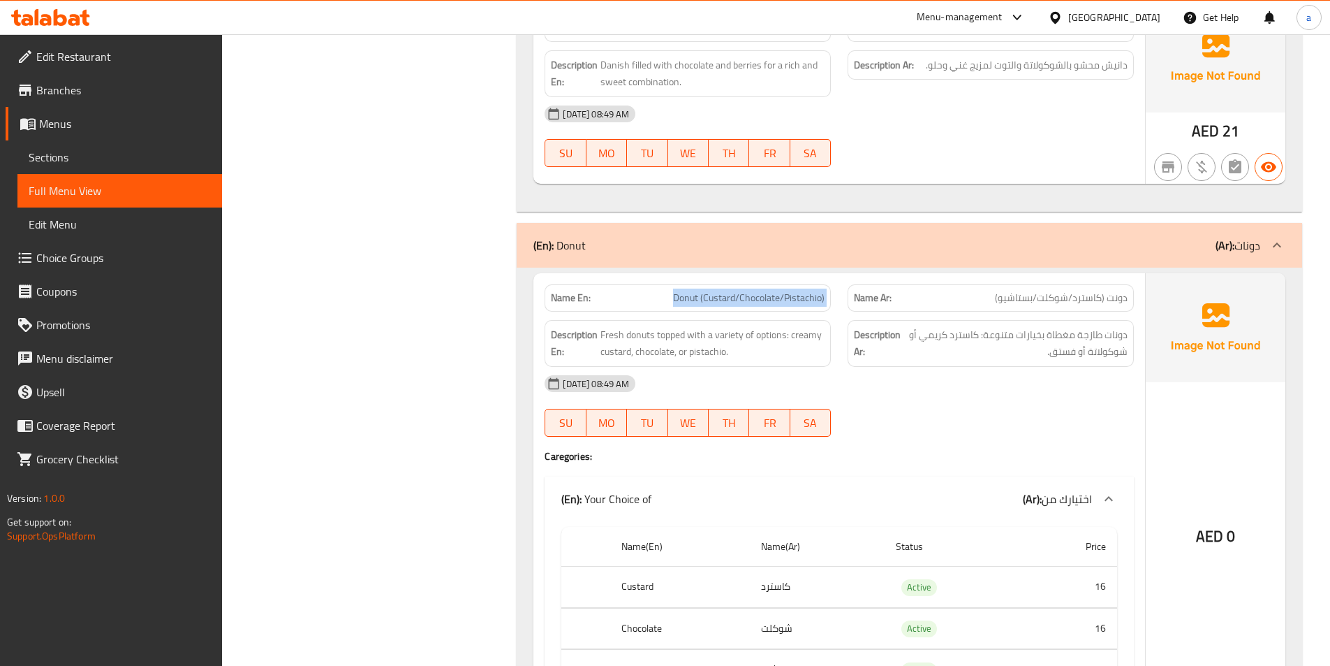
click at [67, 151] on span "Sections" at bounding box center [120, 157] width 182 height 17
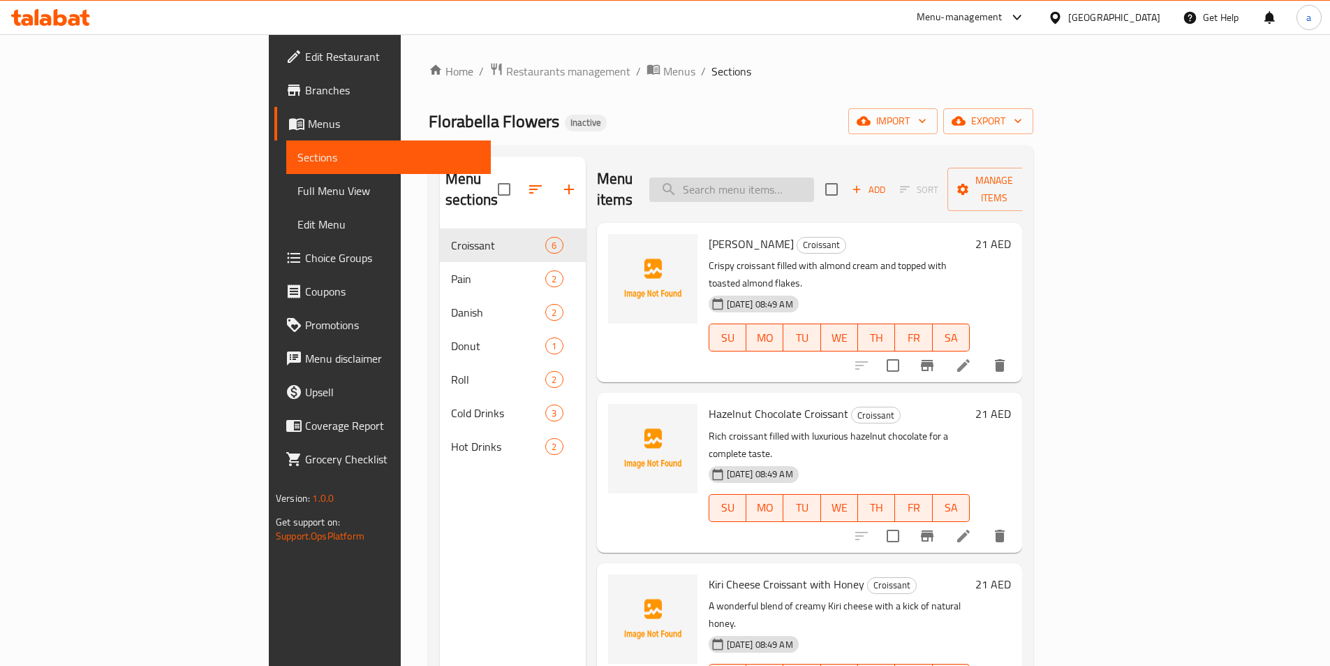
click at [789, 182] on input "search" at bounding box center [731, 189] width 165 height 24
paste input "Donut (Custard/Chocolate/Pistachio)"
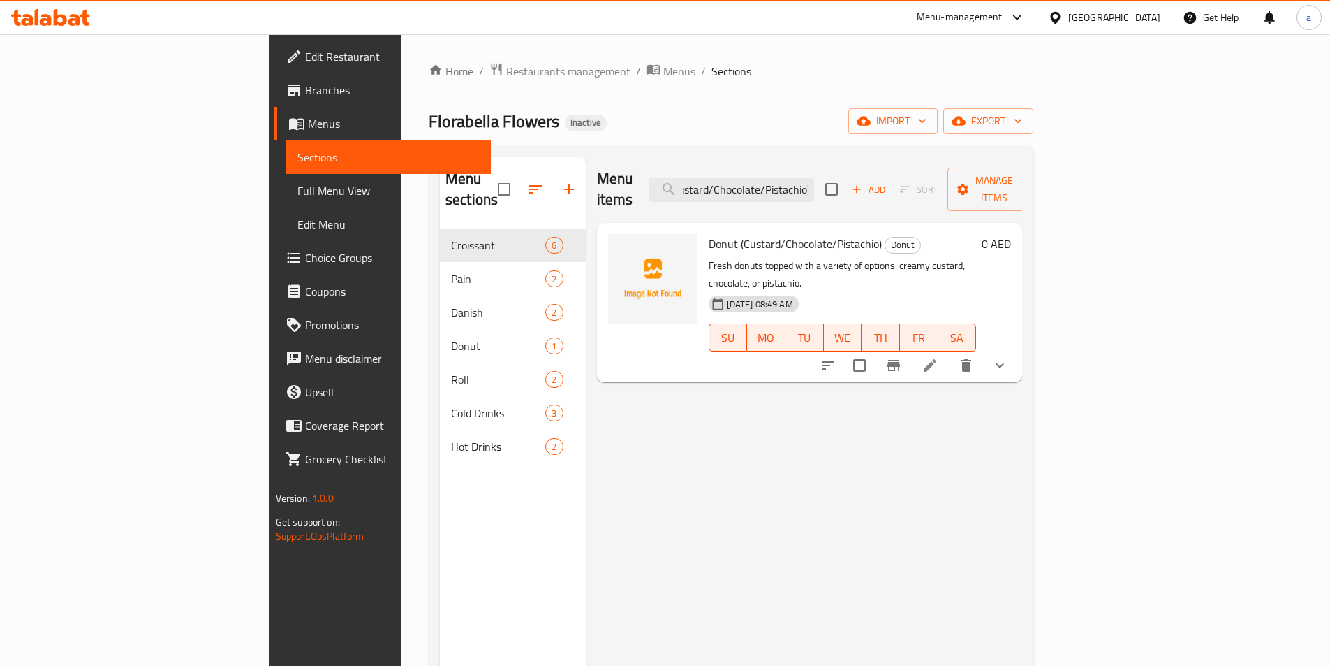
type input "Donut (Custard/Chocolate/Pistachio)"
click at [939, 357] on icon at bounding box center [930, 365] width 17 height 17
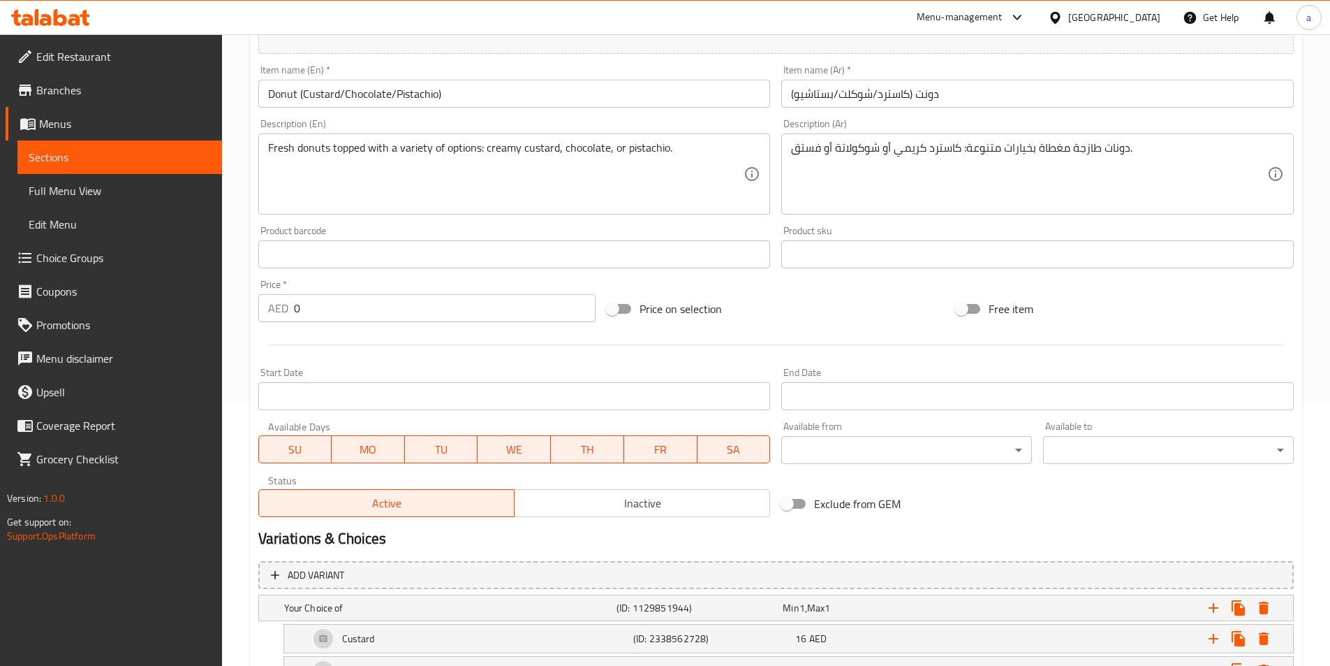
scroll to position [402, 0]
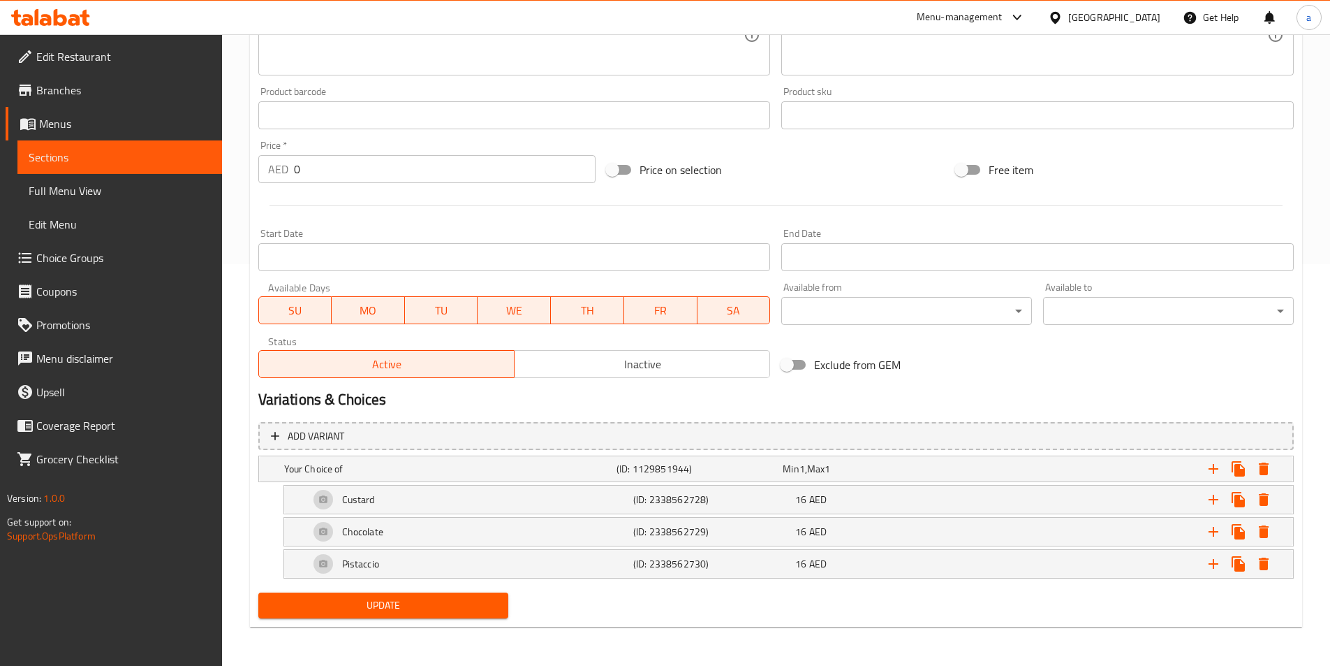
click at [427, 160] on input "0" at bounding box center [445, 169] width 302 height 28
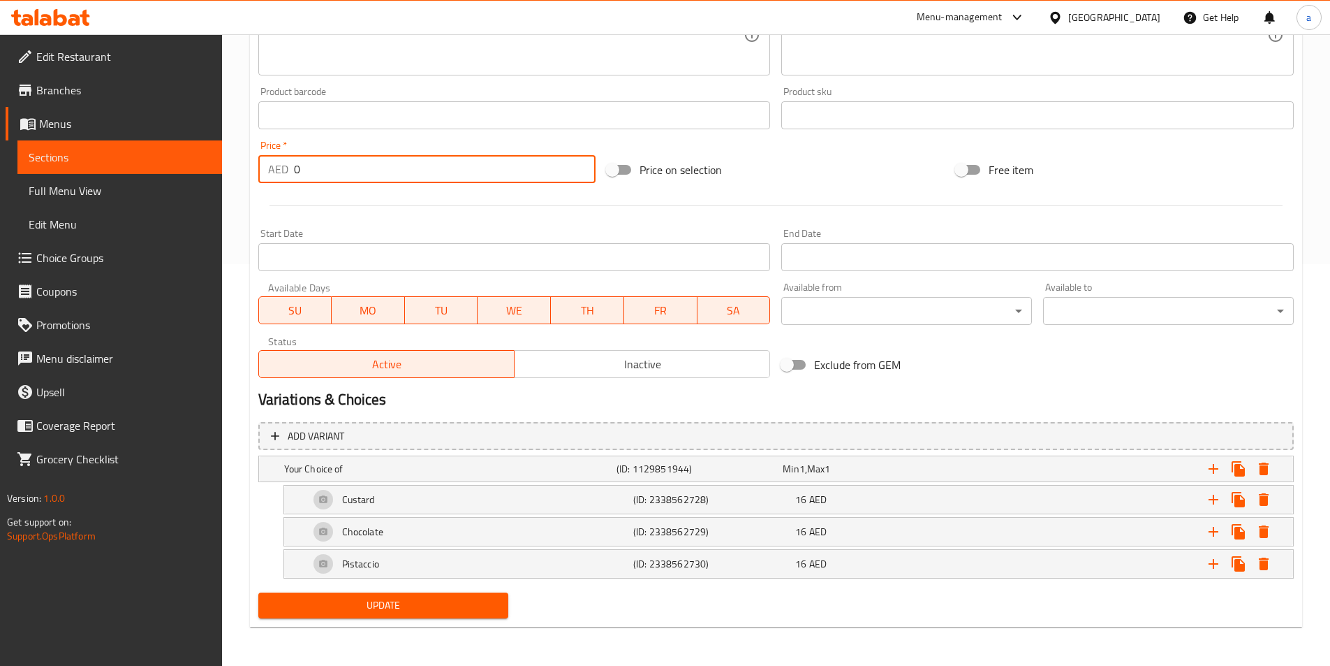
click at [427, 160] on input "0" at bounding box center [445, 169] width 302 height 28
type input "16"
click at [677, 498] on h5 "(ID: 2338562728)" at bounding box center [711, 499] width 156 height 14
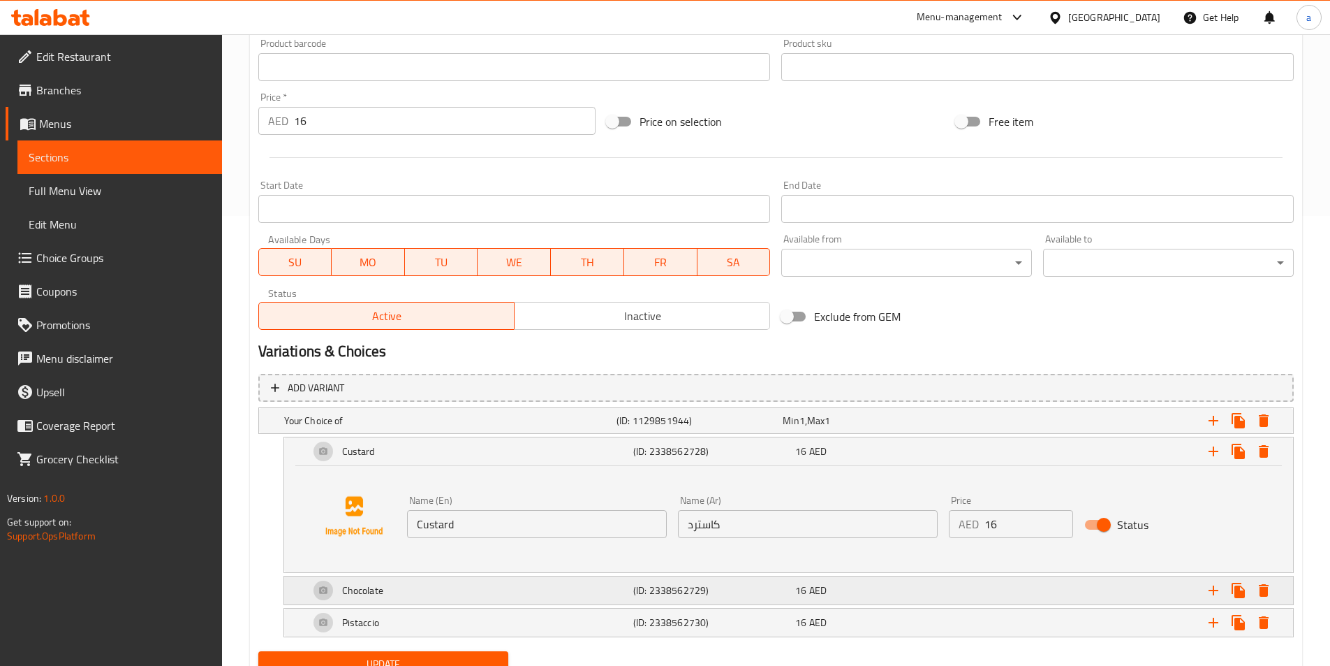
scroll to position [508, 0]
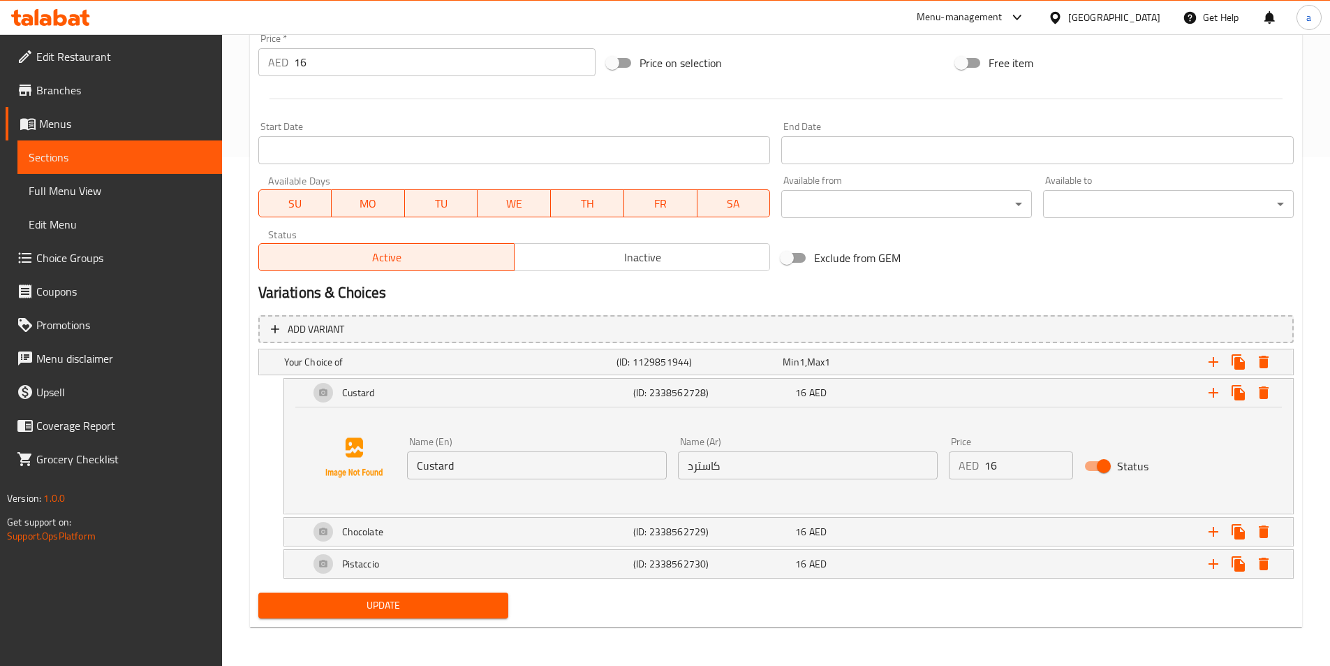
click at [1012, 467] on input "16" at bounding box center [1029, 465] width 89 height 28
type input "0"
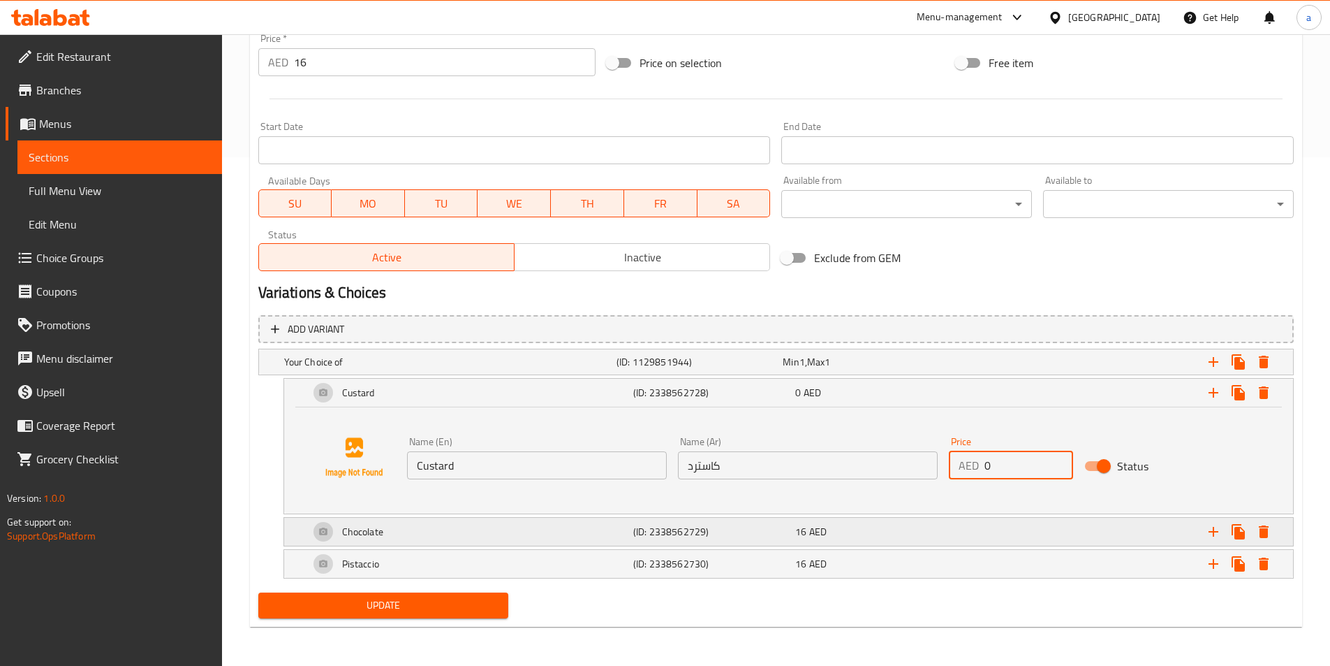
click at [1008, 522] on div "Expand" at bounding box center [1117, 531] width 324 height 31
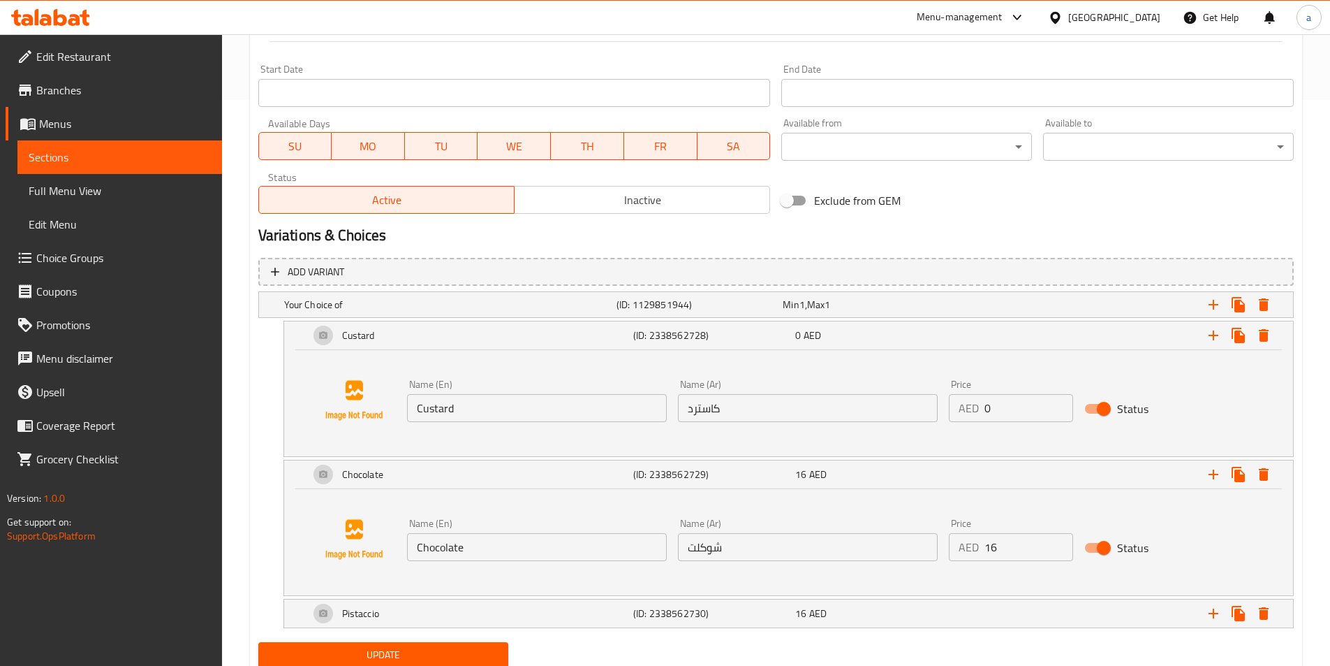
scroll to position [615, 0]
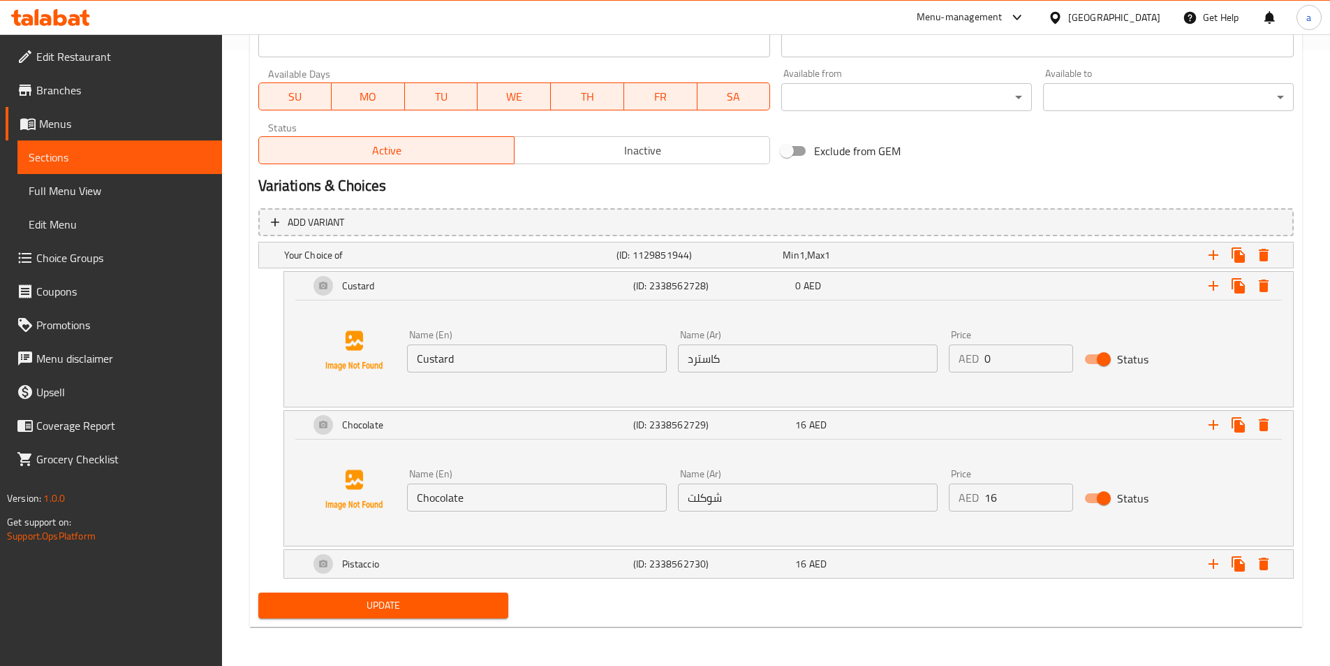
click at [1013, 508] on input "16" at bounding box center [1029, 497] width 89 height 28
type input "0"
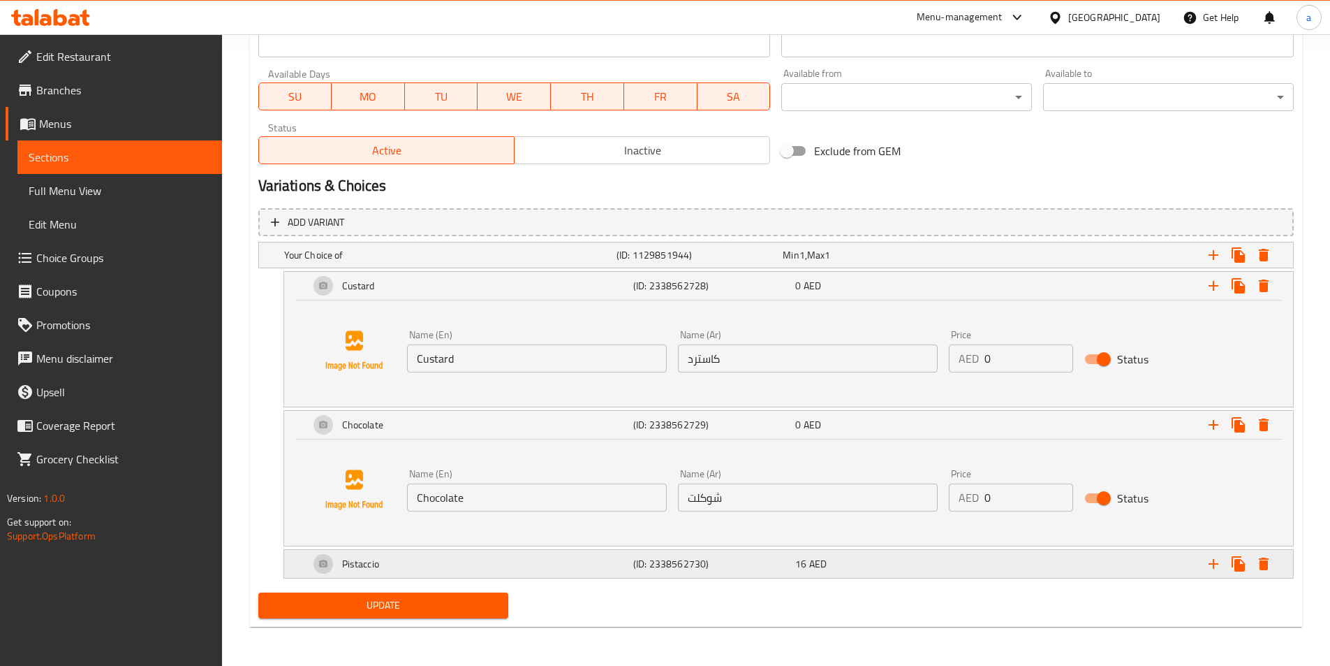
click at [992, 559] on div "Expand" at bounding box center [1117, 563] width 324 height 31
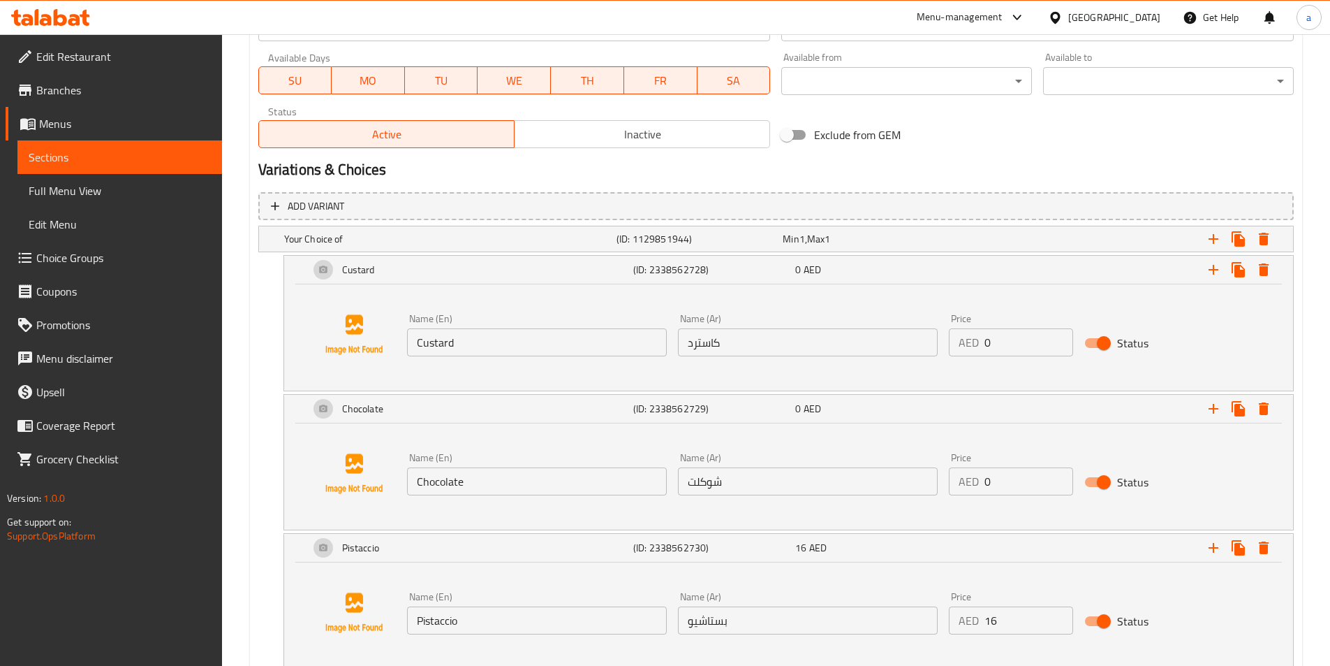
scroll to position [720, 0]
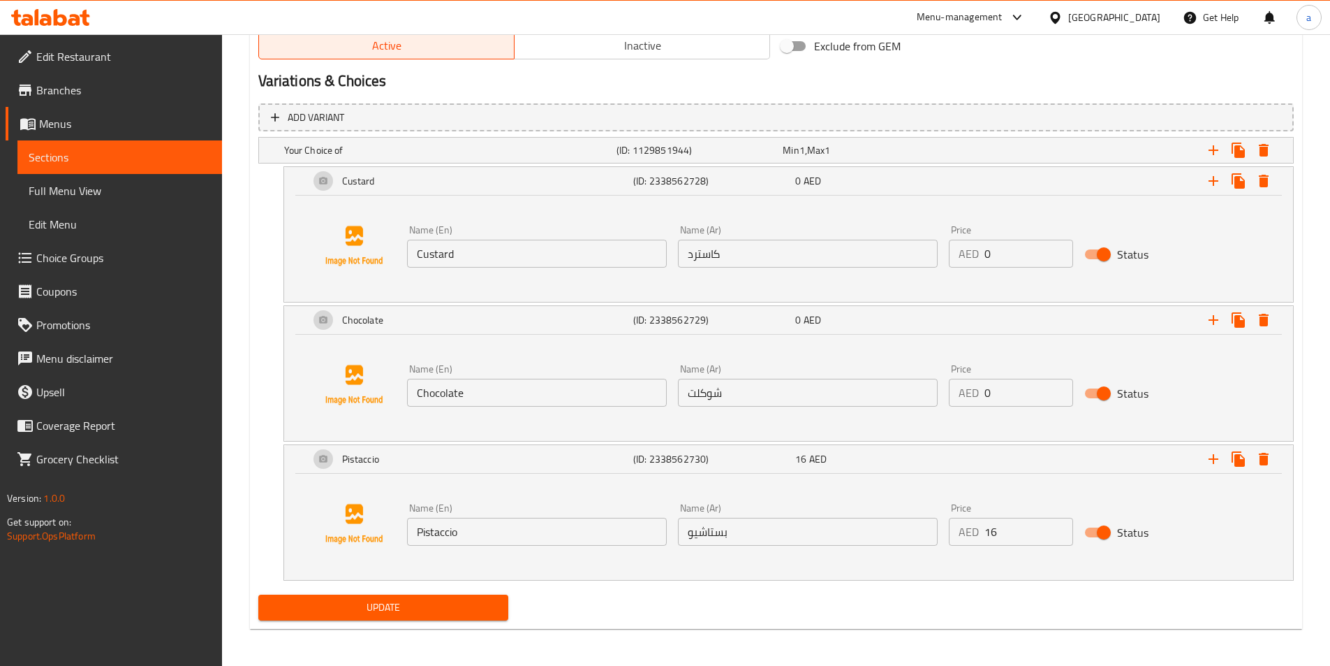
click at [1008, 540] on input "16" at bounding box center [1029, 531] width 89 height 28
click at [1008, 539] on input "16" at bounding box center [1029, 531] width 89 height 28
type input "0"
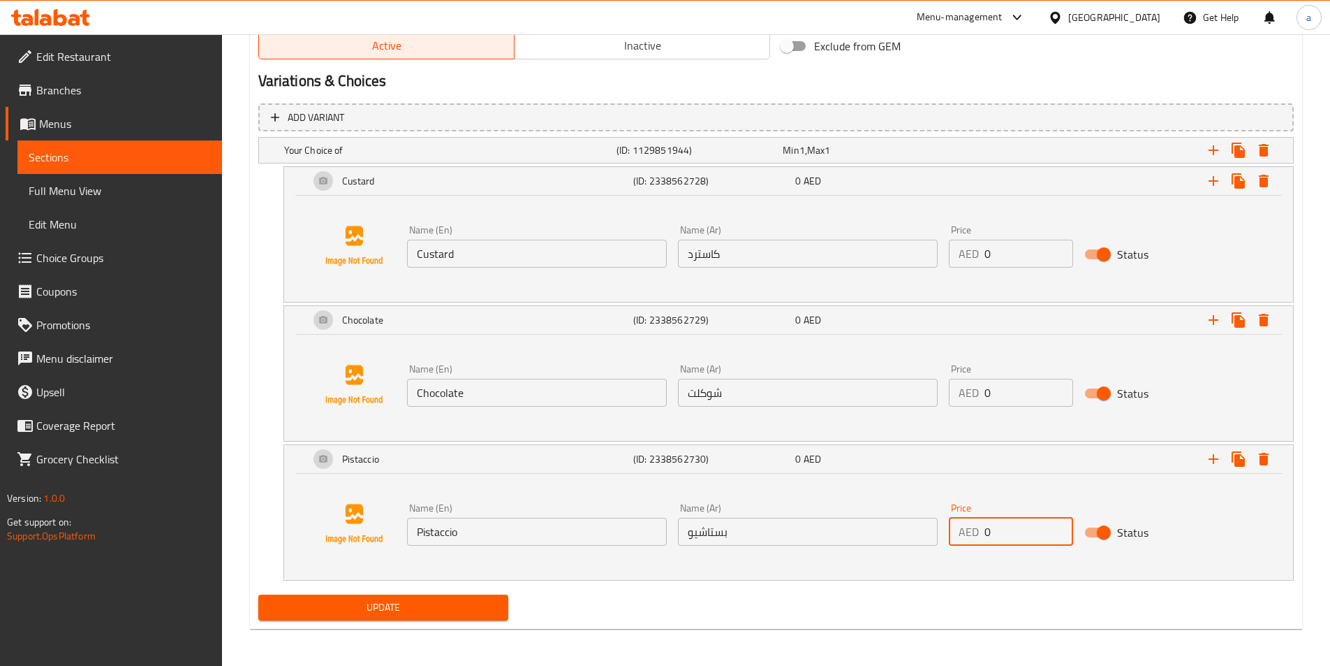
click at [441, 610] on span "Update" at bounding box center [384, 606] width 228 height 17
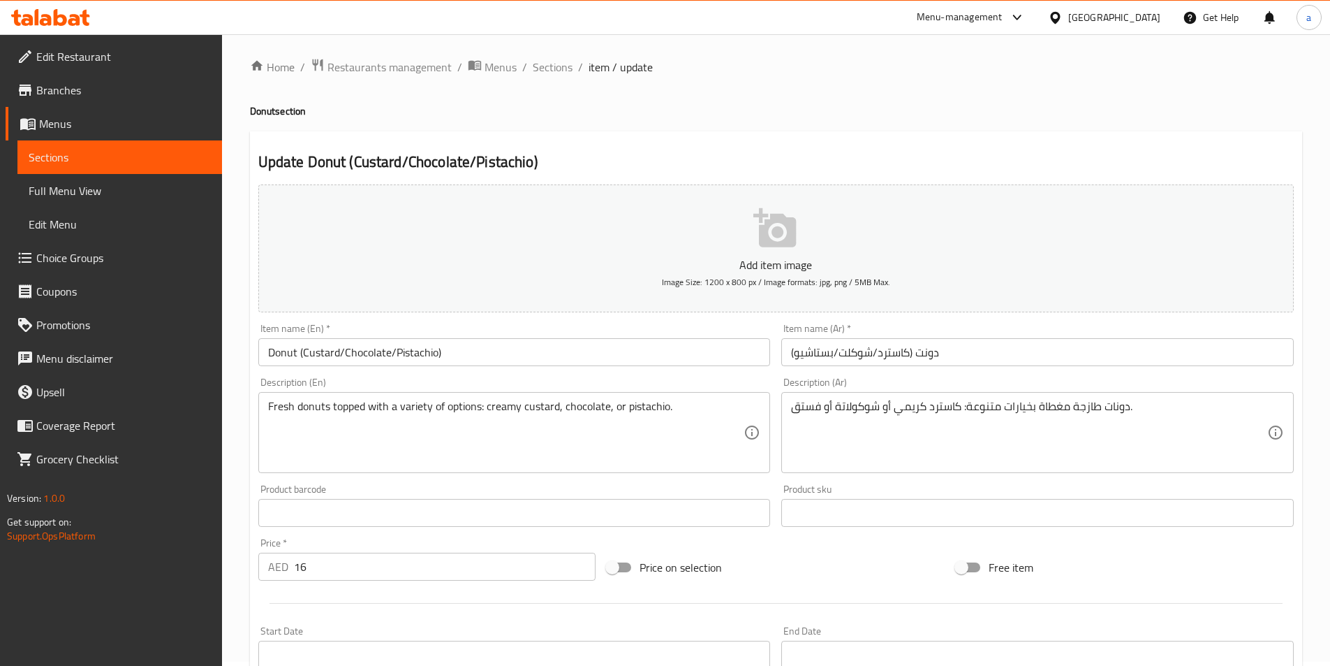
scroll to position [0, 0]
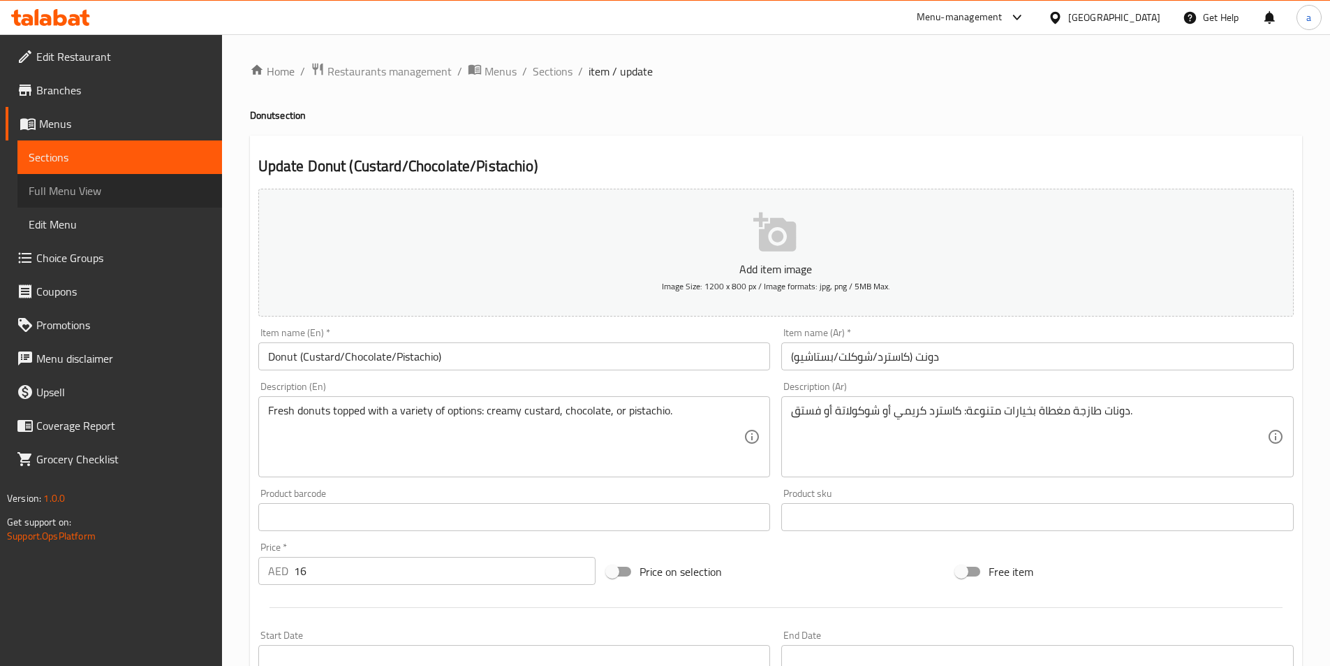
click at [73, 196] on span "Full Menu View" at bounding box center [120, 190] width 182 height 17
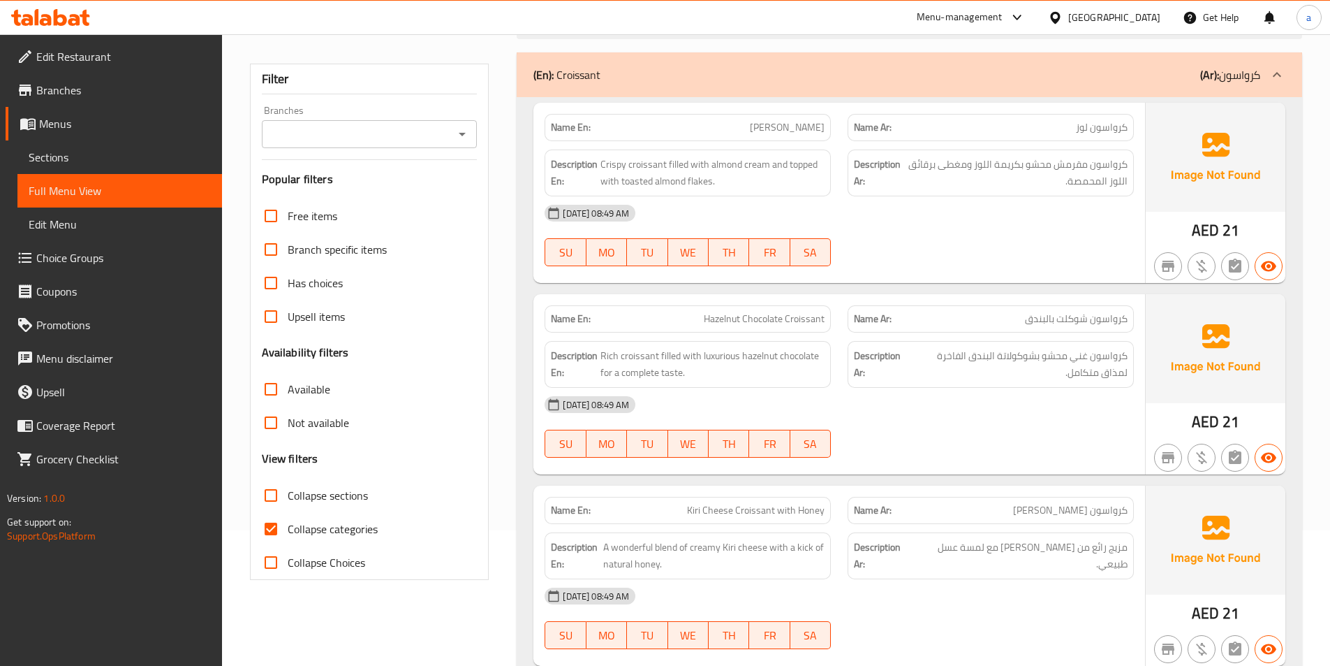
scroll to position [279, 0]
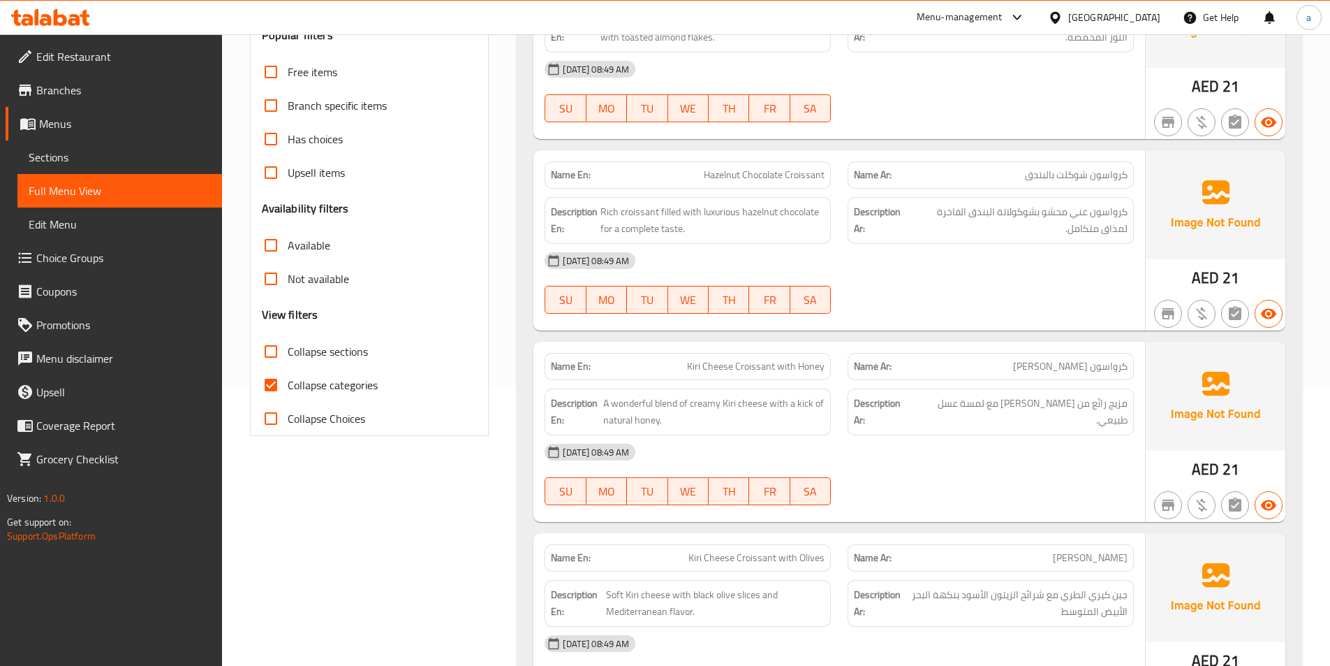
click at [270, 389] on input "Collapse categories" at bounding box center [271, 385] width 34 height 34
checkbox input "false"
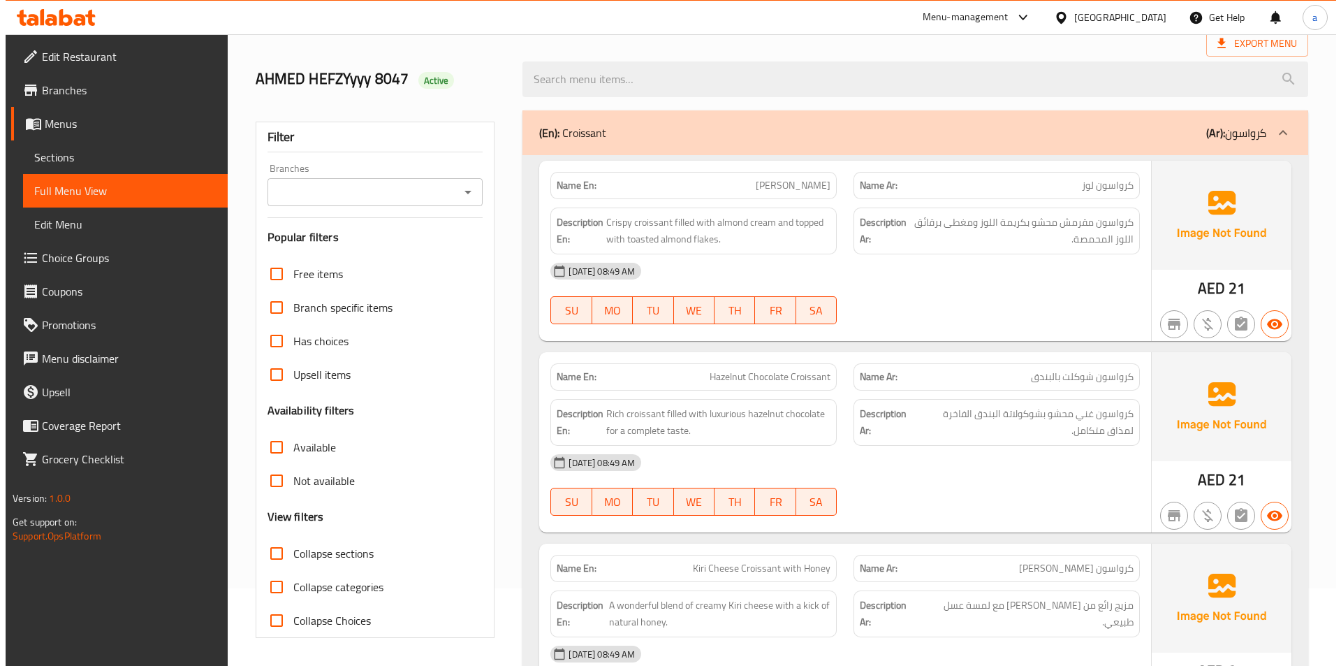
scroll to position [0, 0]
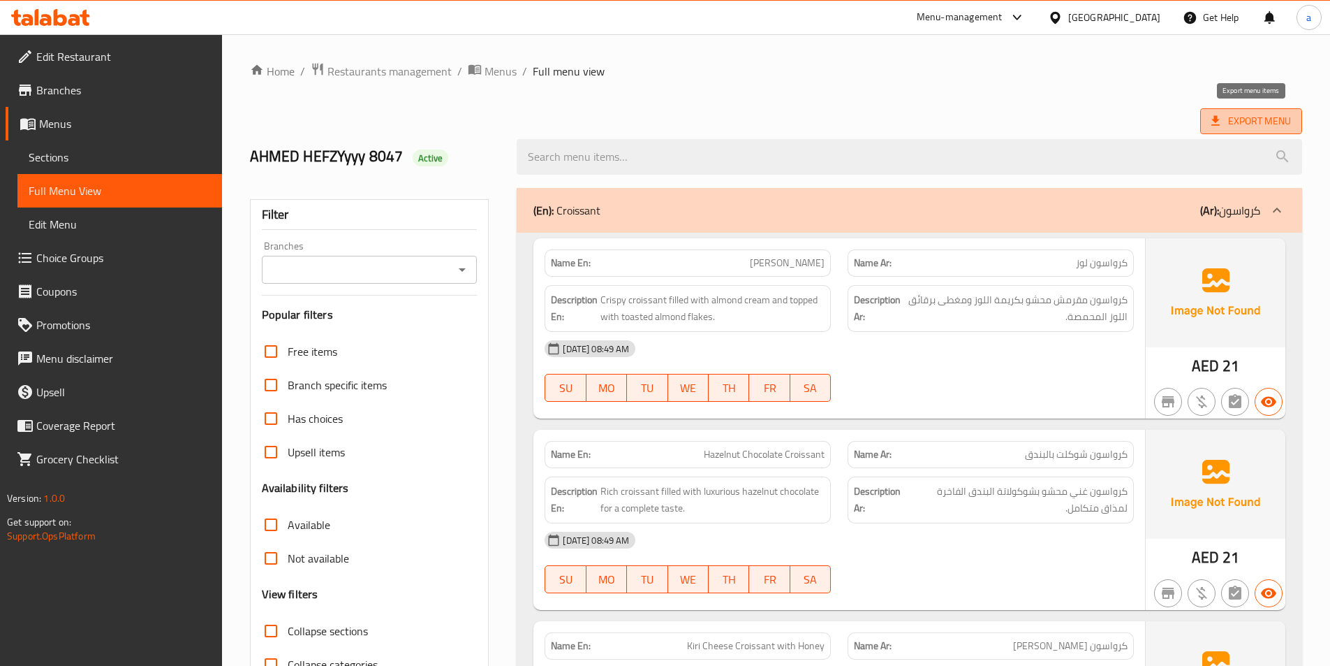
click at [1288, 112] on span "Export Menu" at bounding box center [1252, 120] width 80 height 17
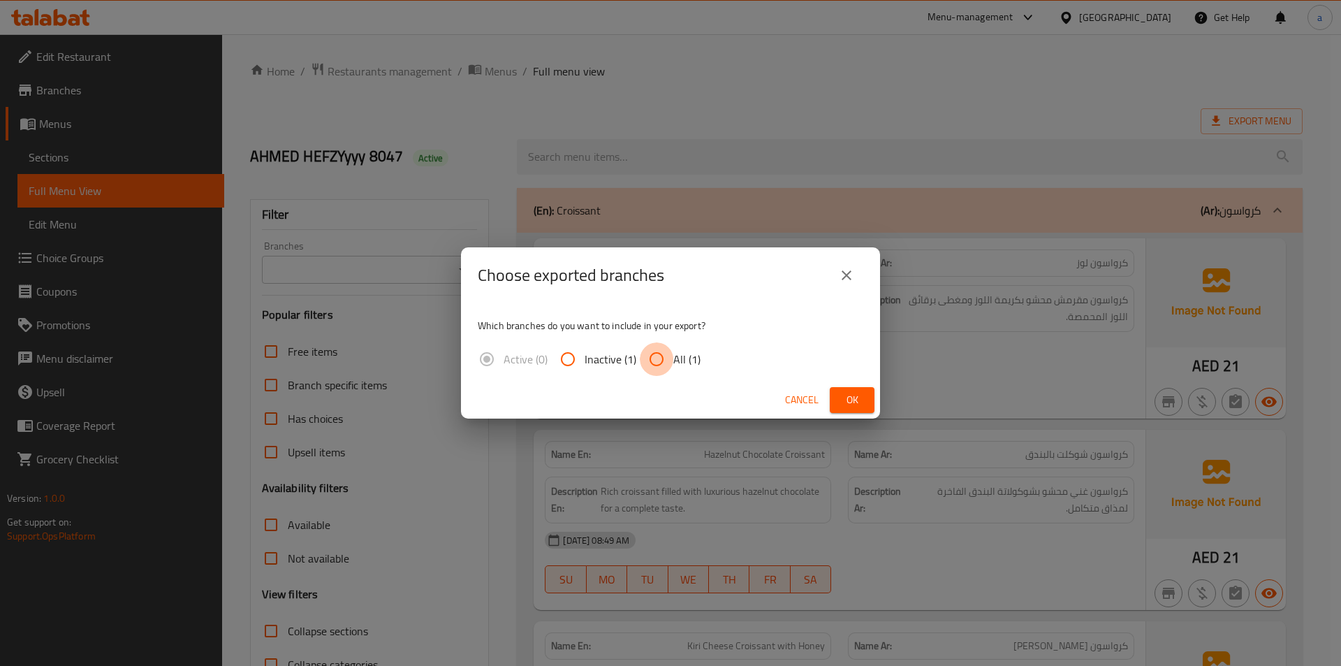
click at [660, 356] on input "All (1)" at bounding box center [657, 359] width 34 height 34
radio input "true"
click at [844, 400] on span "Ok" at bounding box center [852, 399] width 22 height 17
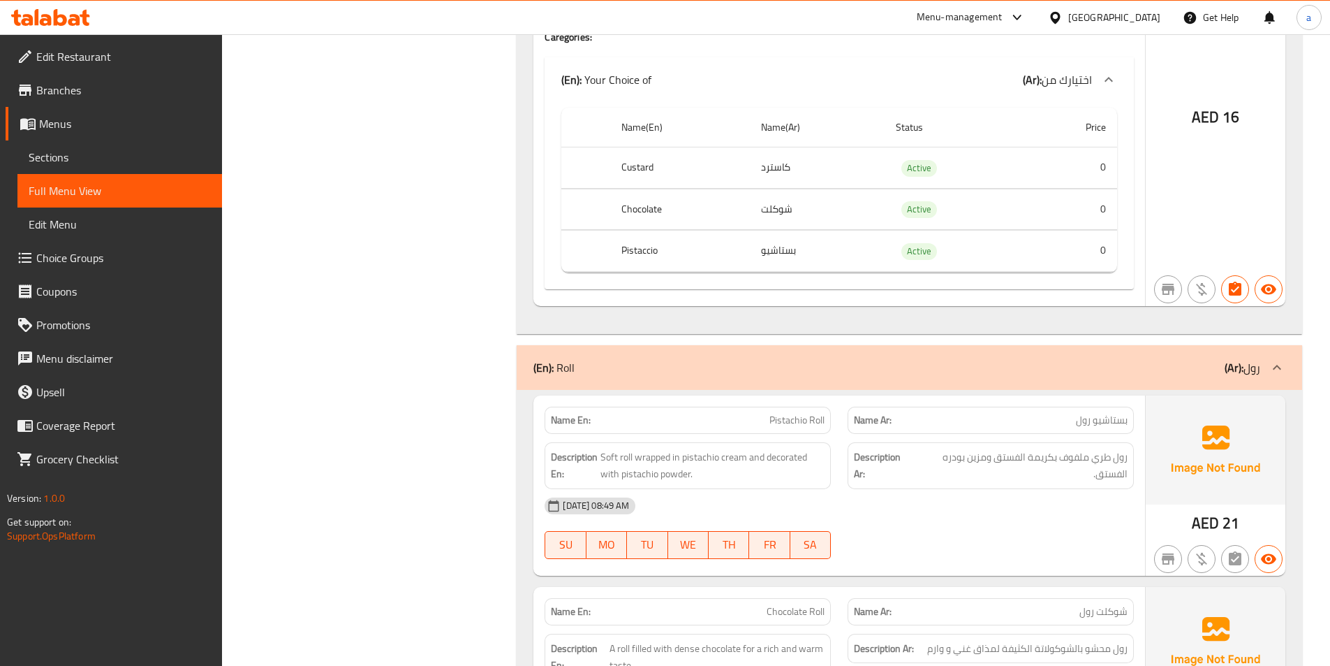
scroll to position [2323, 0]
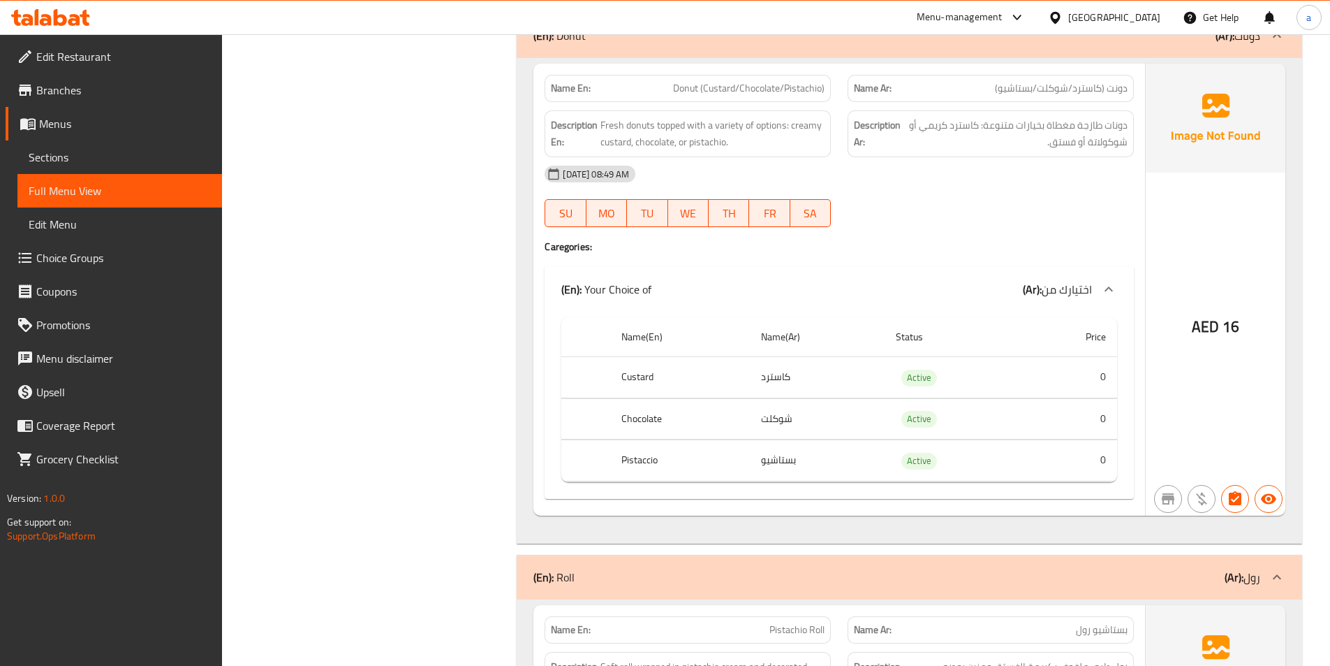
click at [735, 73] on div "Name En: Donut (Custard/Chocolate/Pistachio)" at bounding box center [687, 88] width 303 height 44
click at [670, 75] on div "Name En: Donut (Custard/Chocolate/Pistachio)" at bounding box center [688, 88] width 286 height 27
click at [687, 82] on span "Donut (Custard/Chocolate/Pistachio)" at bounding box center [749, 88] width 152 height 15
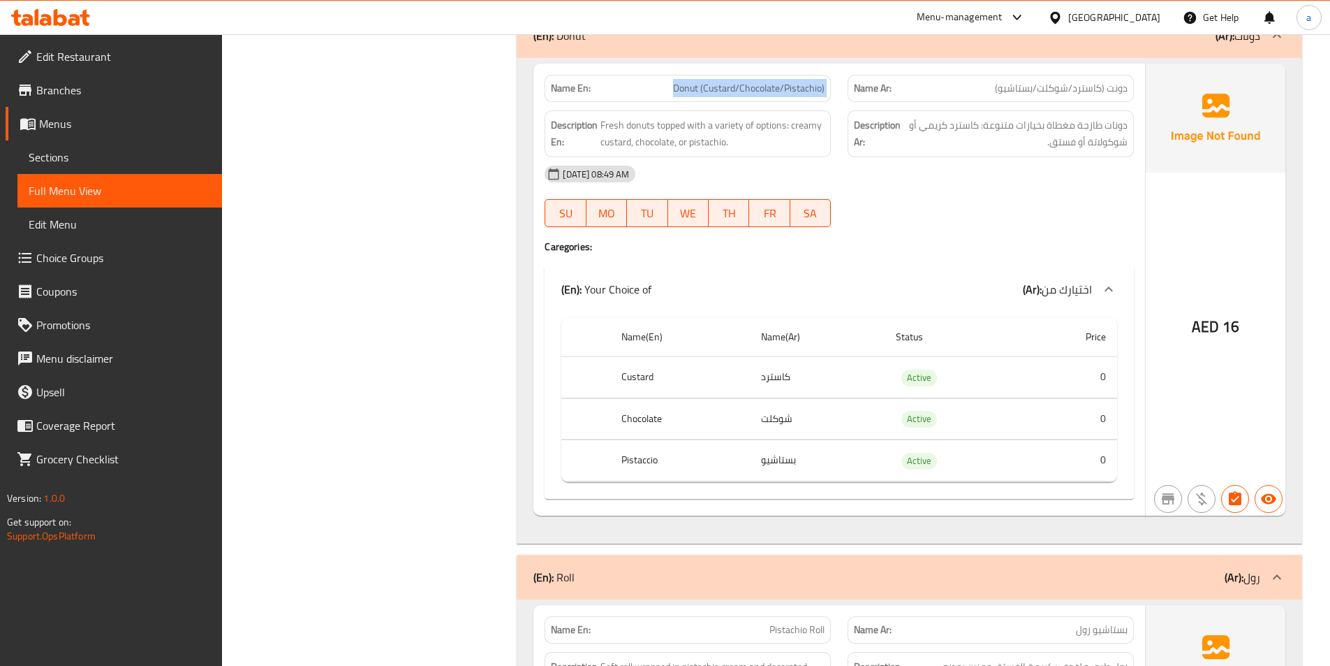
click at [687, 82] on span "Donut (Custard/Chocolate/Pistachio)" at bounding box center [749, 88] width 152 height 15
copy span "Donut (Custard/Chocolate/Pistachio)"
